Goal: Task Accomplishment & Management: Use online tool/utility

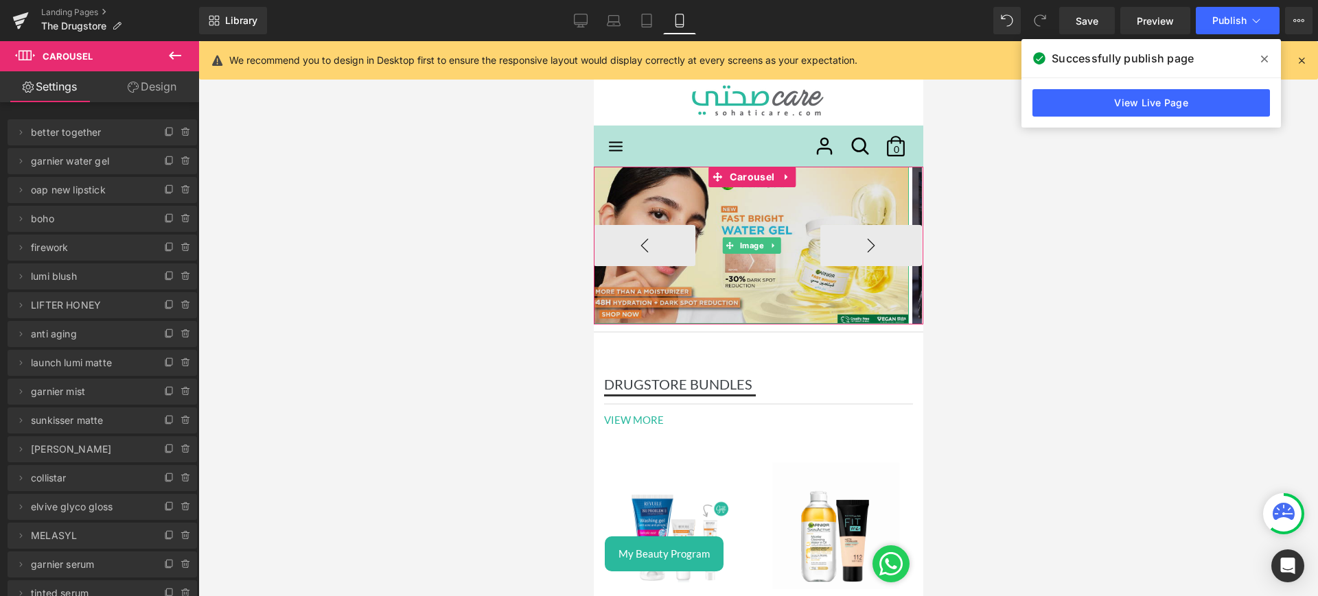
drag, startPoint x: 726, startPoint y: 205, endPoint x: 737, endPoint y: 188, distance: 20.2
click at [726, 205] on img at bounding box center [750, 245] width 315 height 157
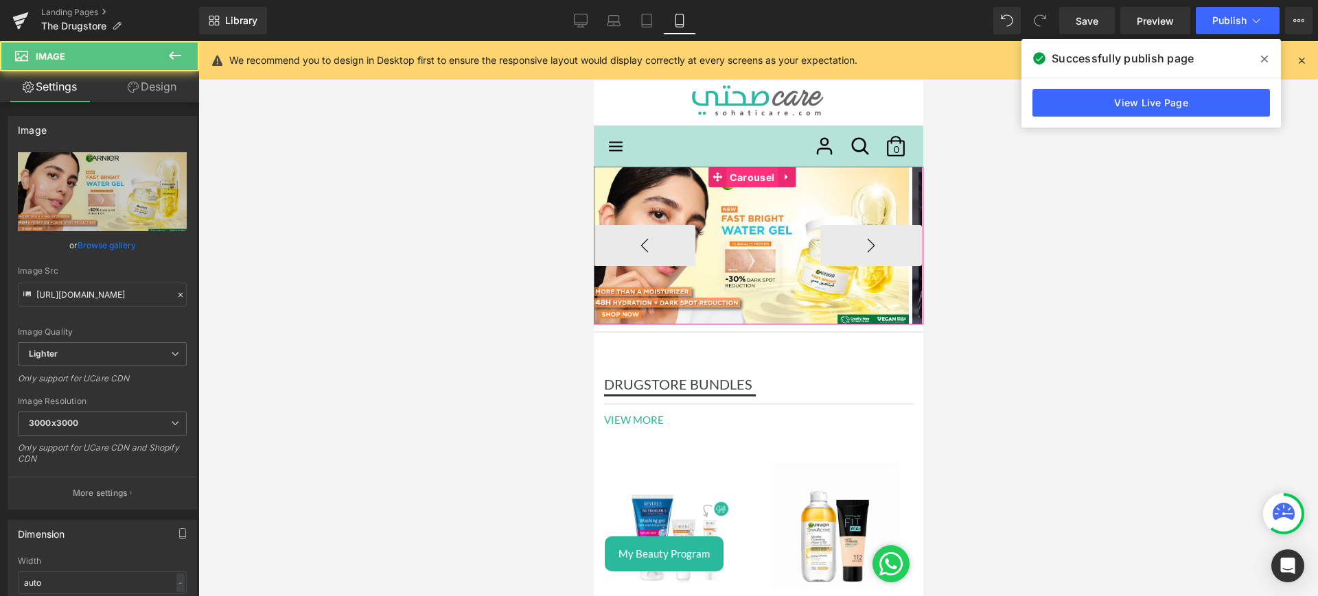
click at [736, 179] on span "Carousel" at bounding box center [751, 177] width 51 height 21
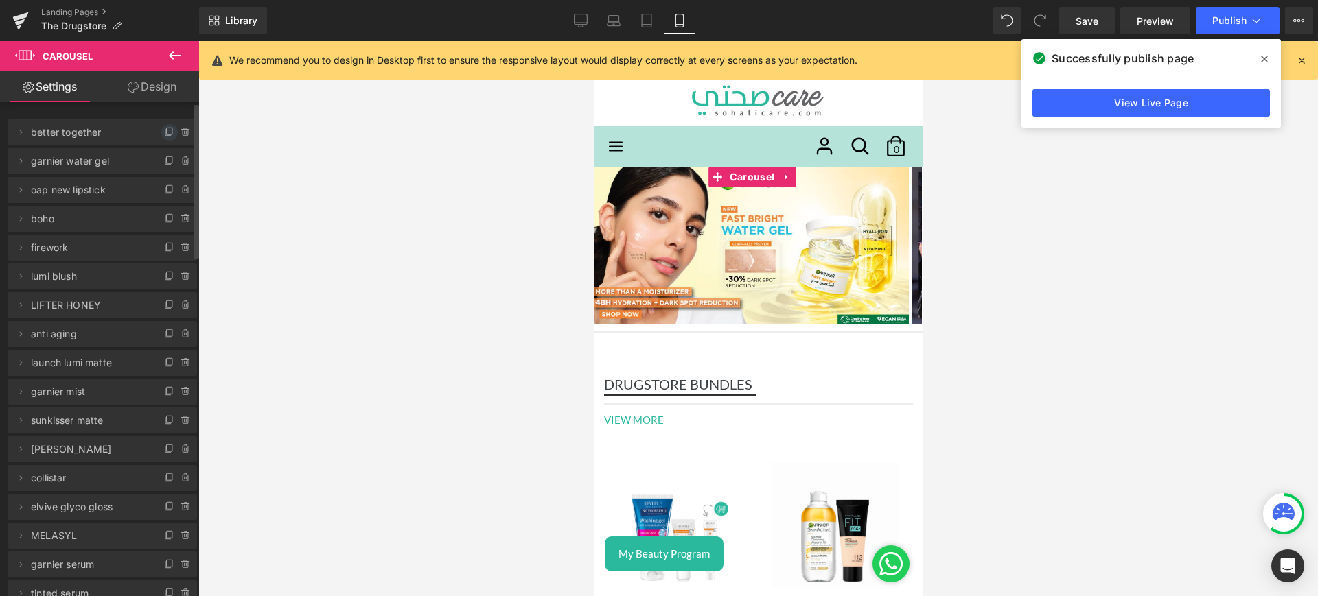
click at [167, 132] on icon at bounding box center [169, 131] width 5 height 7
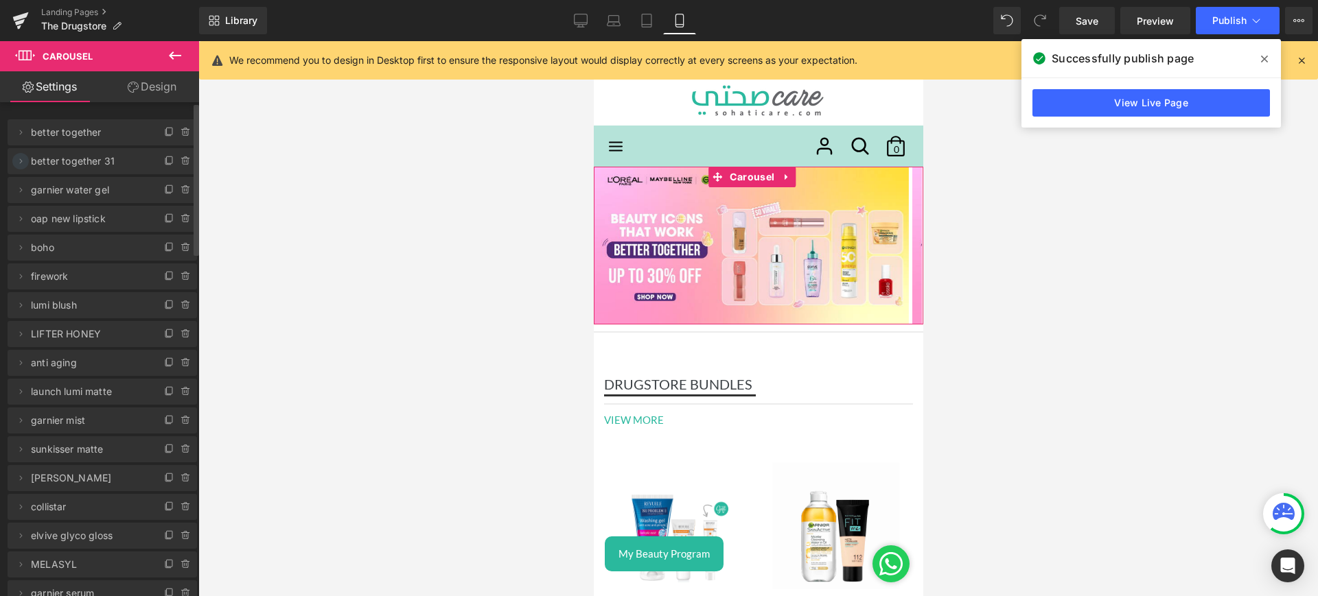
click at [19, 161] on icon at bounding box center [20, 161] width 11 height 11
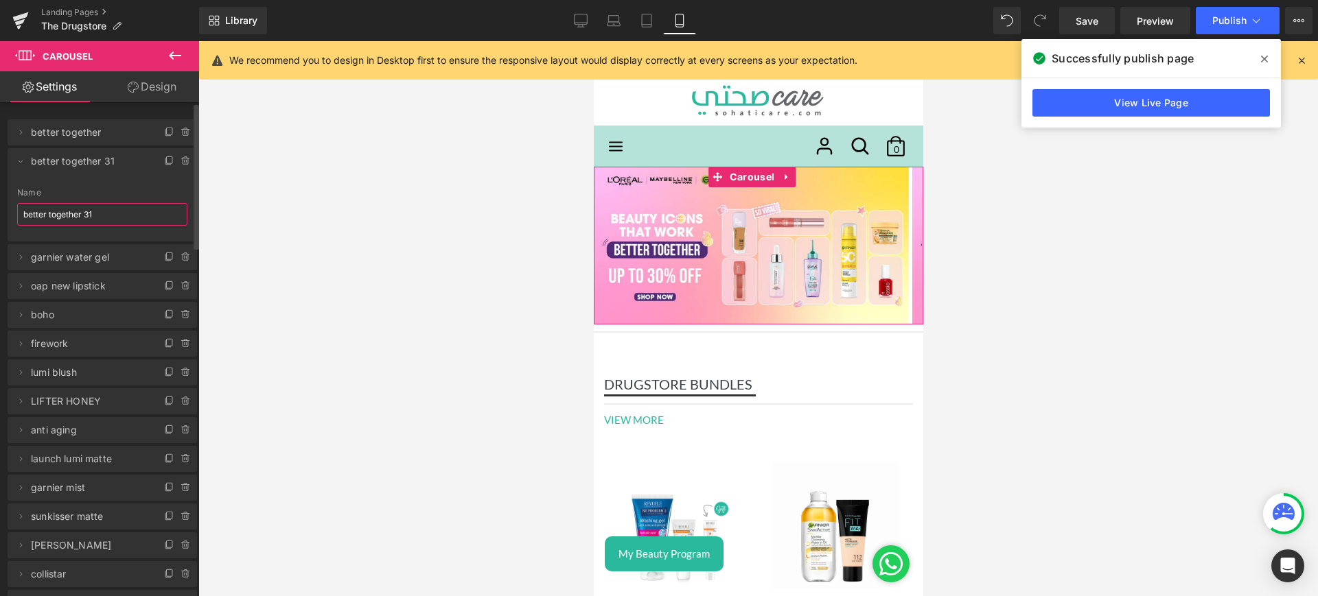
click at [106, 215] on input "better together 31" at bounding box center [102, 214] width 170 height 23
type input "infallible setting spray"
click at [22, 154] on span at bounding box center [20, 161] width 16 height 16
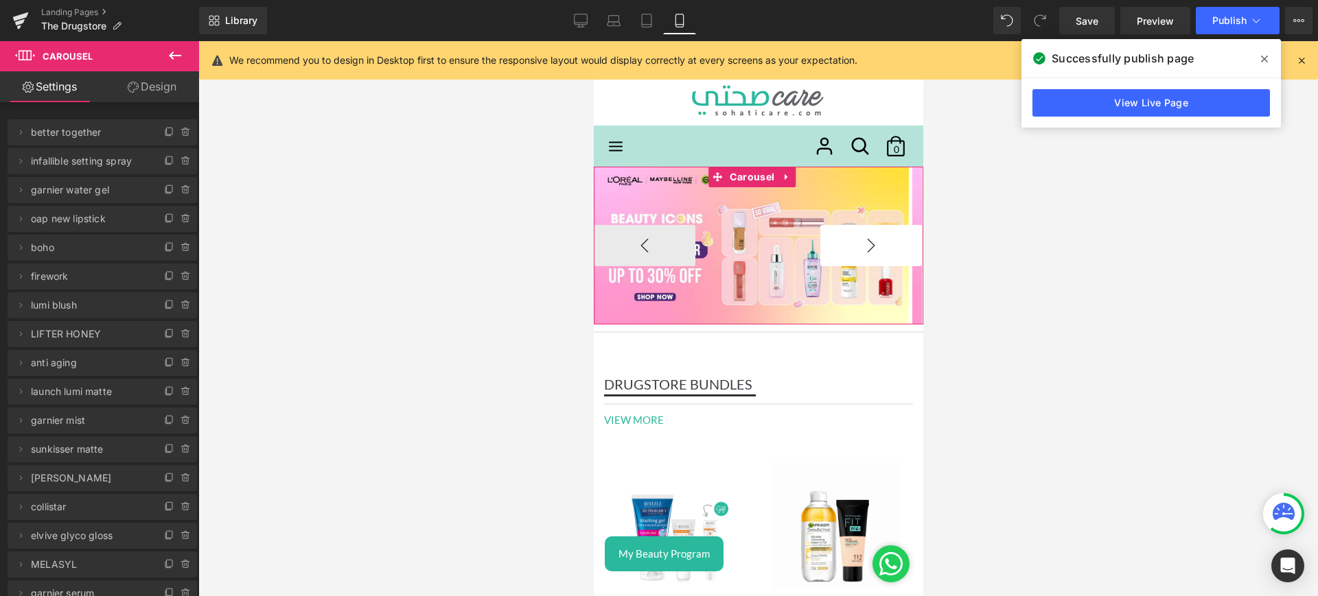
click at [820, 245] on button "›" at bounding box center [871, 245] width 102 height 41
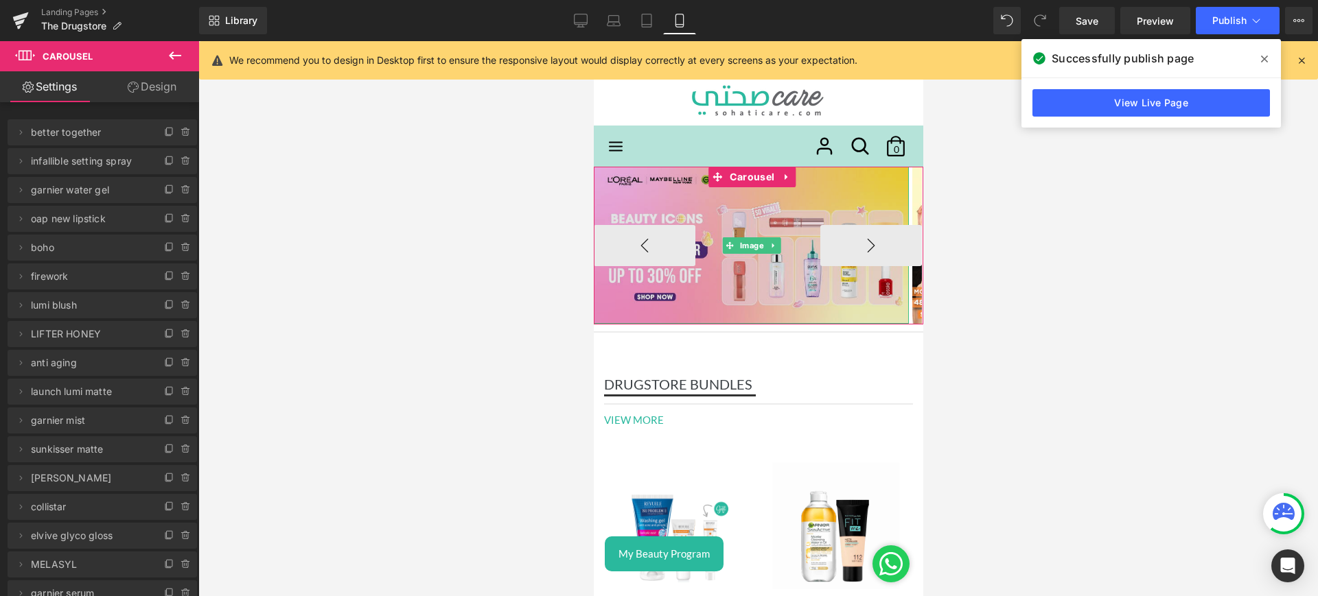
click at [809, 218] on img at bounding box center [750, 245] width 315 height 157
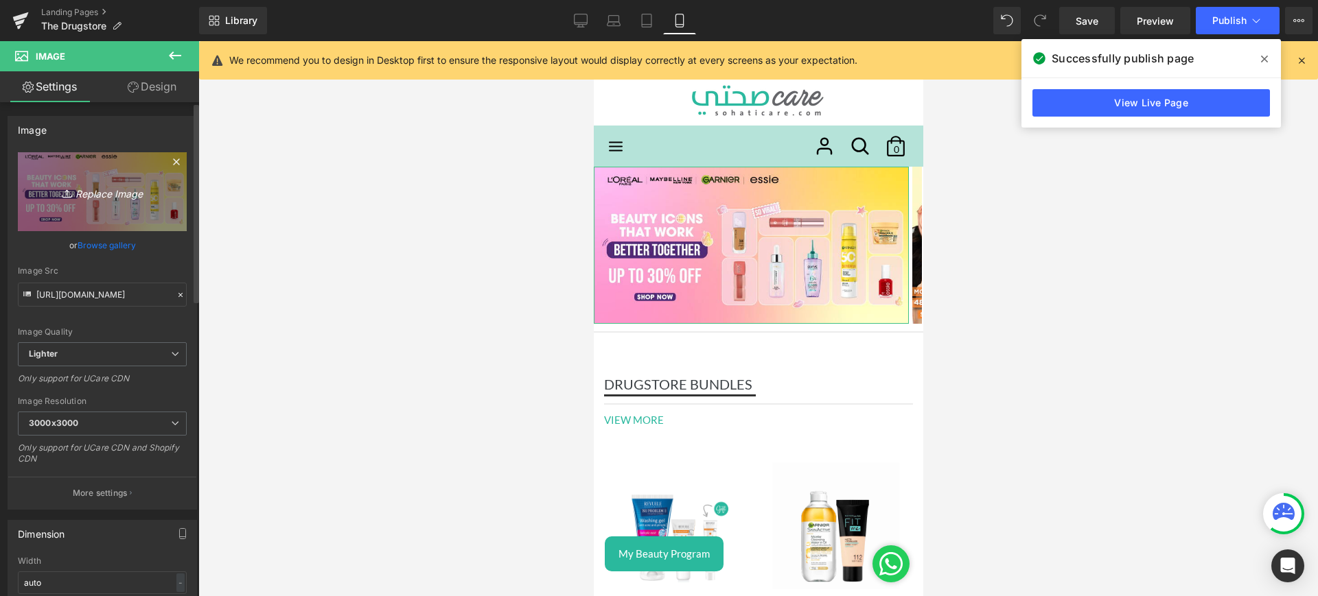
click at [94, 189] on icon "Replace Image" at bounding box center [102, 191] width 110 height 17
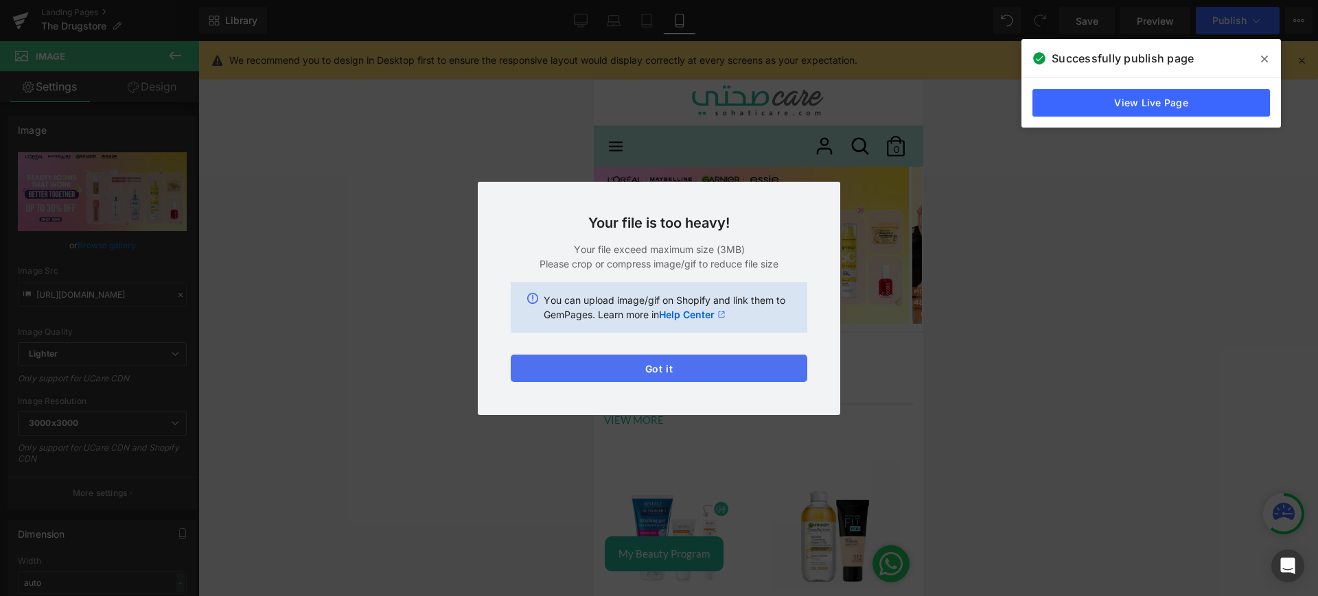
click at [726, 360] on button "Got it" at bounding box center [659, 368] width 297 height 27
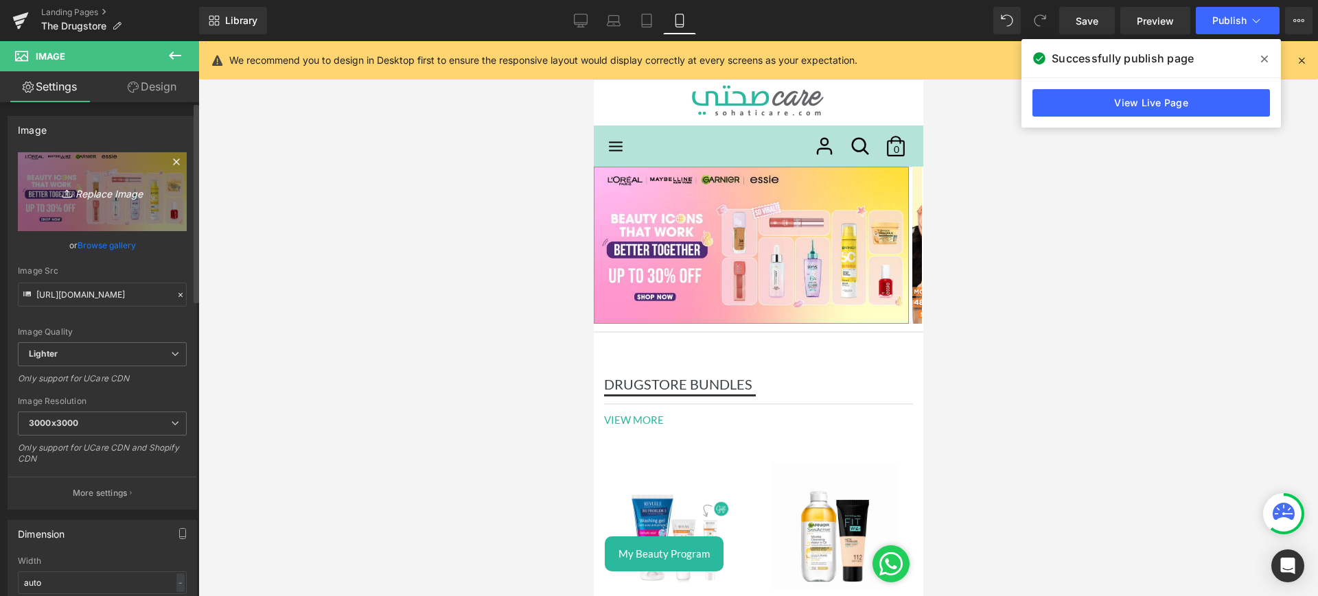
click at [124, 192] on icon "Replace Image" at bounding box center [102, 191] width 110 height 17
click at [100, 191] on icon "Replace Image" at bounding box center [102, 191] width 110 height 17
type input "C:\fakepath\setting web.jpg"
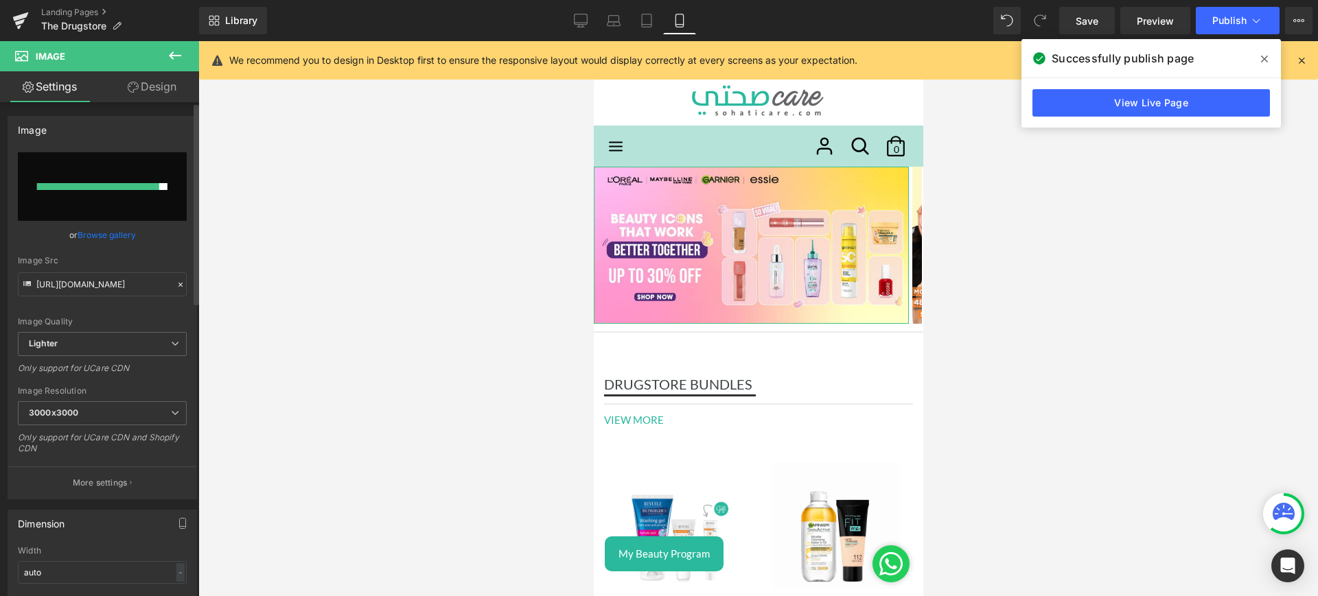
type input "[URL][DOMAIN_NAME]"
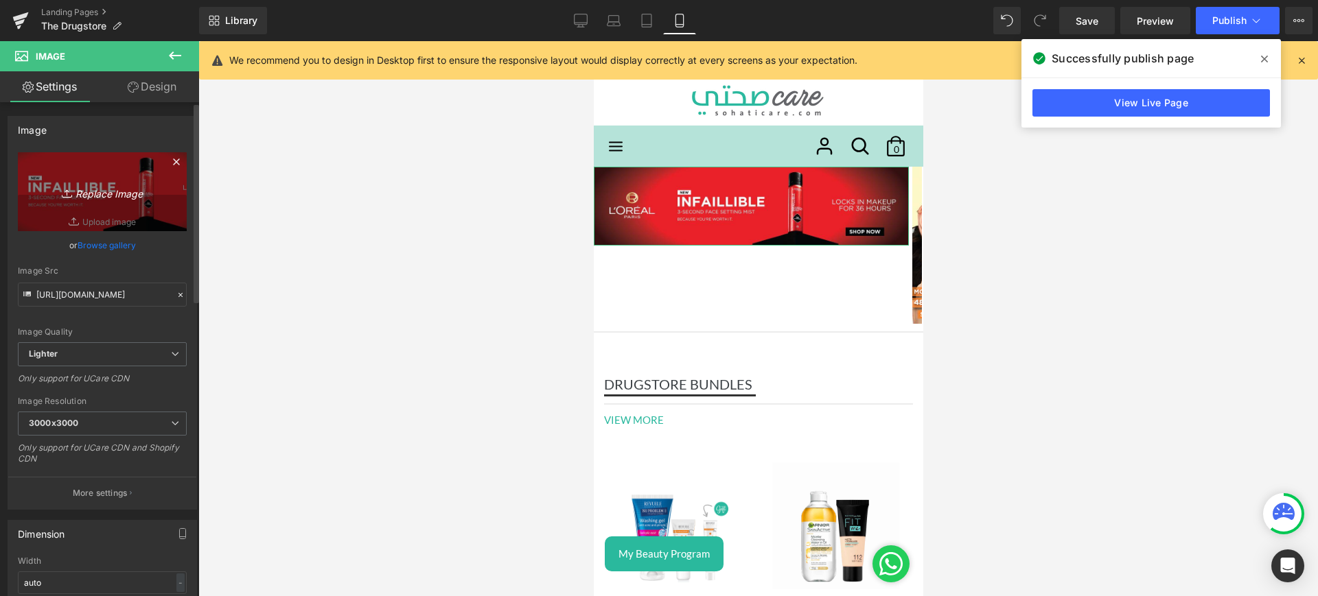
click at [118, 189] on icon "Replace Image" at bounding box center [102, 191] width 110 height 17
type input "C:\fakepath\setting mob.jpg"
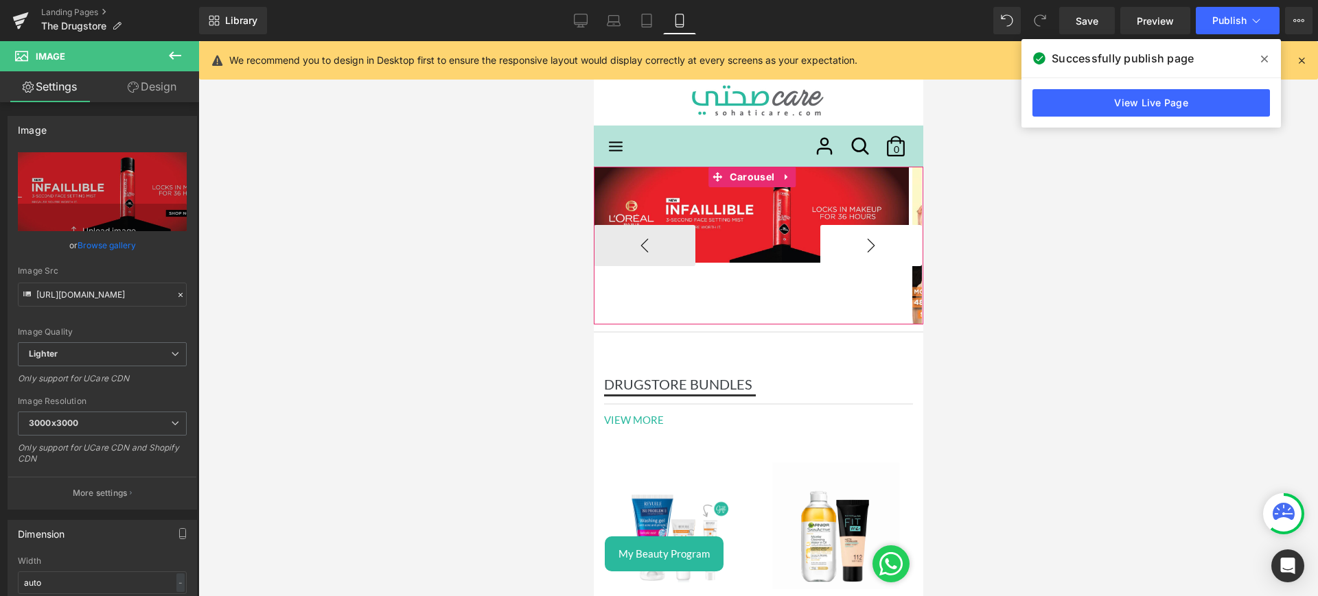
click at [846, 255] on button "›" at bounding box center [871, 245] width 102 height 41
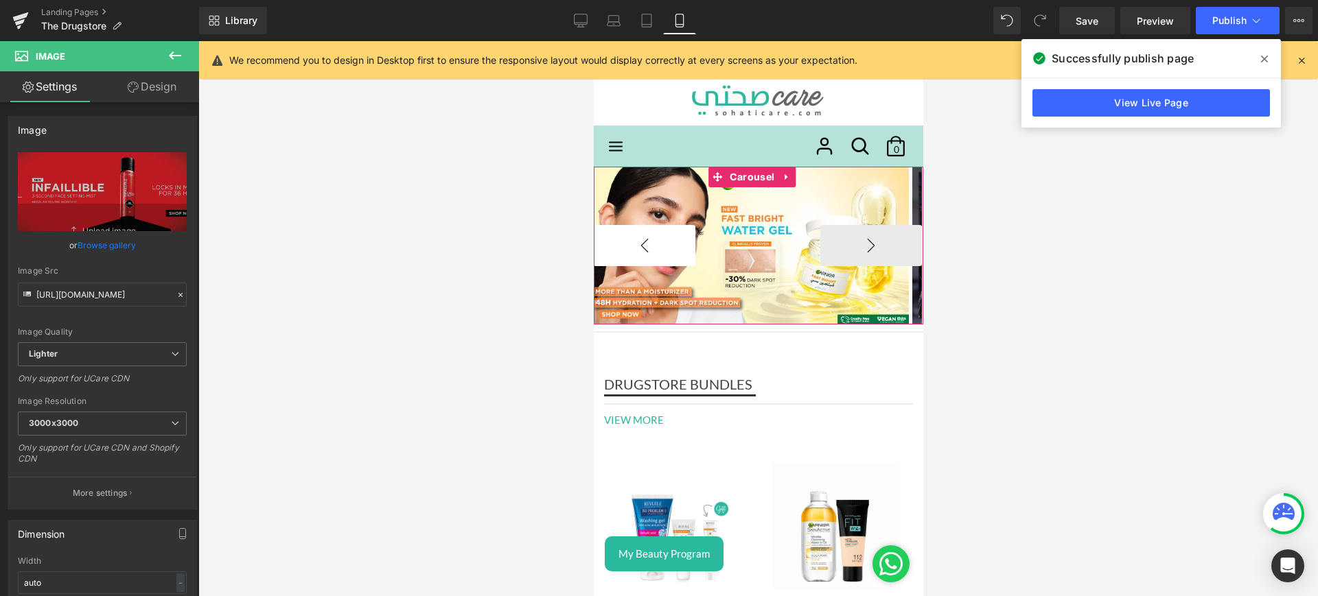
click at [680, 243] on button "‹" at bounding box center [644, 245] width 102 height 41
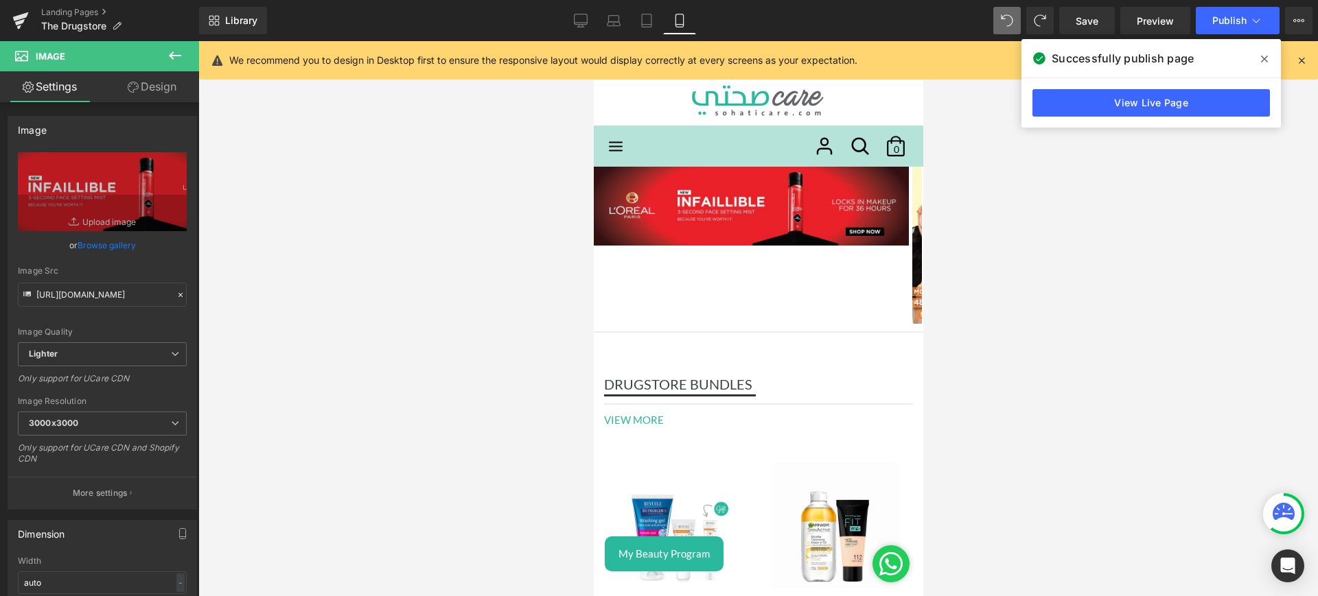
type input "[URL][DOMAIN_NAME]"
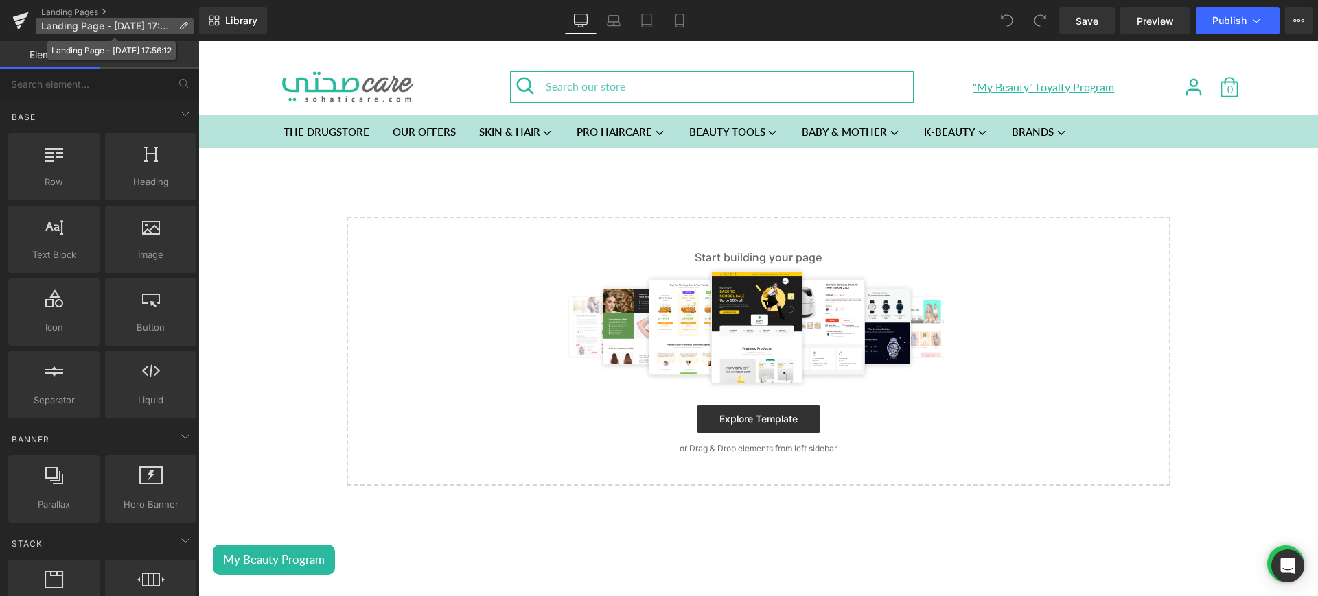
click at [177, 23] on p "Landing Page - Aug 20, 17:56:12" at bounding box center [115, 26] width 158 height 16
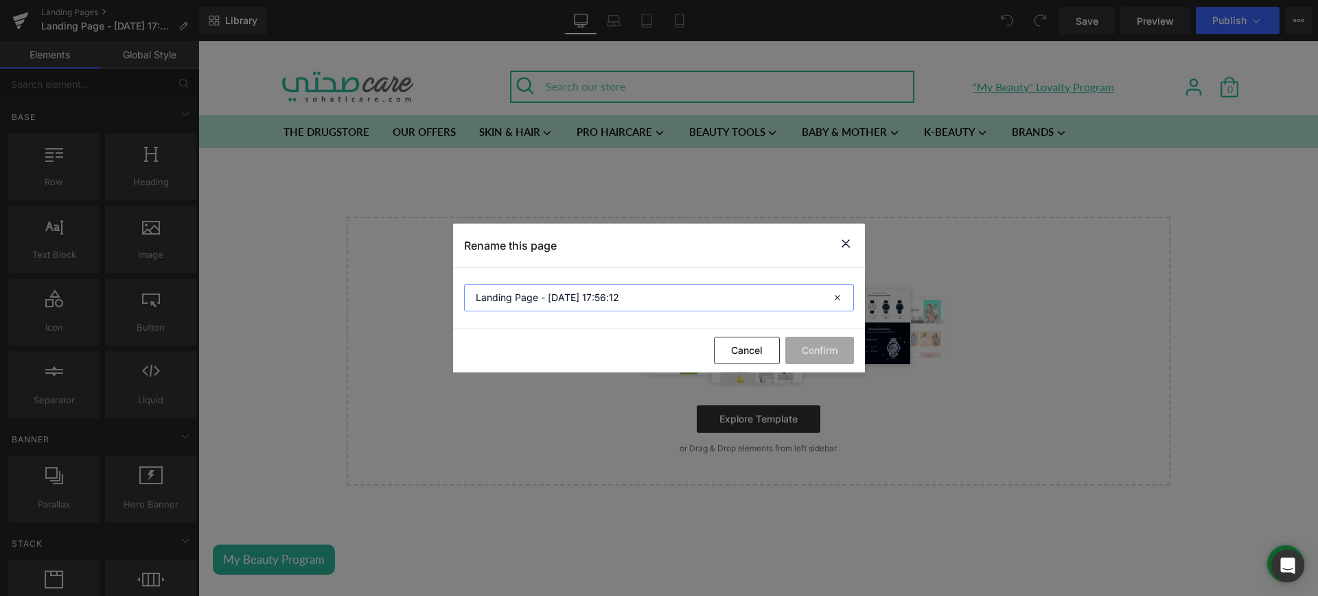
click at [585, 290] on input "Landing Page - Aug 20, 17:56:12" at bounding box center [659, 297] width 390 height 27
paste input "Infaillible"
type input "Infaillible Setting spray"
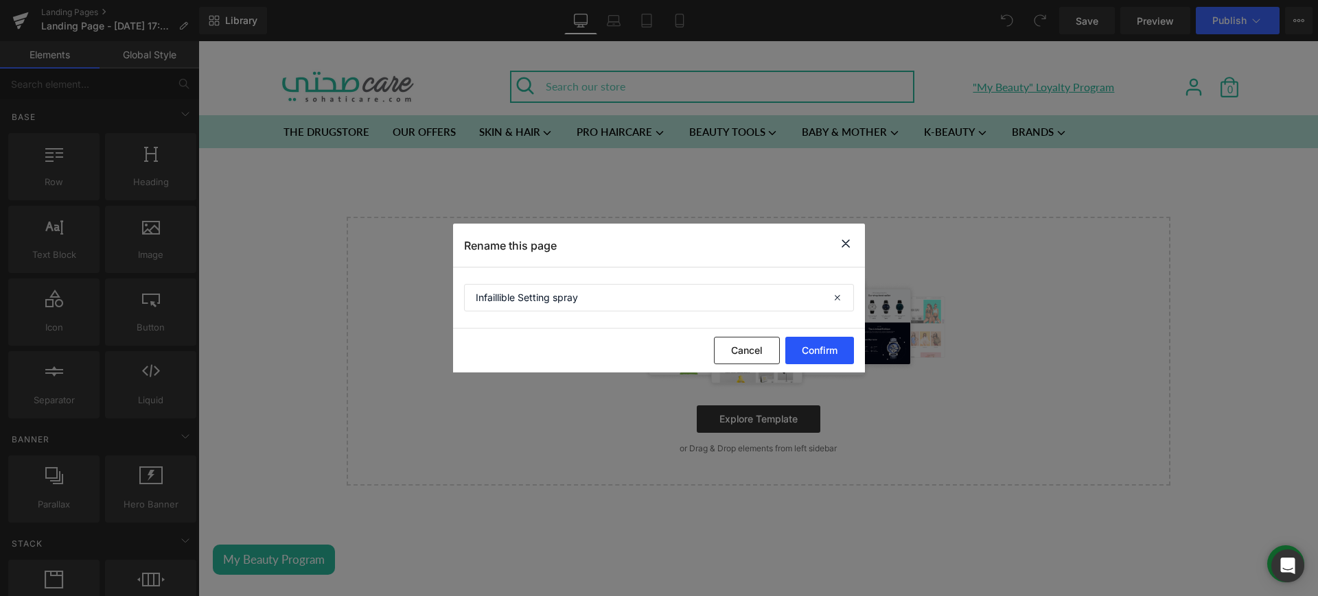
click at [837, 354] on button "Confirm" at bounding box center [819, 350] width 69 height 27
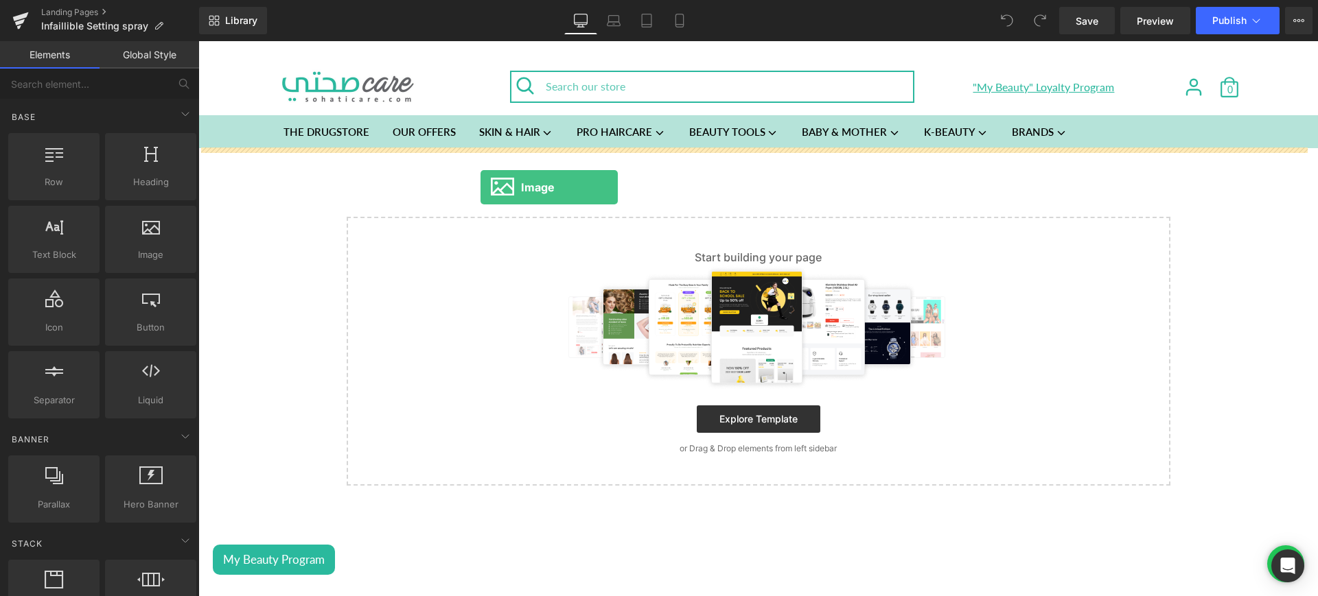
drag, startPoint x: 345, startPoint y: 202, endPoint x: 585, endPoint y: 191, distance: 240.5
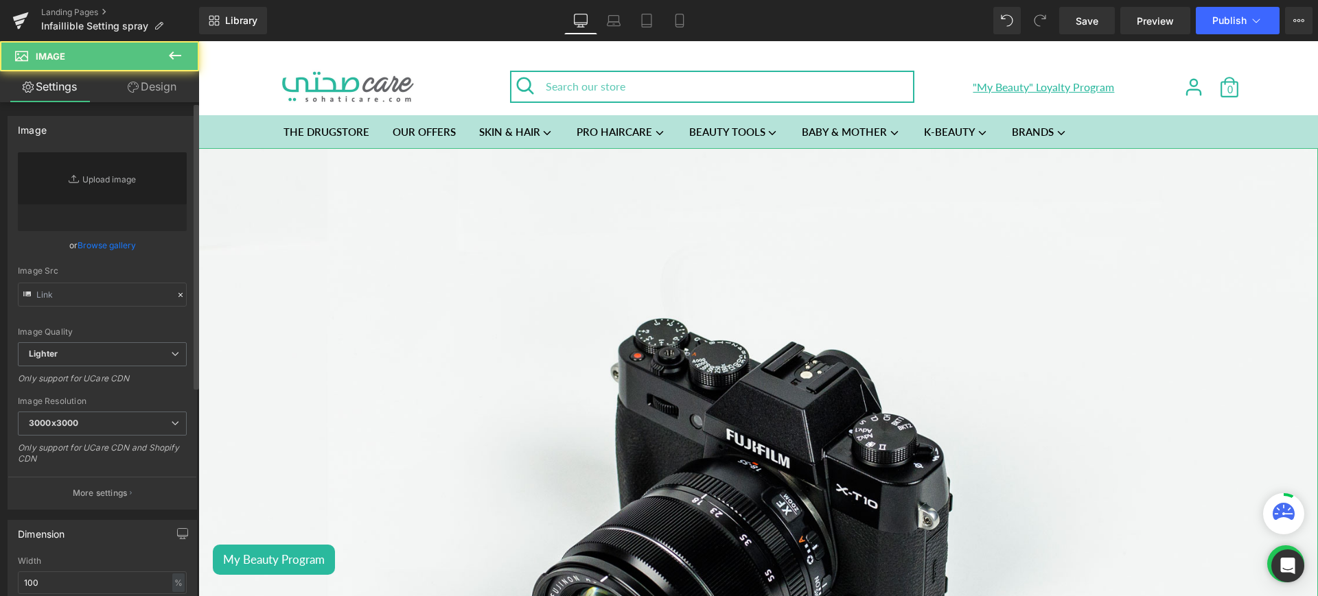
type input "//d1um8515vdn9kb.cloudfront.net/images/parallax.jpg"
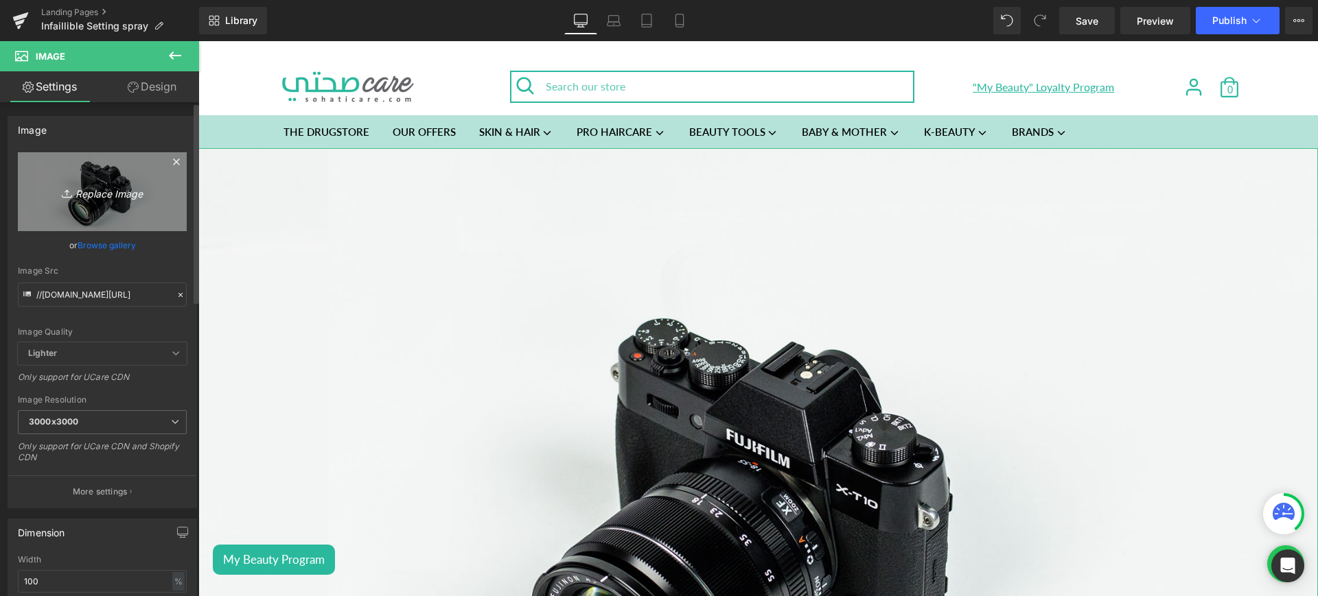
click at [113, 180] on link "Replace Image" at bounding box center [102, 191] width 169 height 79
type input "C:\fakepath\setting lp 1.jpg"
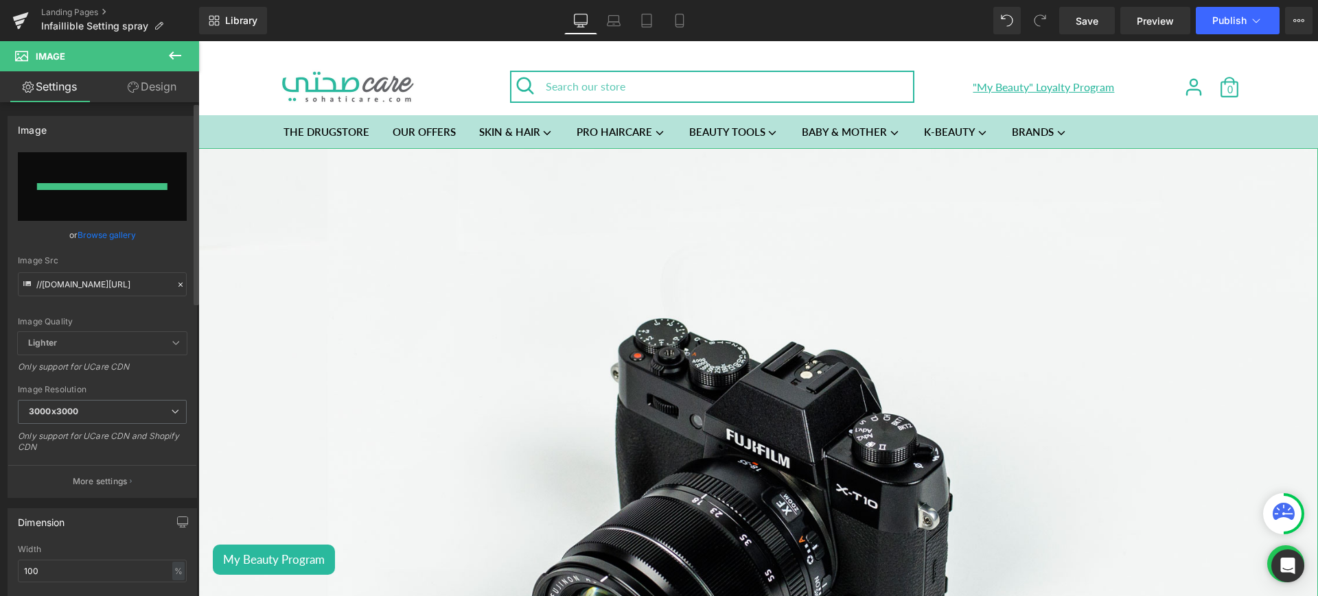
type input "https://ucarecdn.com/174e7cda-23ff-49ab-b5b0-755ad0169c34/-/format/auto/-/previ…"
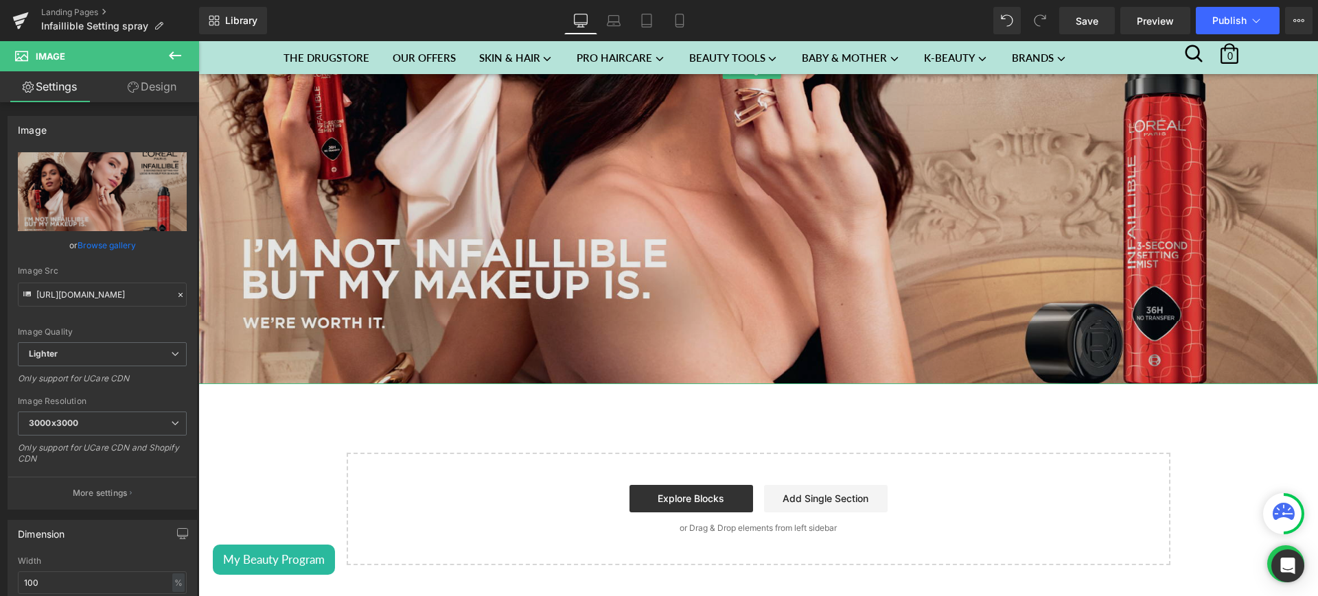
scroll to position [480, 0]
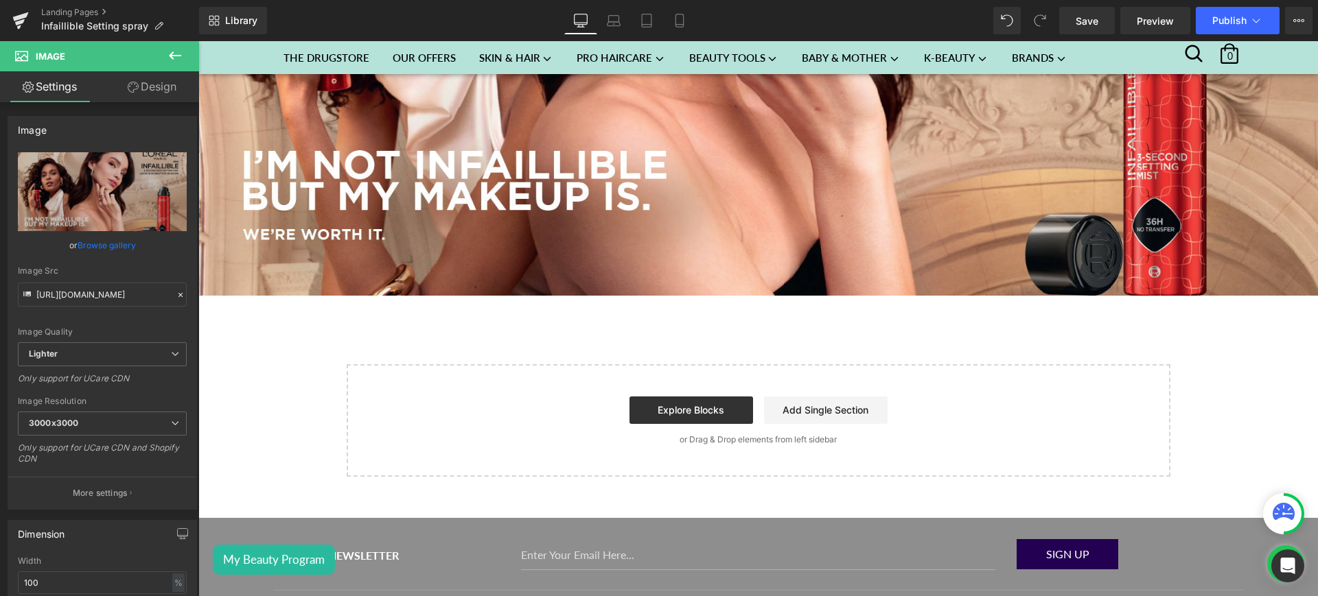
click at [178, 56] on icon at bounding box center [175, 55] width 16 height 16
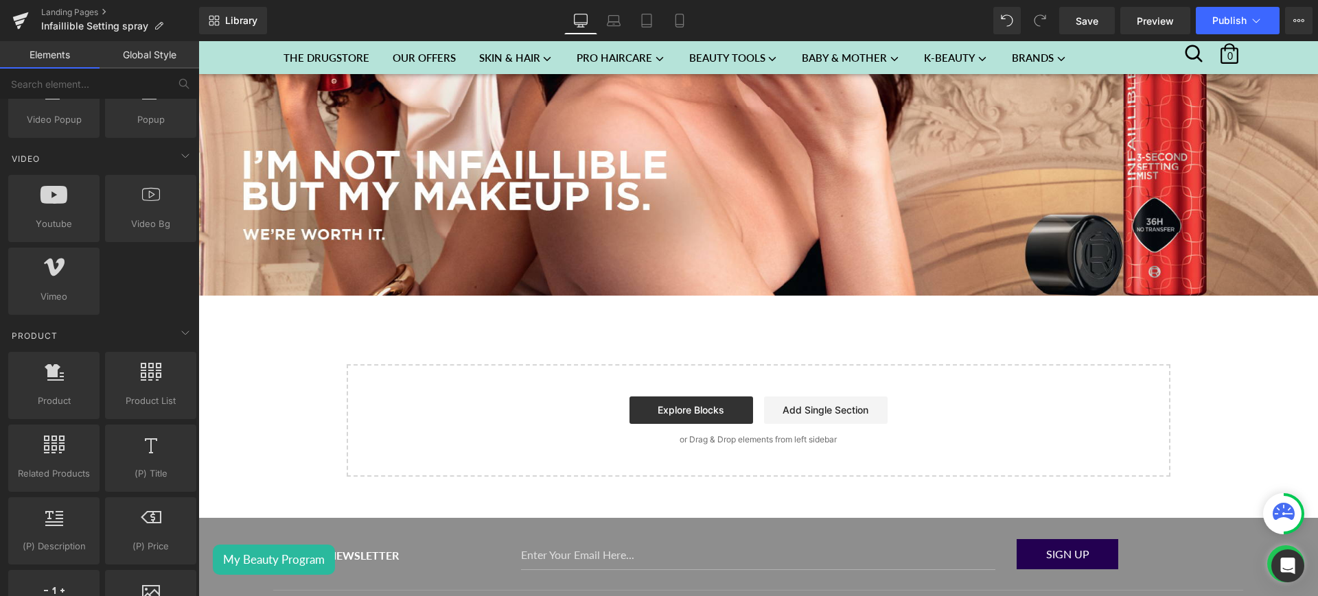
scroll to position [1017, 0]
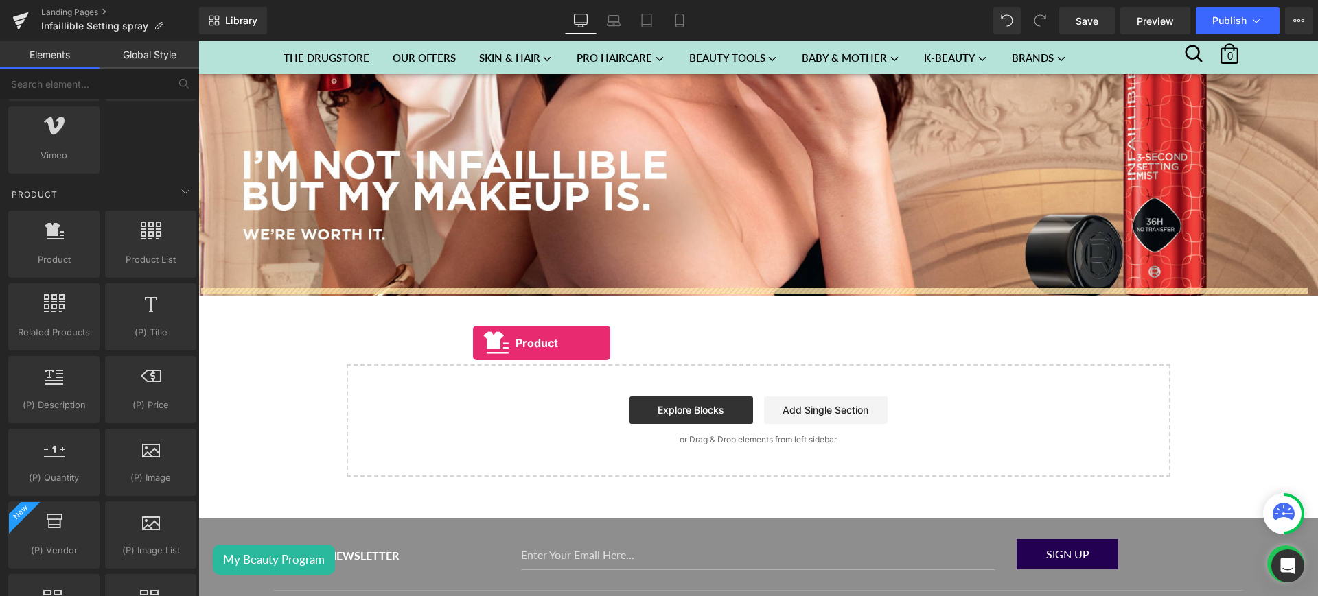
drag, startPoint x: 238, startPoint y: 299, endPoint x: 463, endPoint y: 332, distance: 226.9
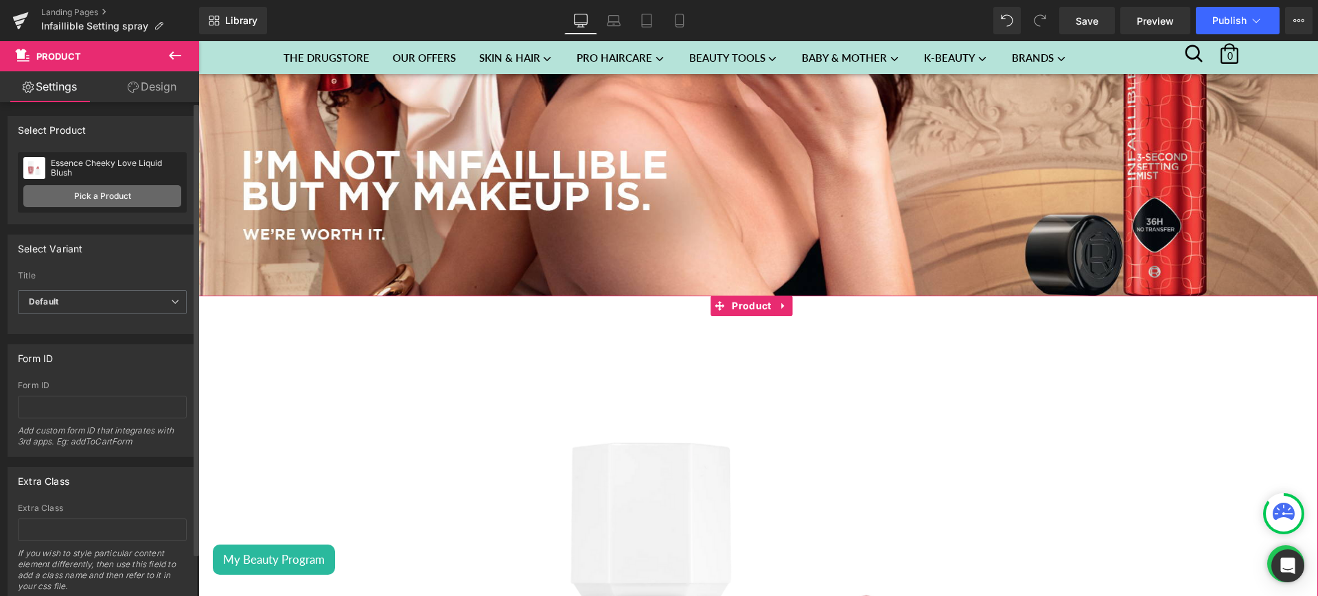
click at [100, 191] on link "Pick a Product" at bounding box center [102, 196] width 158 height 22
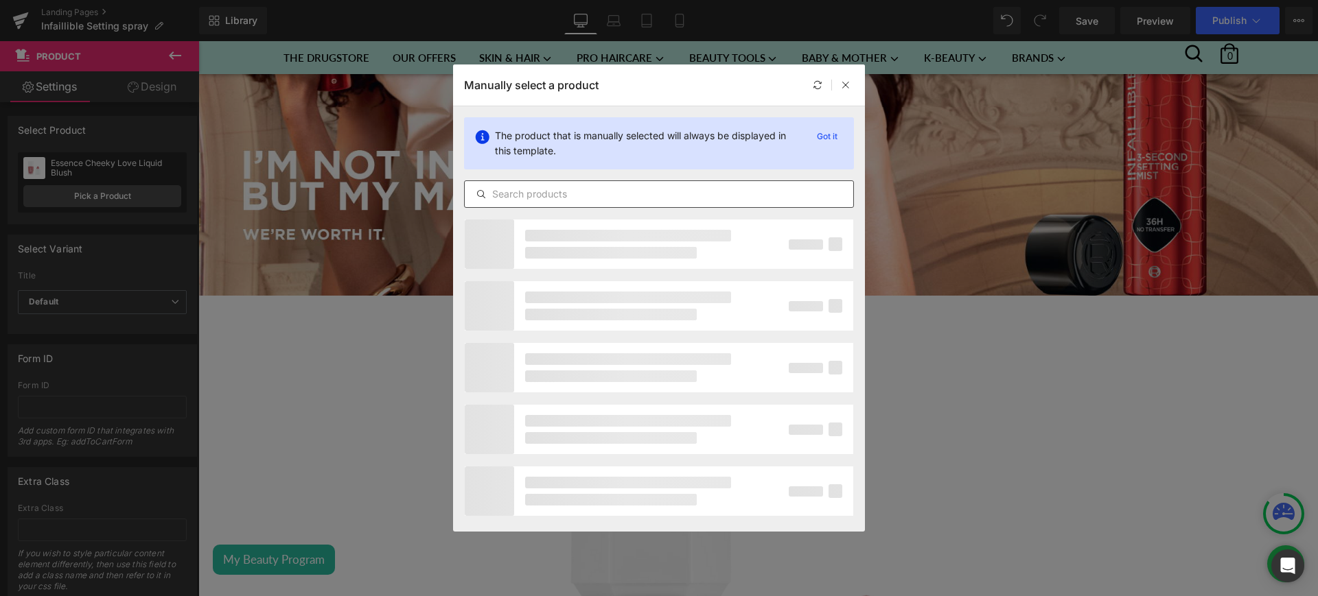
click at [521, 192] on input "text" at bounding box center [659, 194] width 388 height 16
paste input "L’Oréal Paris Infaillible 3-Second setting mist spray, 36h of long wear, no tra…"
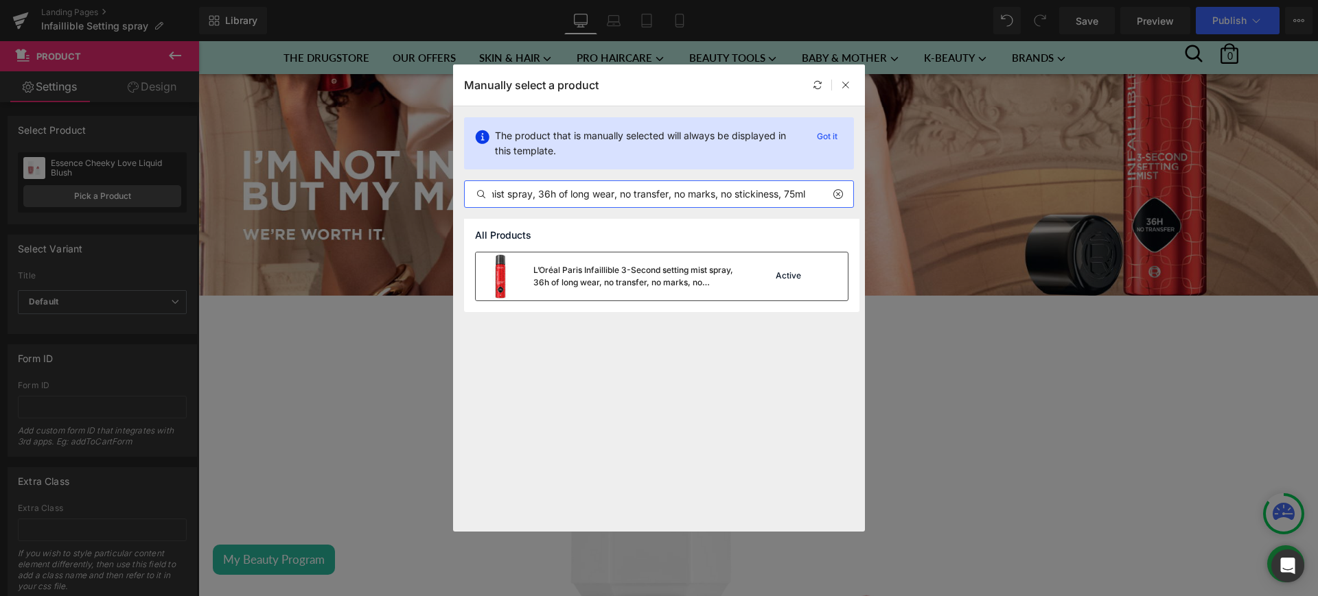
type input "L’Oréal Paris Infaillible 3-Second setting mist spray, 36h of long wear, no tra…"
click at [608, 290] on div "L’Oréal Paris Infaillible 3-Second setting mist spray, 36h of long wear, no tra…" at bounding box center [608, 277] width 264 height 48
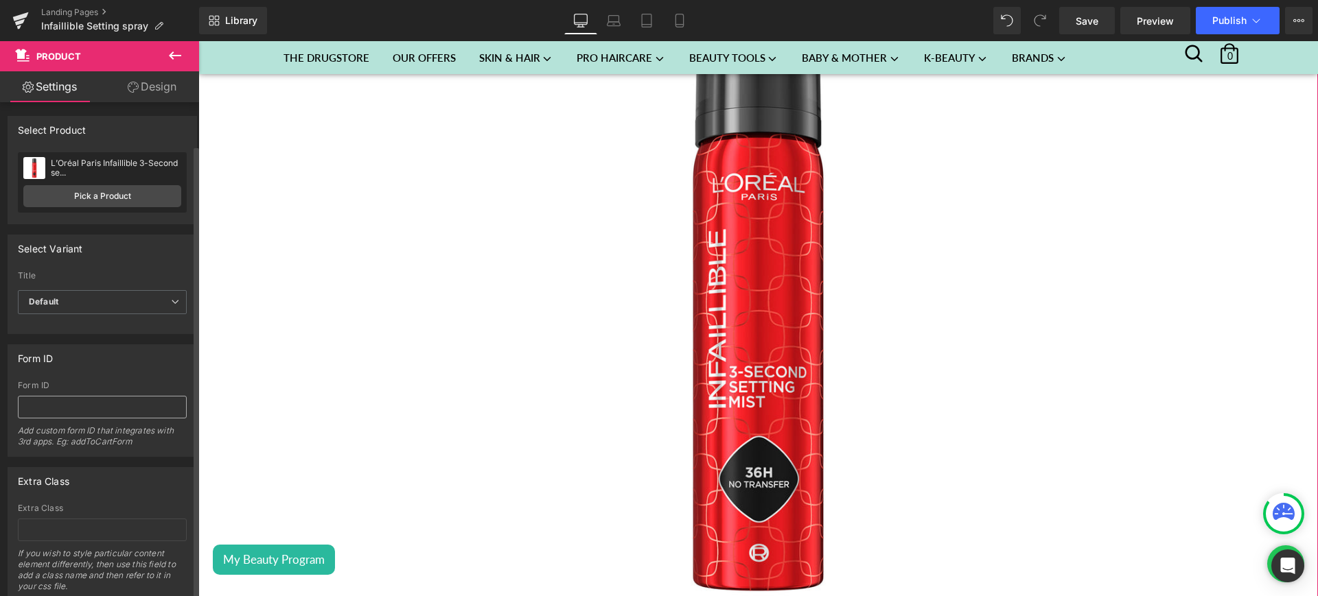
scroll to position [47, 0]
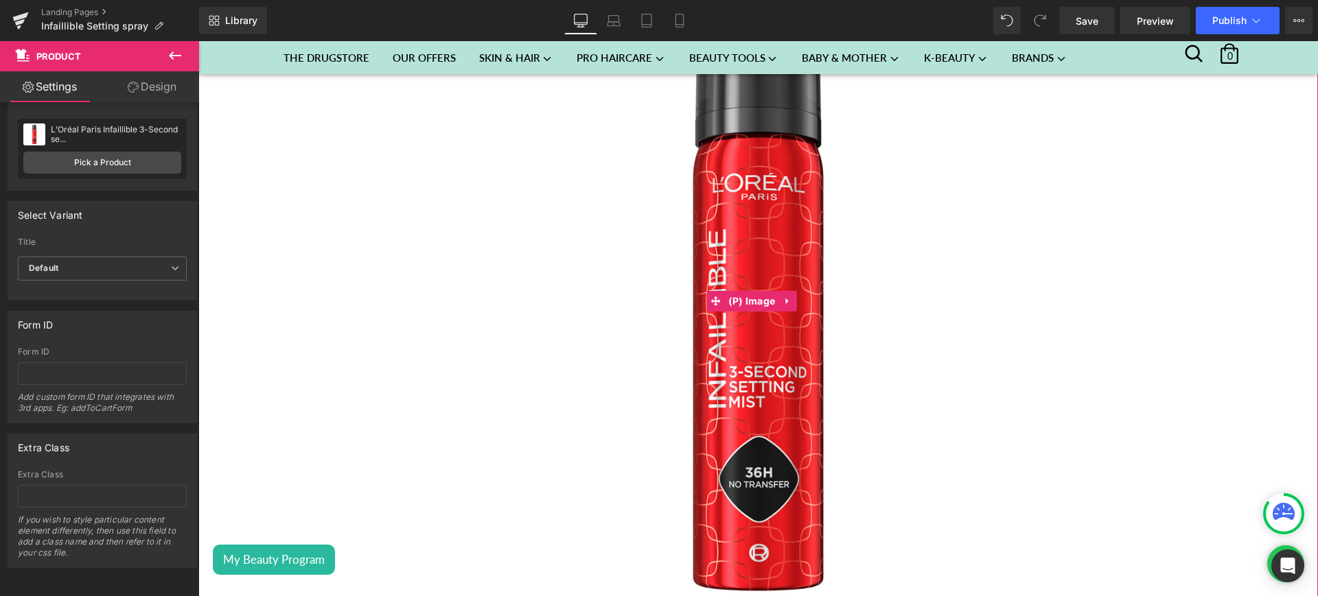
click at [560, 223] on img at bounding box center [758, 302] width 664 height 664
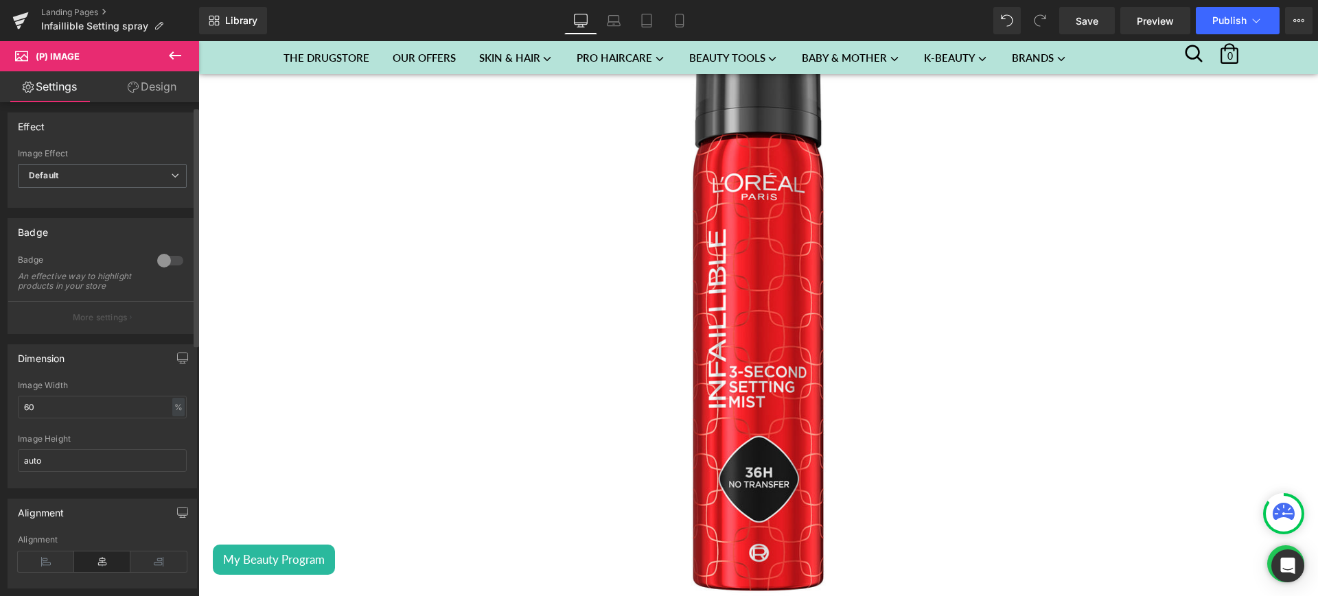
scroll to position [0, 0]
click at [30, 422] on input "60" at bounding box center [102, 410] width 169 height 23
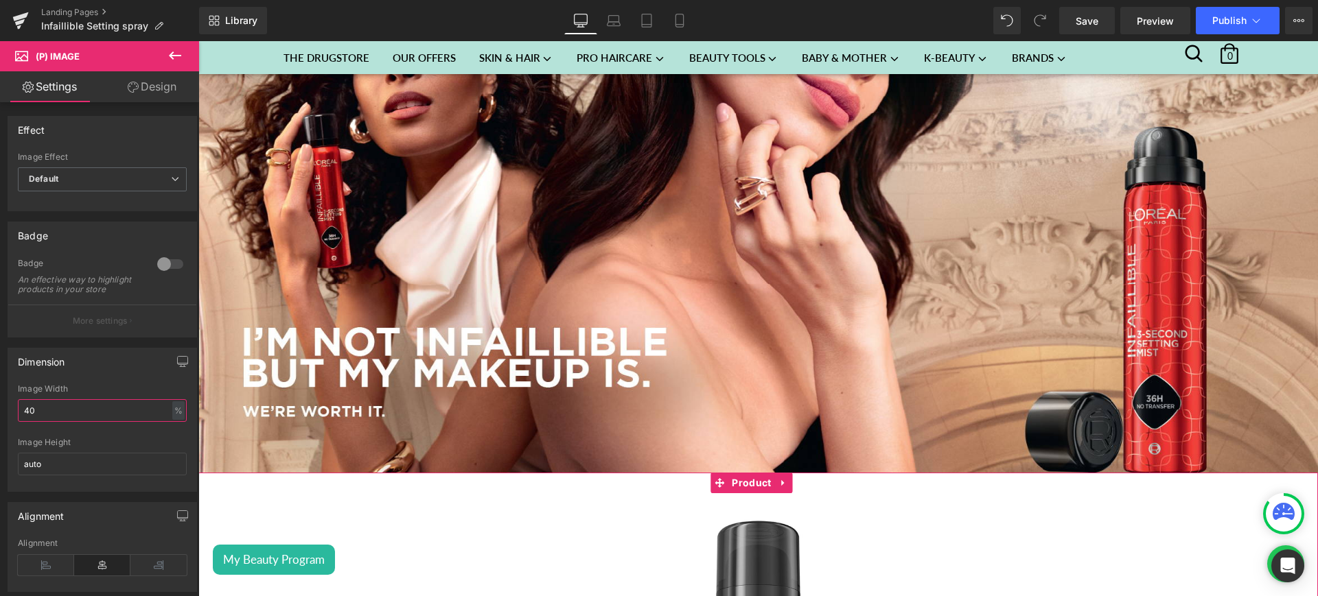
scroll to position [230, 0]
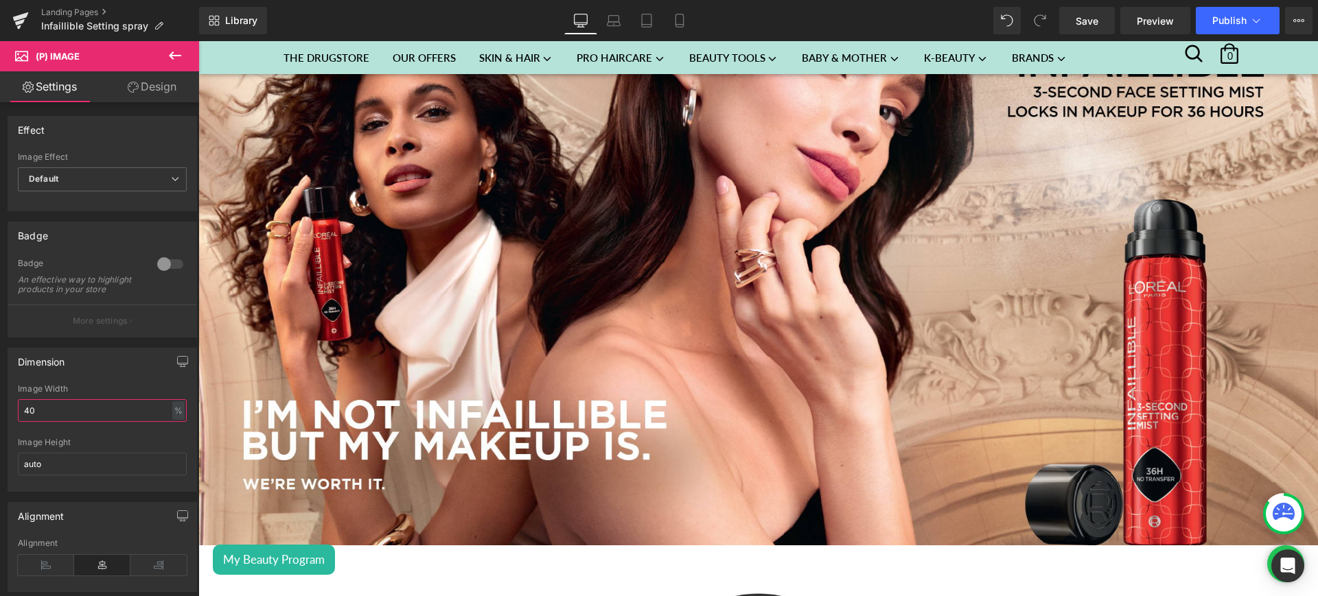
type input "40"
click at [181, 56] on icon at bounding box center [175, 55] width 12 height 8
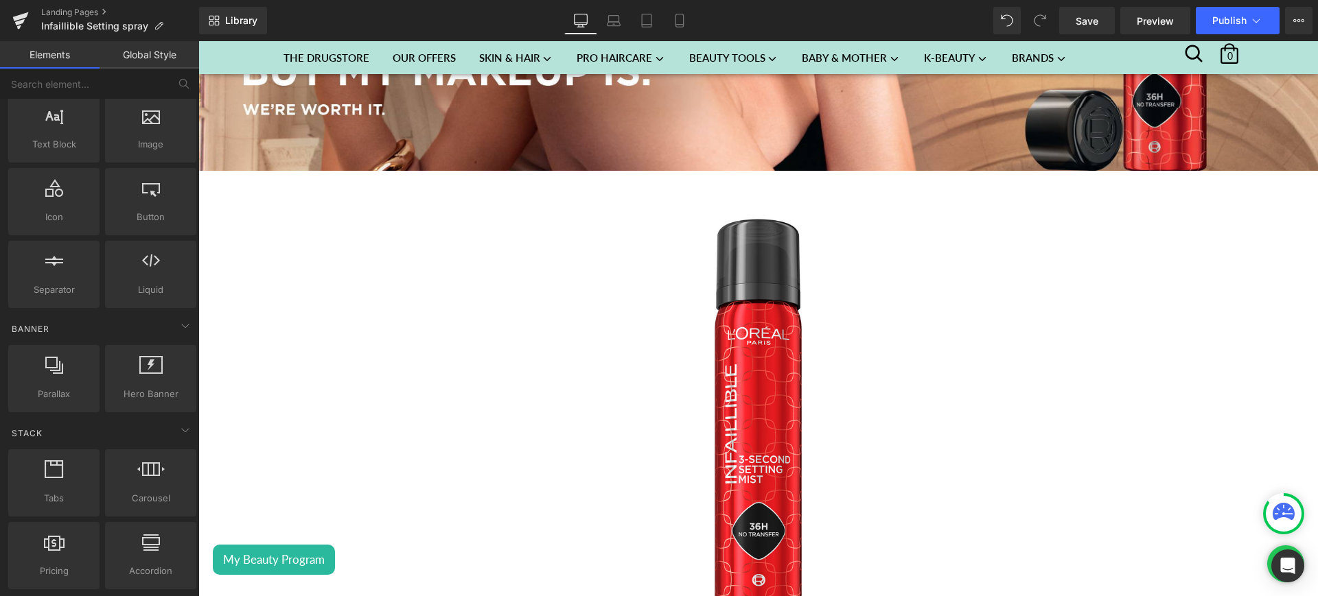
scroll to position [0, 0]
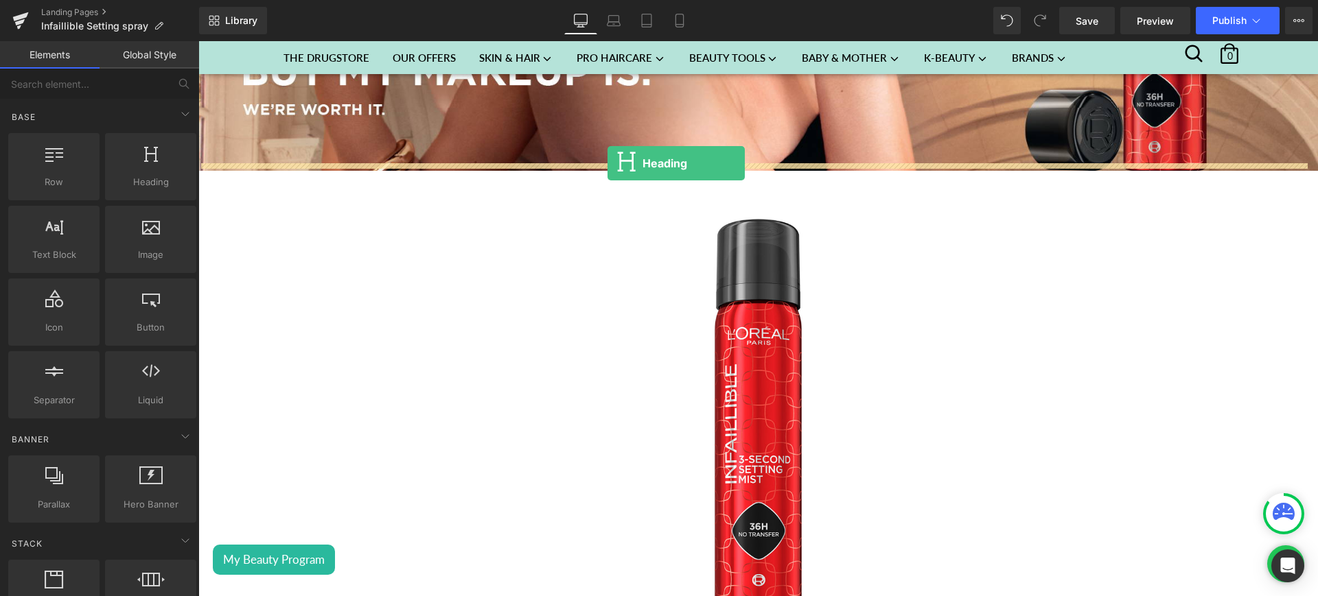
drag, startPoint x: 264, startPoint y: 152, endPoint x: 607, endPoint y: 163, distance: 343.4
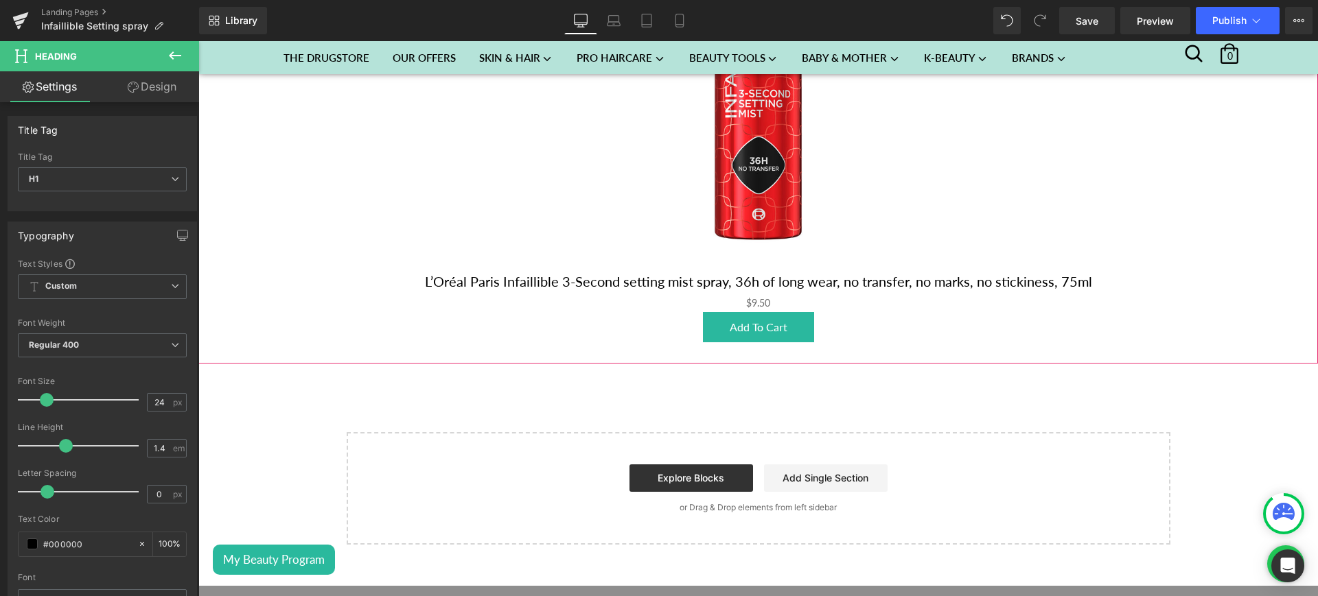
scroll to position [1017, 0]
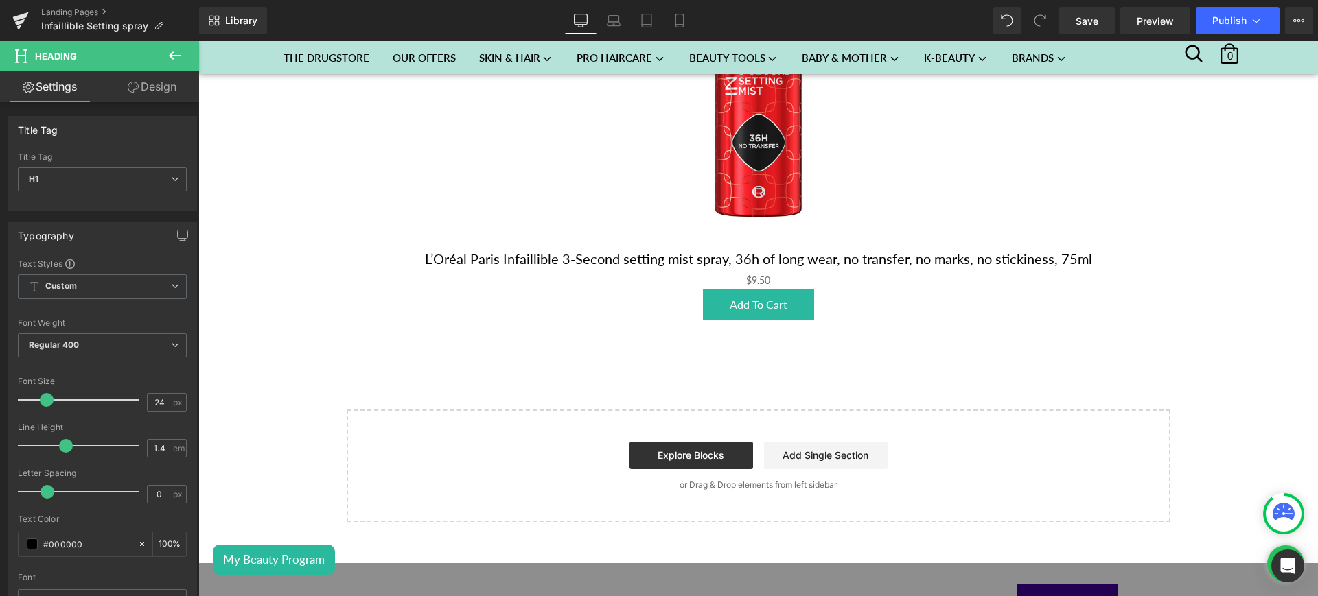
click at [178, 59] on icon at bounding box center [175, 55] width 16 height 16
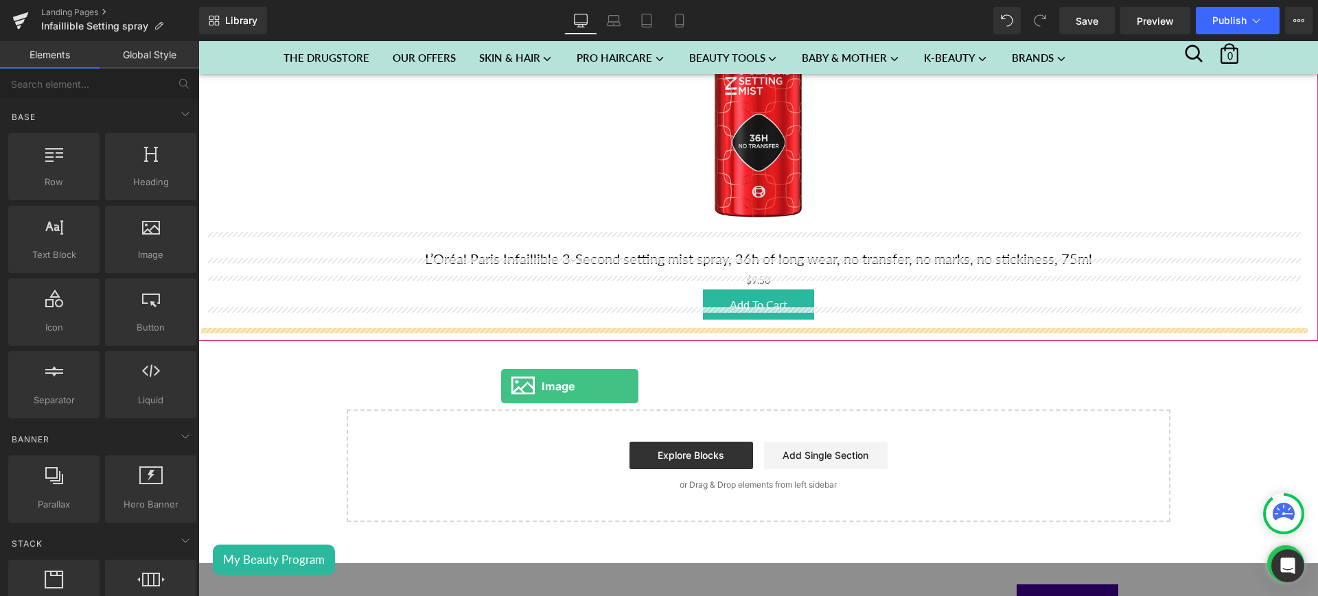
drag, startPoint x: 346, startPoint y: 306, endPoint x: 498, endPoint y: 385, distance: 171.6
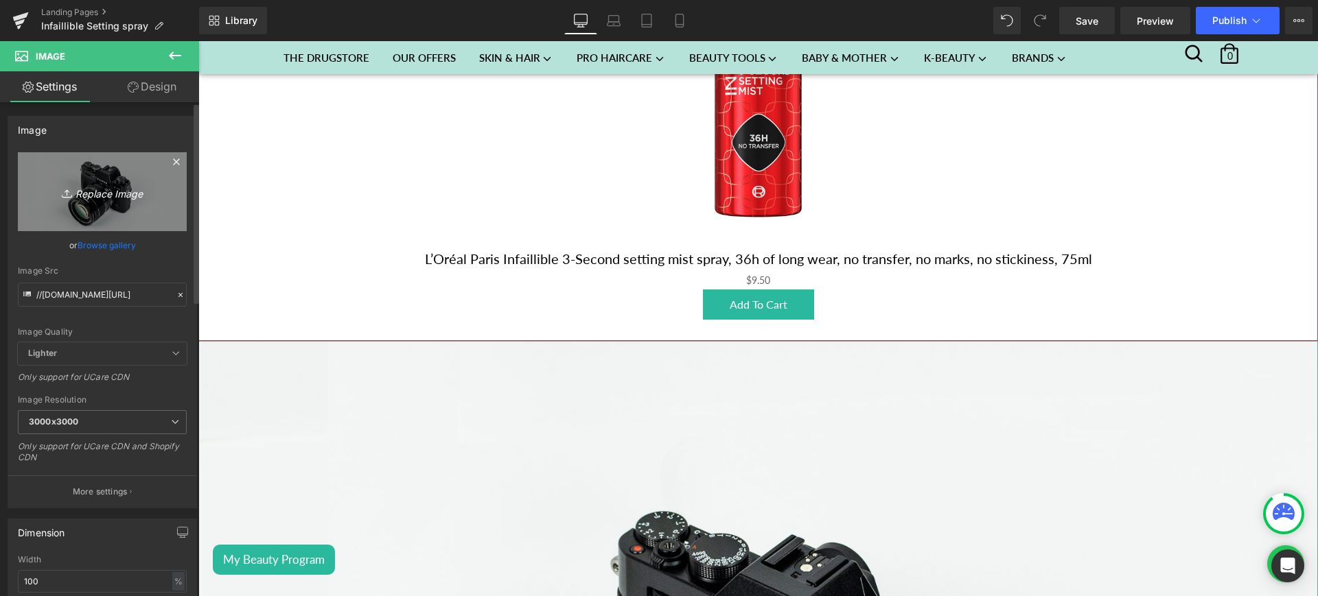
click at [100, 205] on link "Replace Image" at bounding box center [102, 191] width 169 height 79
type input "C:\fakepath\setting lp 2.jpg"
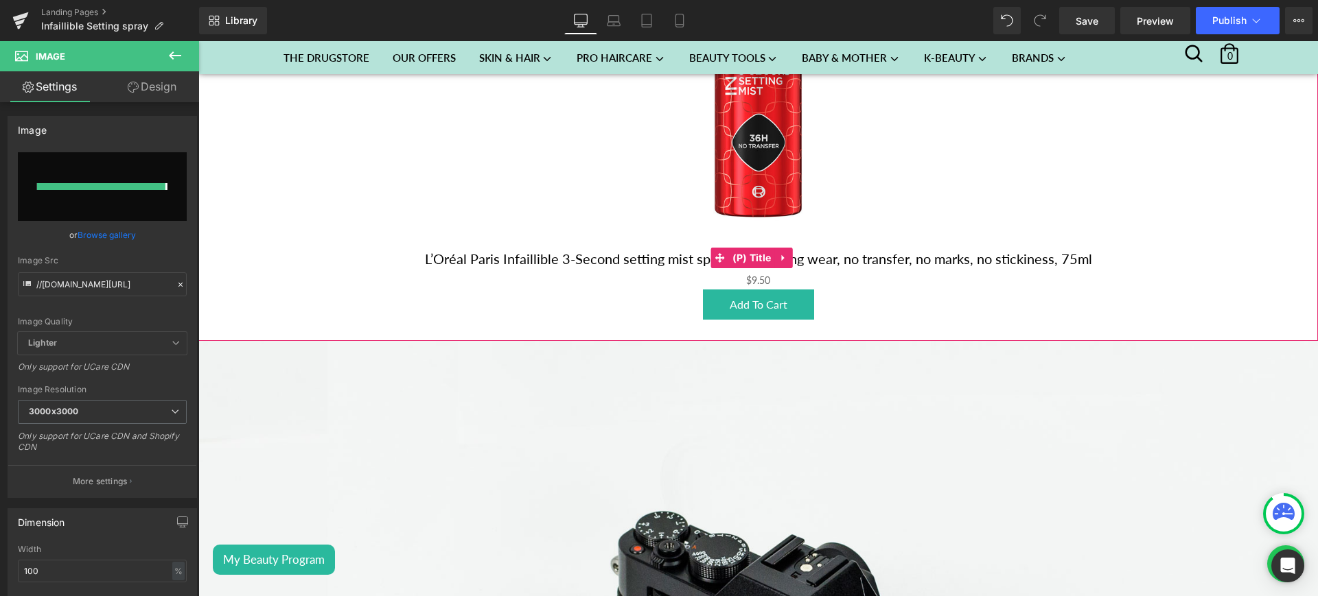
type input "https://ucarecdn.com/62e5dc04-d40c-4eee-aa0f-b666aa01c50f/-/format/auto/-/previ…"
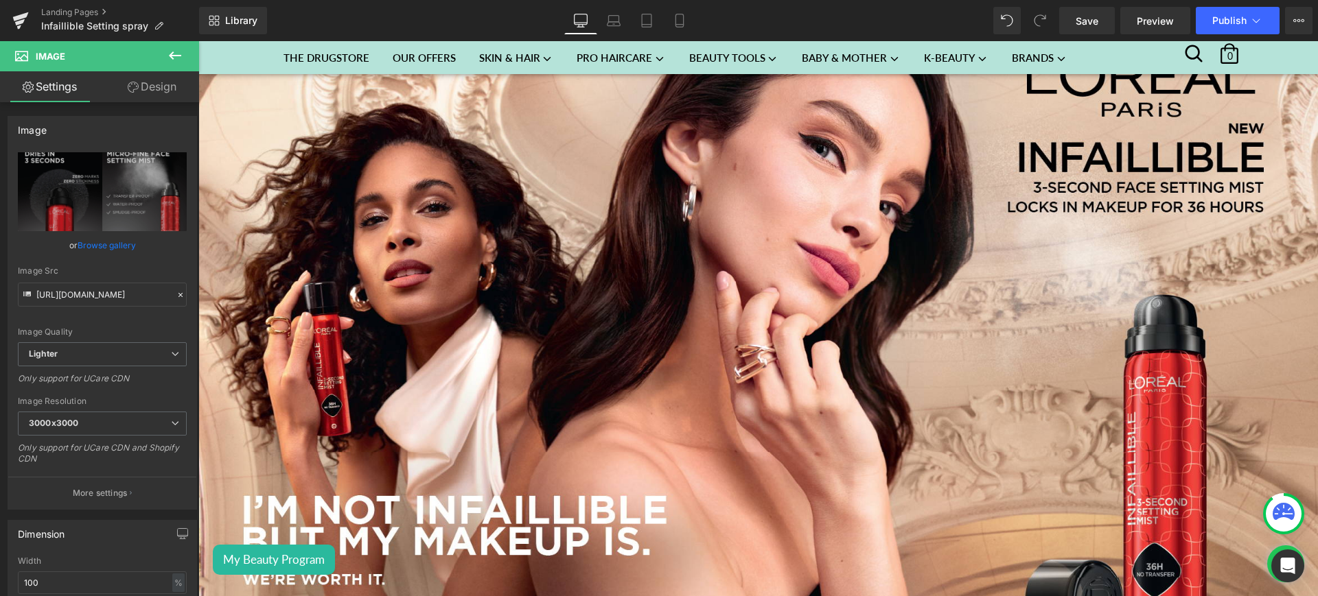
scroll to position [592, 0]
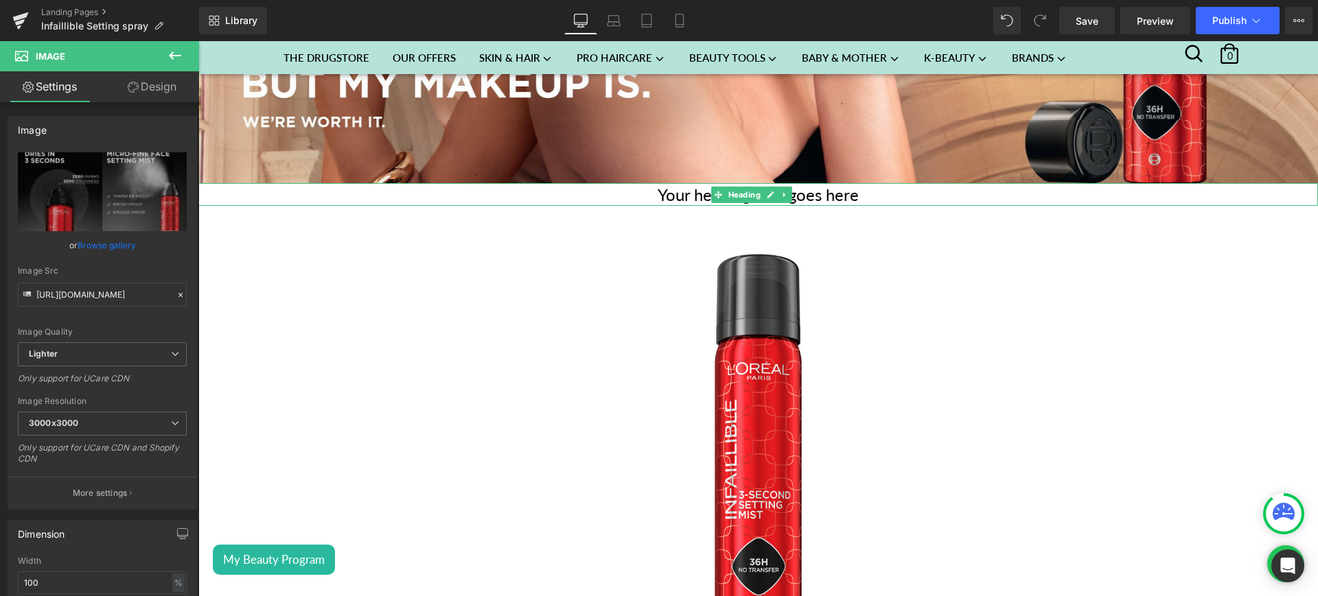
click at [861, 193] on h1 "Your heading text goes here" at bounding box center [757, 194] width 1119 height 23
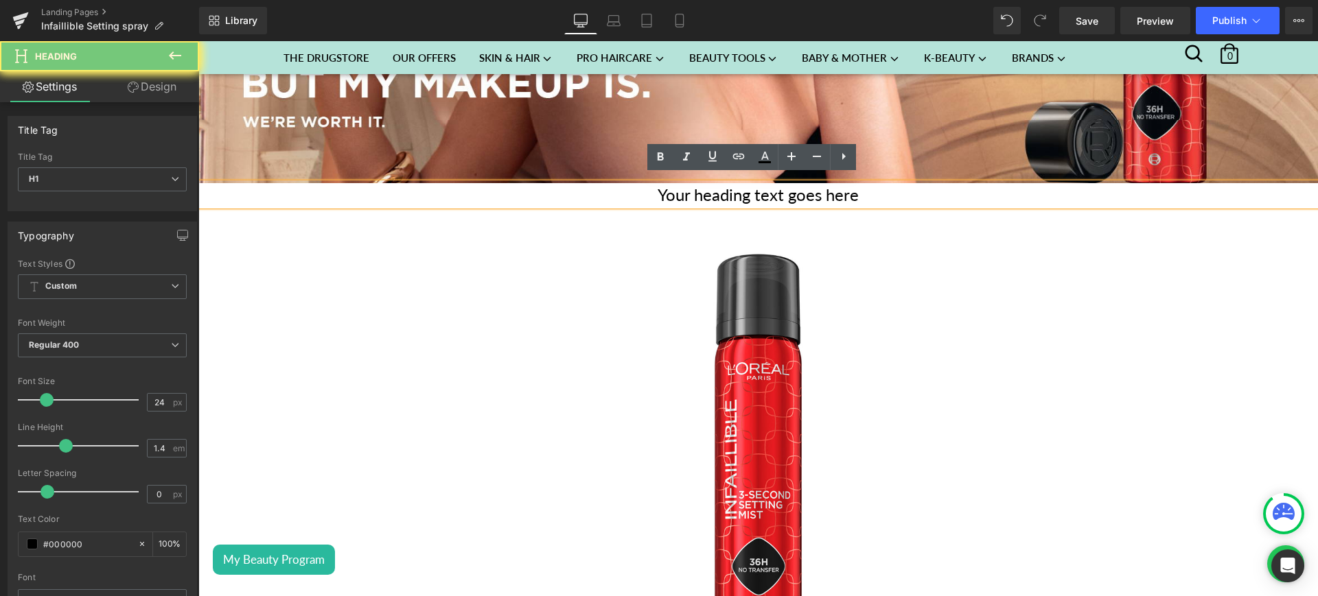
click at [861, 193] on h1 "Your heading text goes here" at bounding box center [757, 194] width 1119 height 23
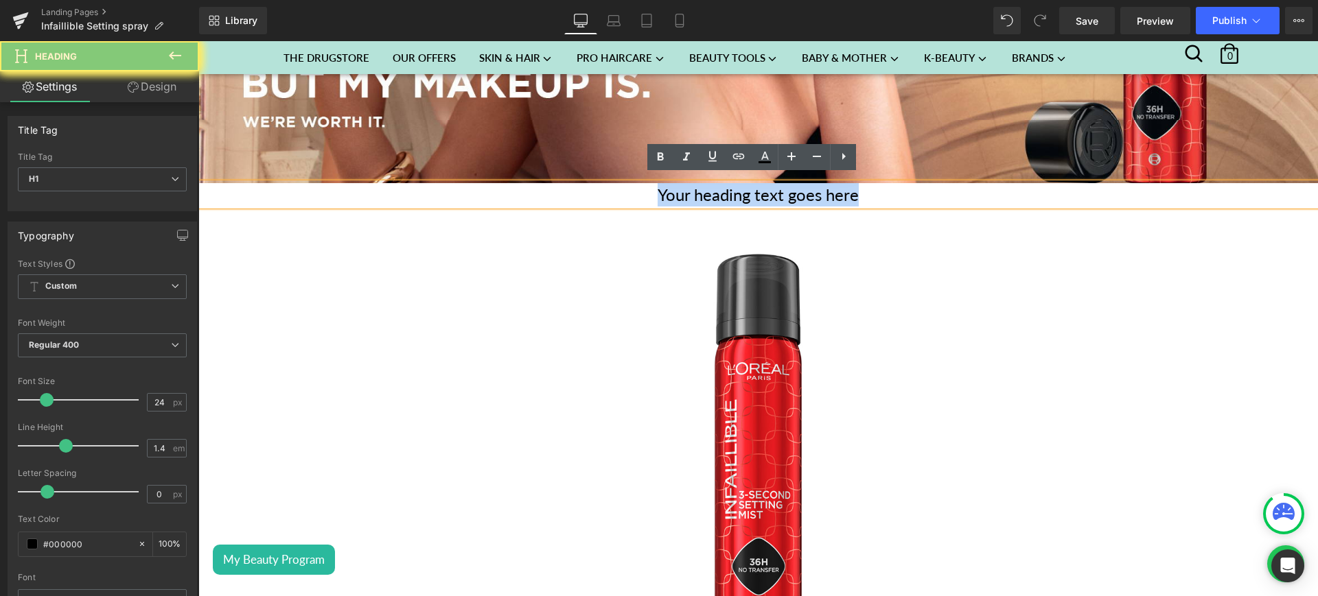
click at [861, 193] on h1 "Your heading text goes here" at bounding box center [757, 194] width 1119 height 23
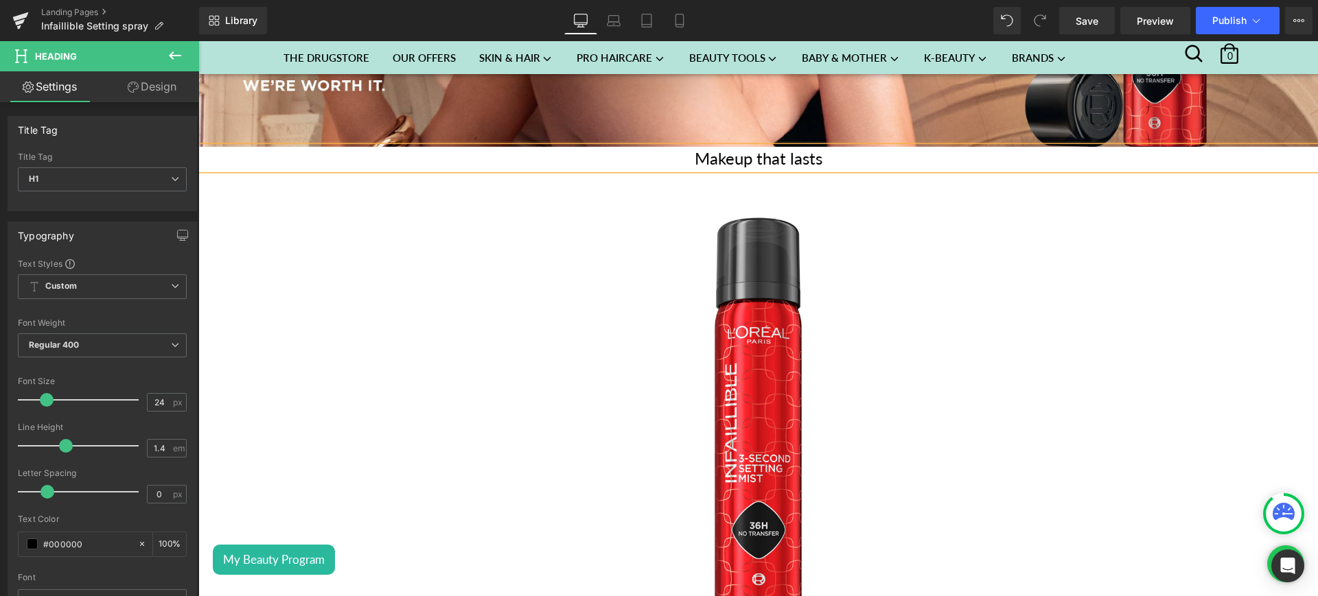
scroll to position [356, 0]
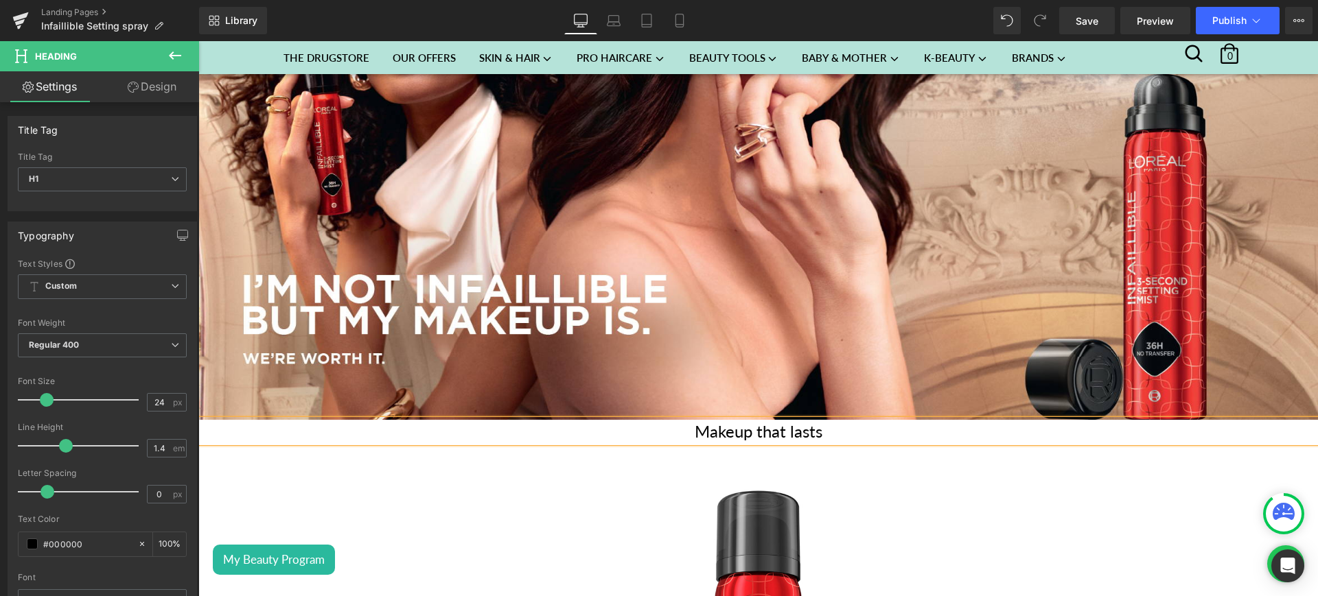
click at [826, 425] on h1 "Makeup that lasts" at bounding box center [757, 431] width 1119 height 23
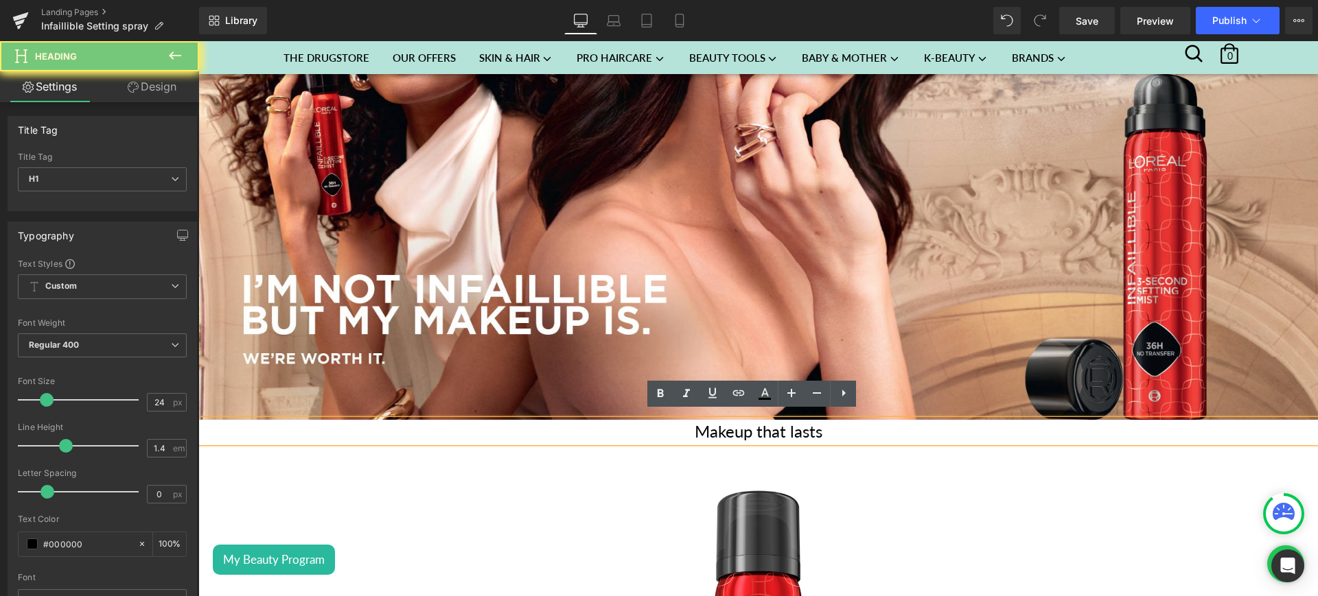
click at [826, 425] on h1 "Makeup that lasts" at bounding box center [757, 431] width 1119 height 23
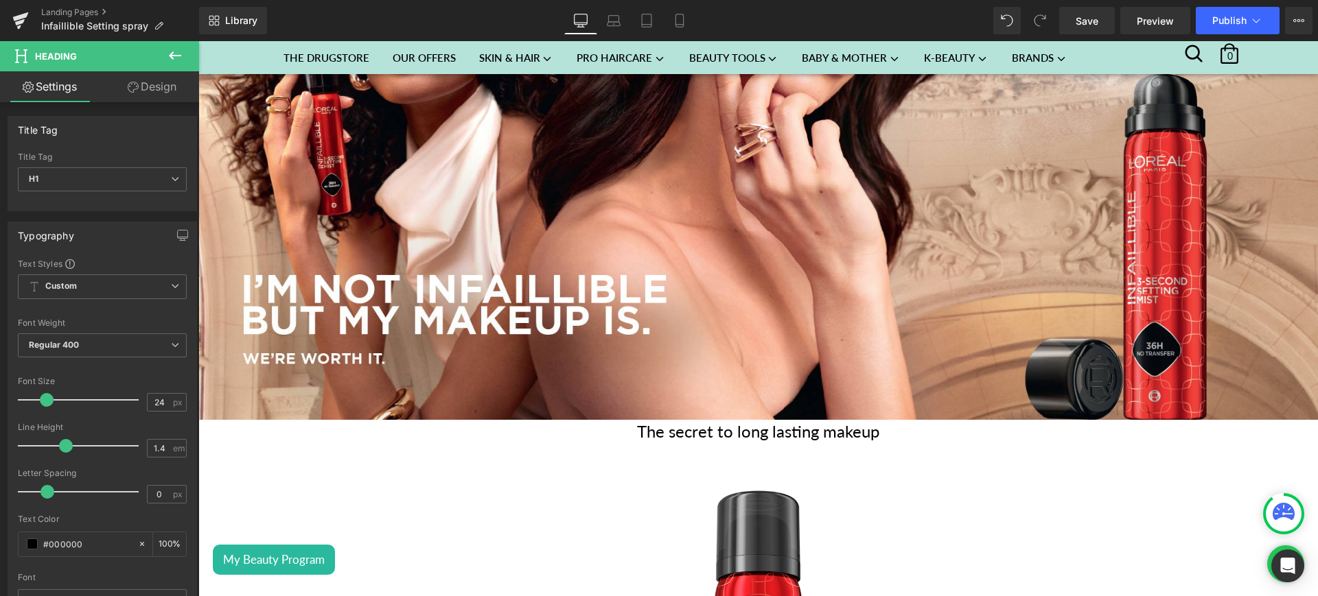
click at [174, 64] on button at bounding box center [175, 56] width 48 height 30
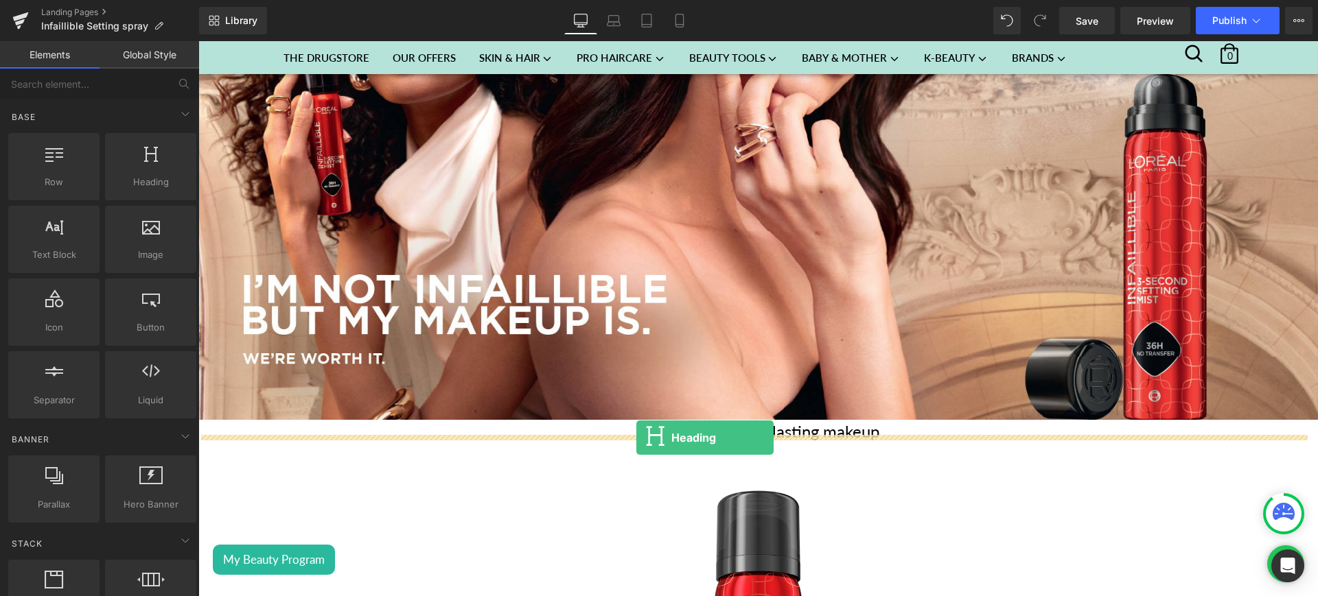
drag, startPoint x: 441, startPoint y: 297, endPoint x: 636, endPoint y: 438, distance: 241.0
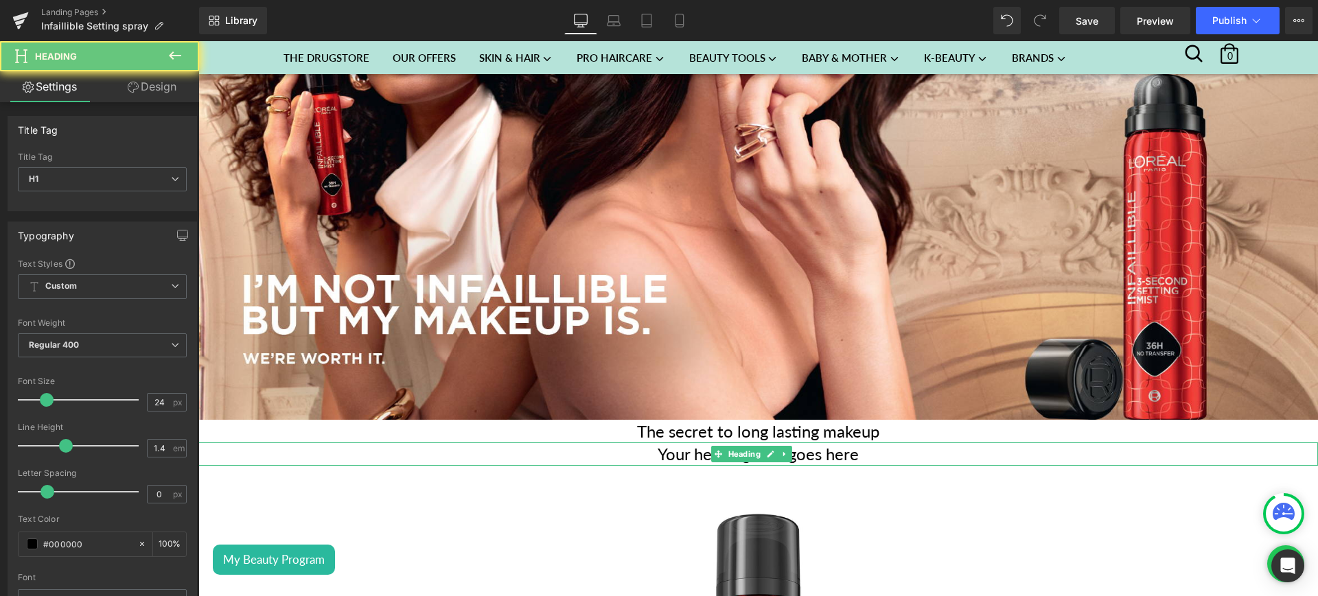
click at [864, 448] on h1 "Your heading text goes here" at bounding box center [757, 454] width 1119 height 23
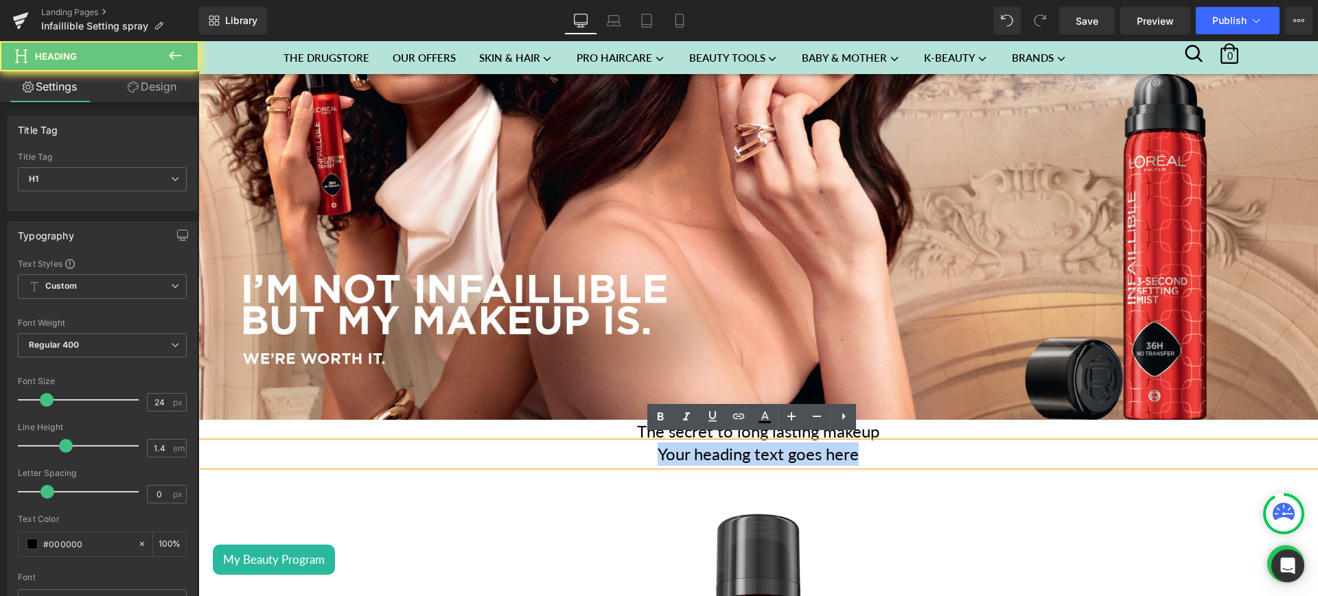
click at [864, 448] on h1 "Your heading text goes here" at bounding box center [757, 454] width 1119 height 23
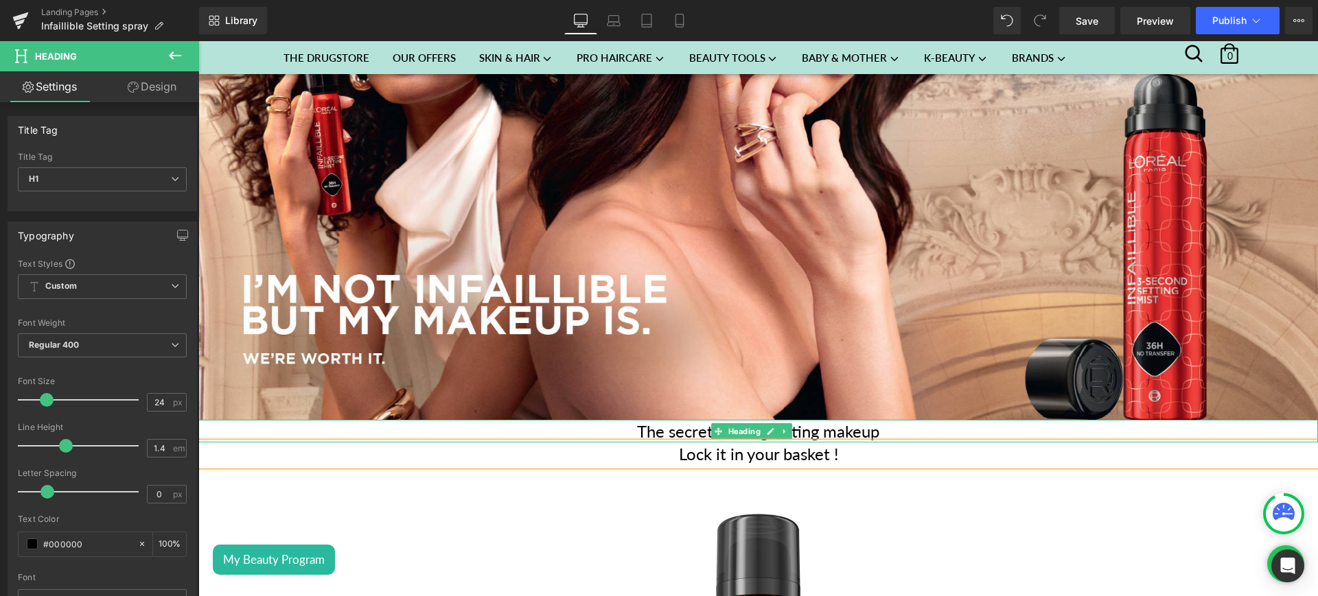
drag, startPoint x: 894, startPoint y: 425, endPoint x: 599, endPoint y: 422, distance: 295.2
click at [599, 422] on h1 "The secret to long lasting makeup" at bounding box center [757, 431] width 1119 height 23
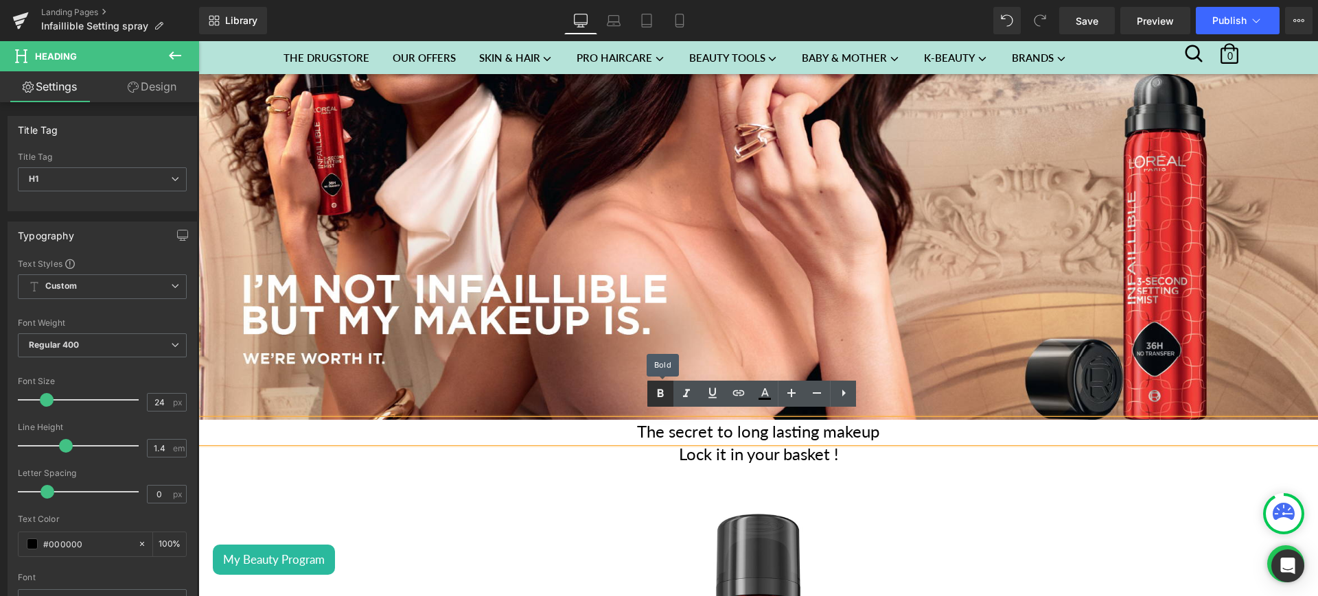
click at [664, 386] on icon at bounding box center [660, 394] width 16 height 16
click at [688, 391] on icon at bounding box center [686, 394] width 16 height 16
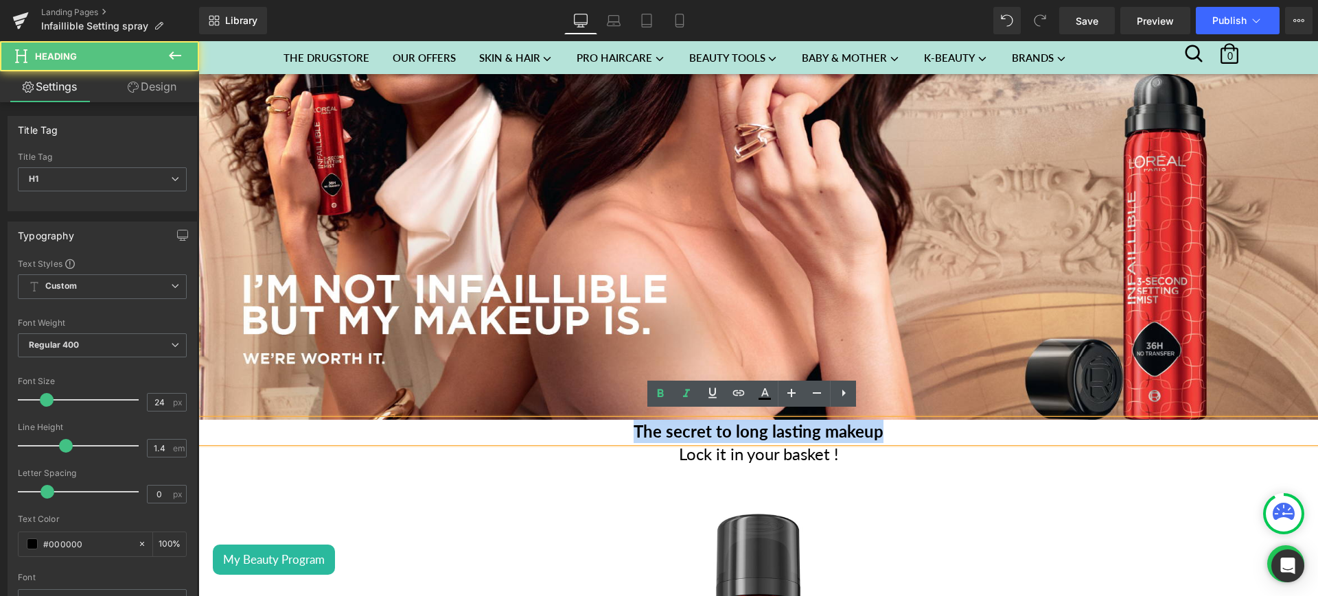
drag, startPoint x: 874, startPoint y: 415, endPoint x: 625, endPoint y: 426, distance: 250.1
click at [625, 426] on h1 "The secret to long lasting makeup" at bounding box center [757, 431] width 1119 height 23
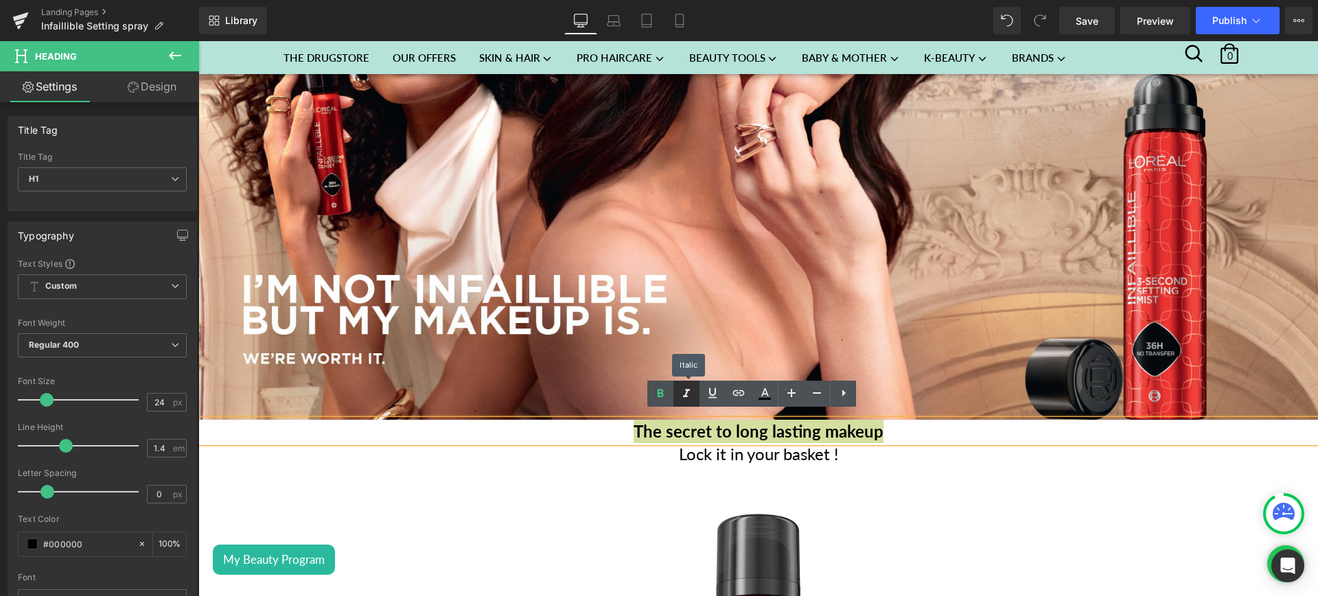
click at [688, 391] on icon at bounding box center [686, 393] width 7 height 8
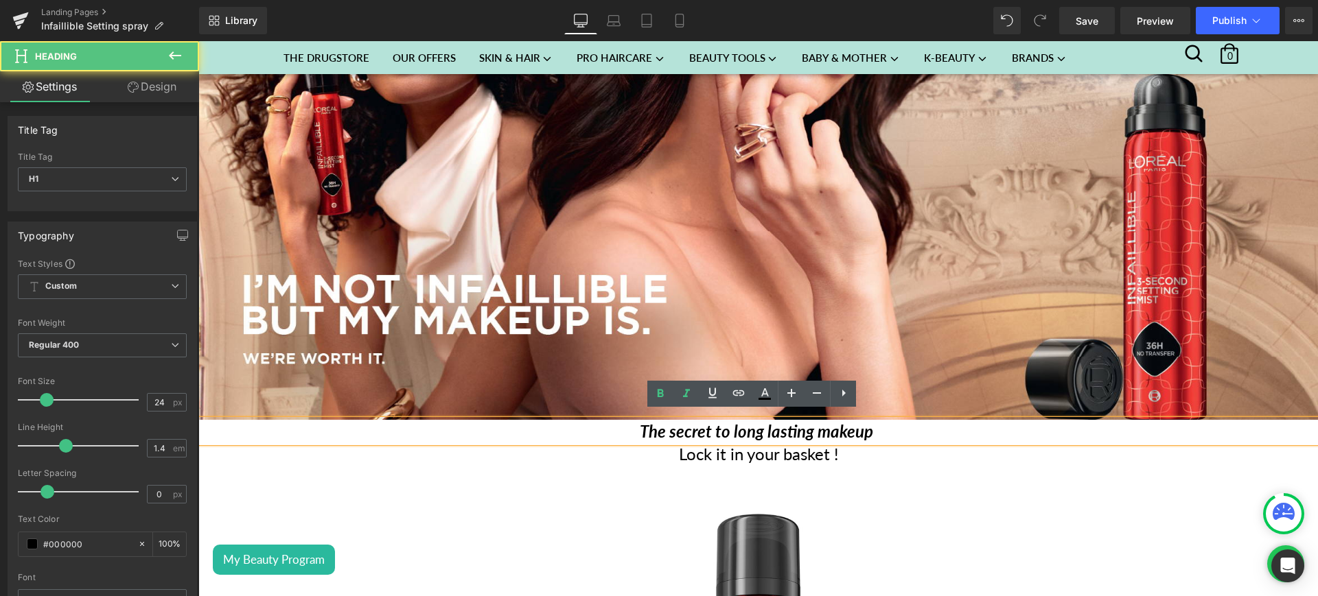
click at [884, 428] on h1 "The secret to long lasting makeup" at bounding box center [757, 431] width 1119 height 23
drag, startPoint x: 844, startPoint y: 450, endPoint x: 651, endPoint y: 450, distance: 193.6
click at [651, 450] on h1 "Lock it in your basket !" at bounding box center [757, 454] width 1119 height 23
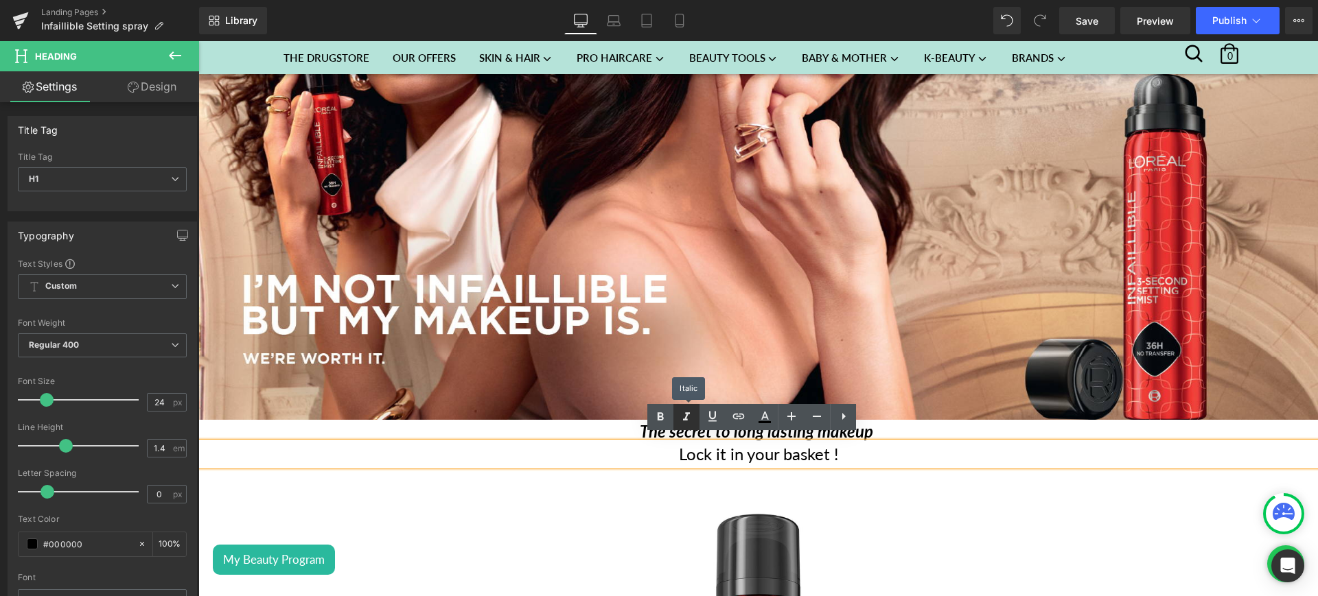
click at [691, 419] on icon at bounding box center [686, 417] width 16 height 16
click at [852, 454] on h1 "Lock it in your basket !" at bounding box center [757, 454] width 1119 height 23
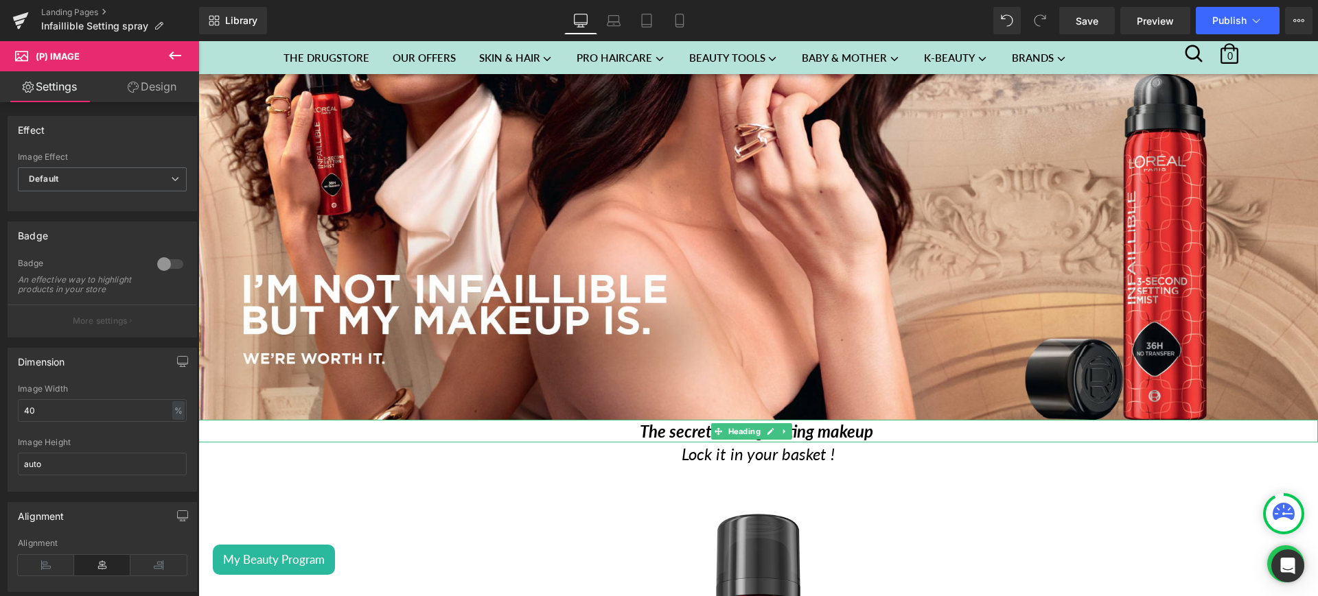
click at [918, 426] on h1 "The secret to long lasting makeup" at bounding box center [757, 431] width 1119 height 23
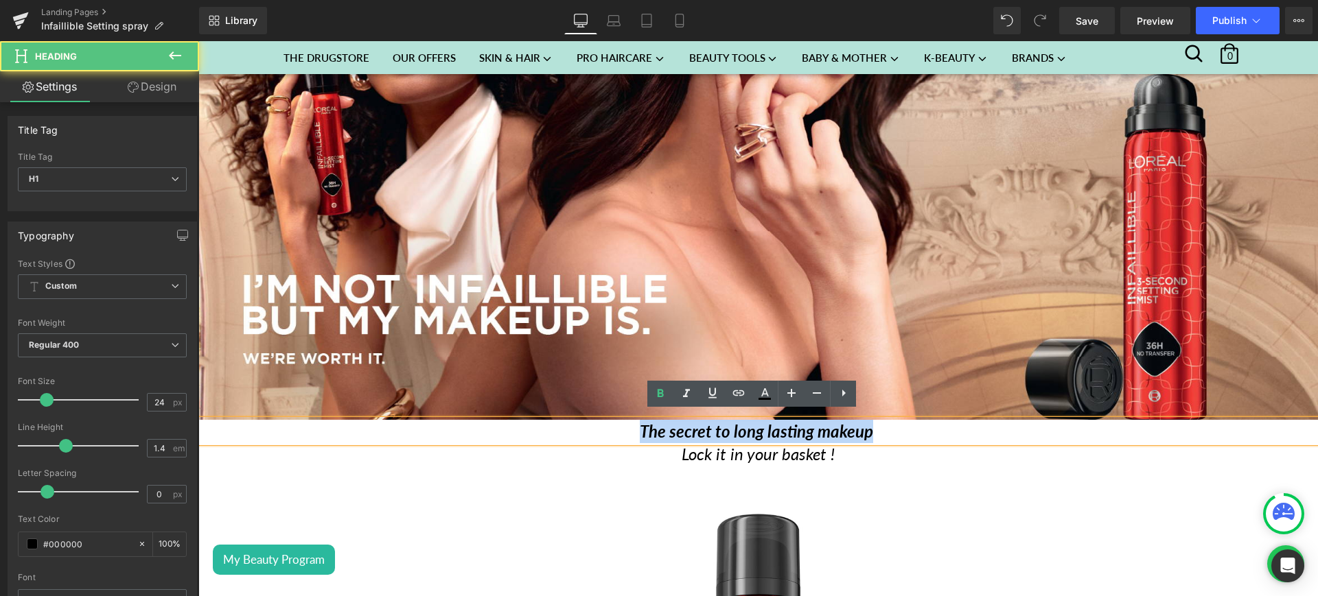
drag, startPoint x: 862, startPoint y: 426, endPoint x: 629, endPoint y: 430, distance: 233.4
click at [629, 430] on h1 "The secret to long lasting makeup" at bounding box center [757, 431] width 1119 height 23
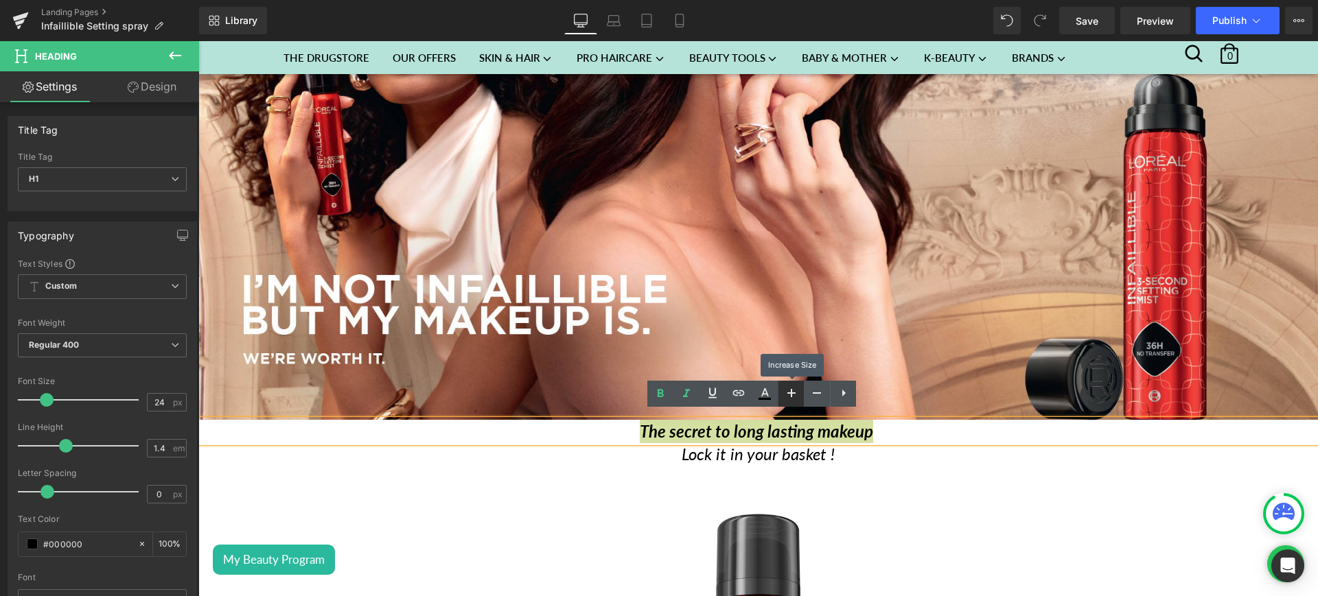
click at [796, 388] on icon at bounding box center [791, 393] width 16 height 16
type input "26"
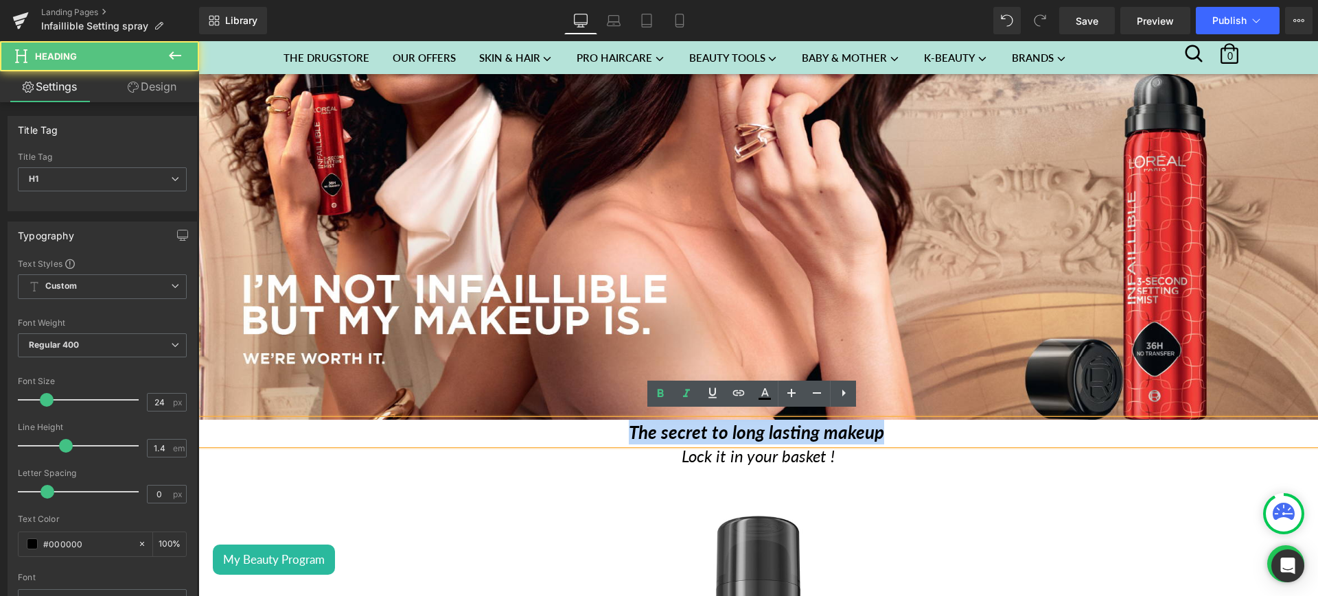
drag, startPoint x: 844, startPoint y: 451, endPoint x: 666, endPoint y: 454, distance: 178.5
click at [666, 454] on h1 "Lock it in your basket !" at bounding box center [757, 456] width 1119 height 23
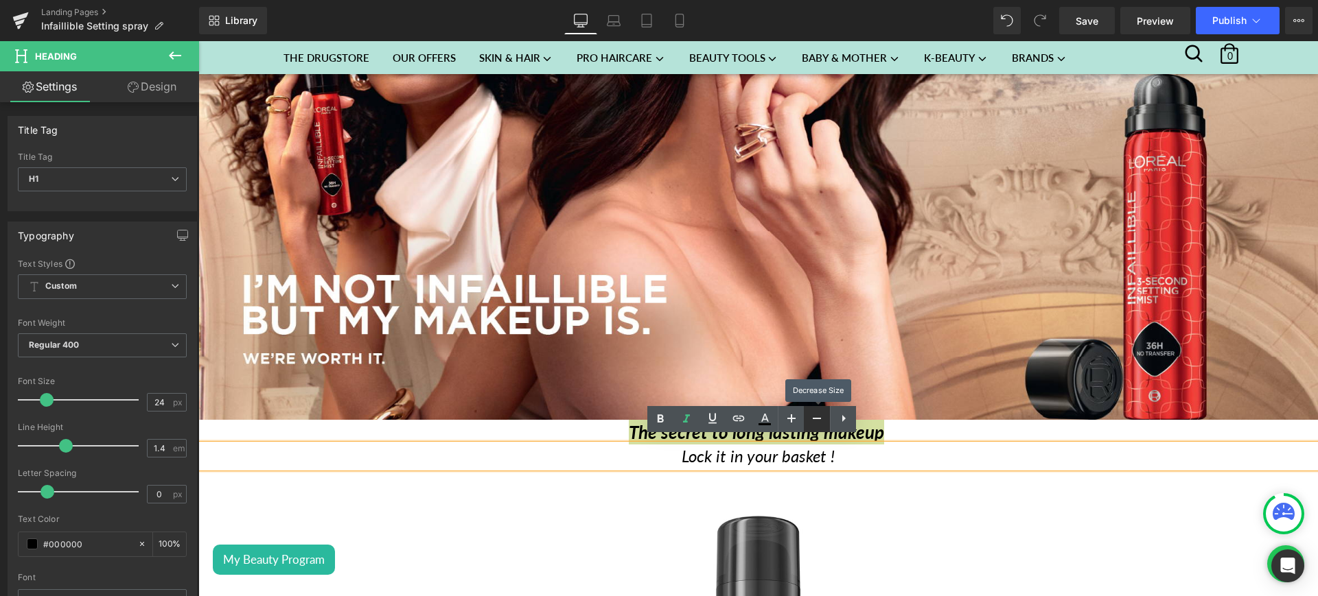
click at [812, 414] on icon at bounding box center [817, 418] width 16 height 16
click at [791, 417] on icon at bounding box center [791, 419] width 8 height 8
type input "24"
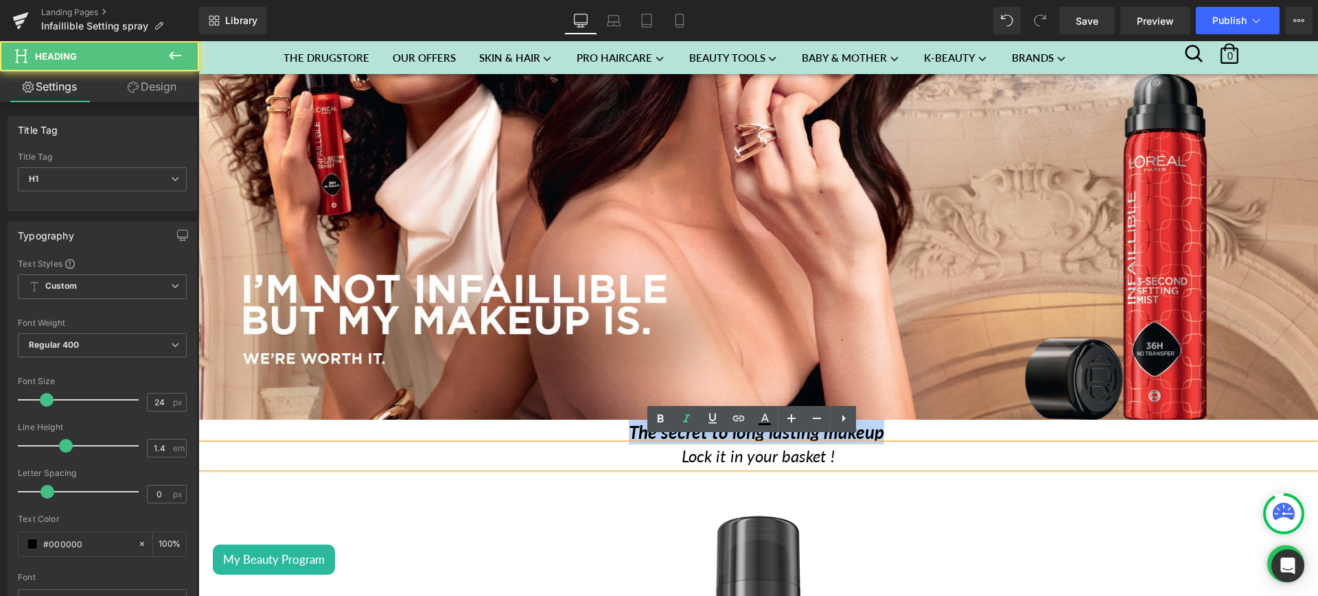
click at [852, 449] on h1 "Lock it in your basket !" at bounding box center [757, 456] width 1119 height 23
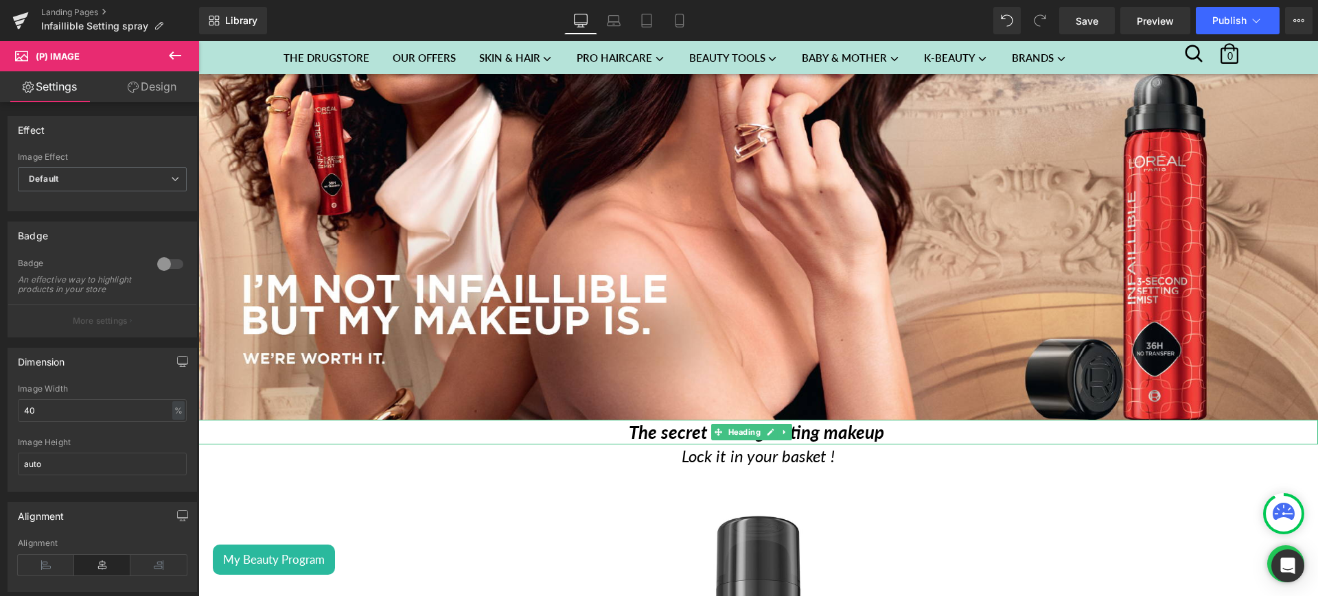
click at [898, 426] on h1 "The secret to long lasting makeup" at bounding box center [757, 432] width 1119 height 25
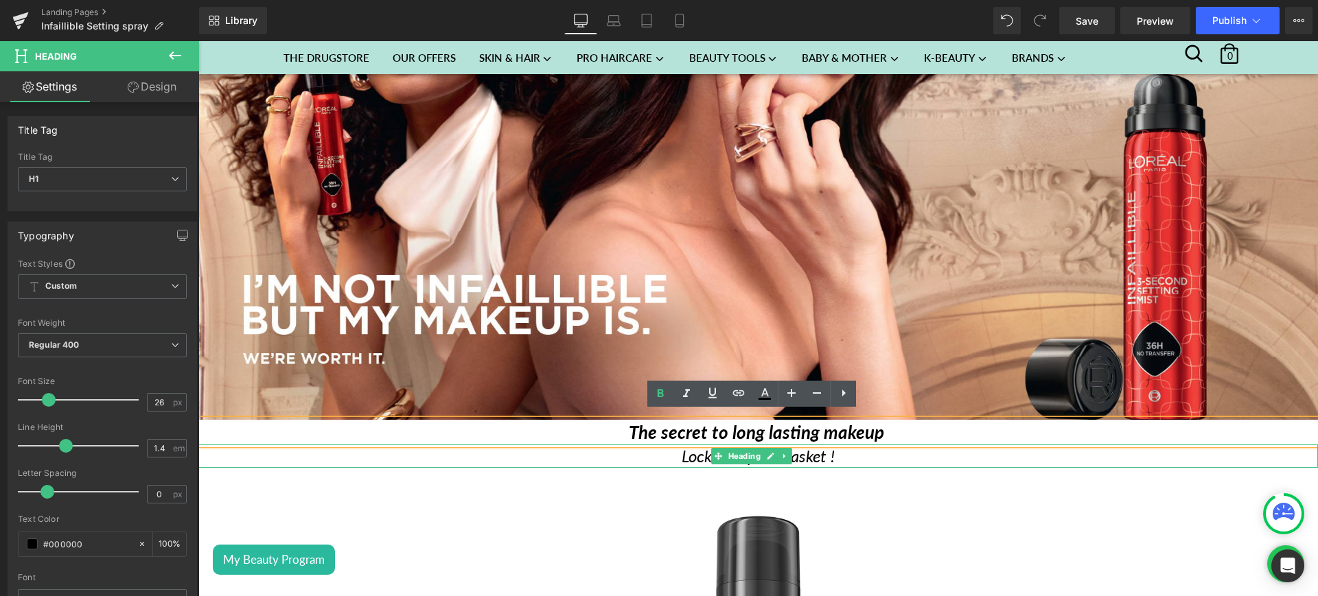
click at [868, 450] on h1 "Lock it in your basket !" at bounding box center [757, 456] width 1119 height 23
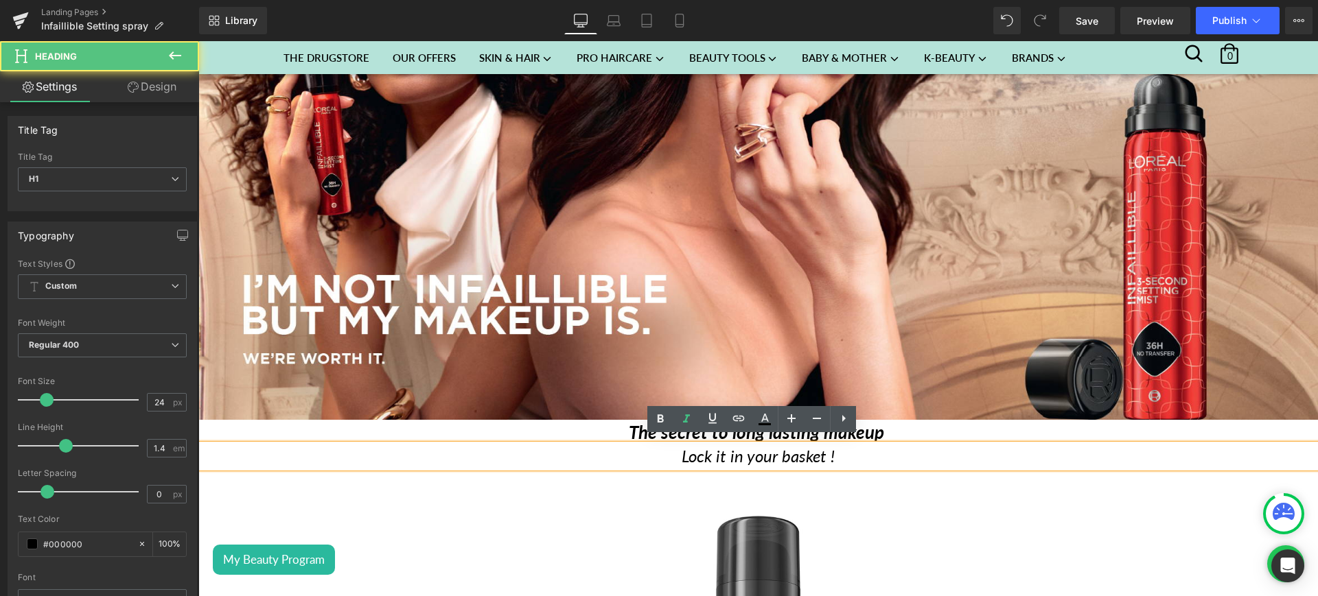
click at [916, 445] on h1 "Lock it in your basket !" at bounding box center [757, 456] width 1119 height 23
drag, startPoint x: 842, startPoint y: 451, endPoint x: 639, endPoint y: 451, distance: 203.2
click at [639, 451] on h1 "Lock it in your basket !" at bounding box center [757, 456] width 1119 height 23
click at [736, 414] on icon at bounding box center [738, 418] width 16 height 16
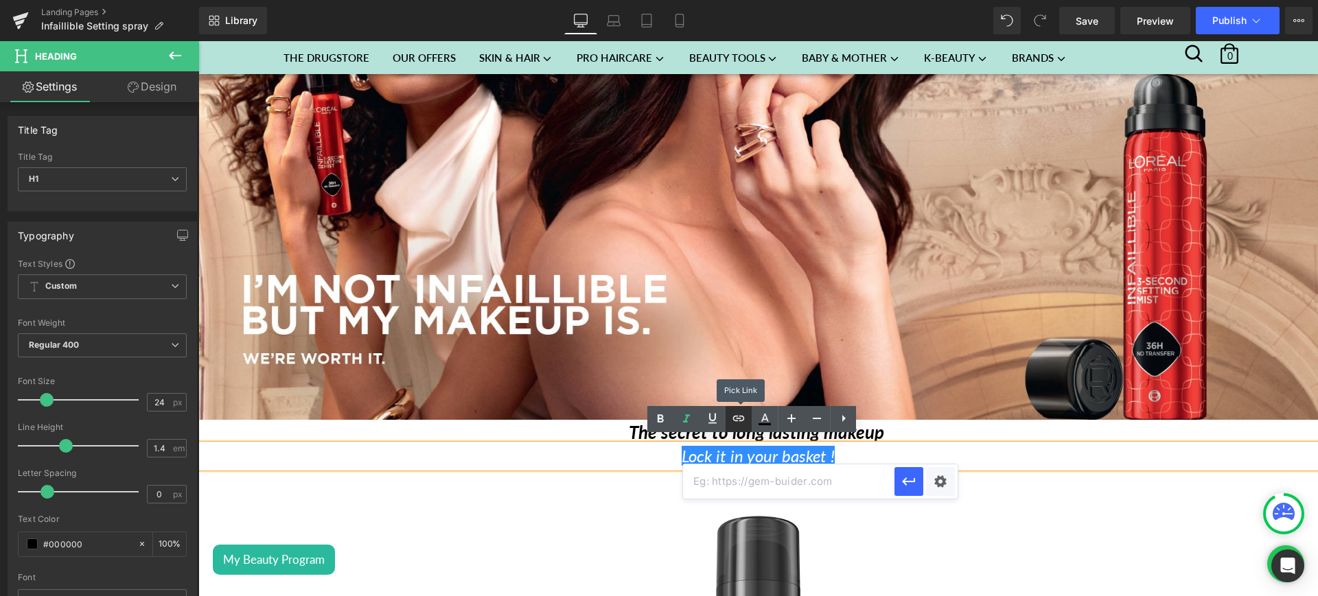
click at [738, 419] on icon at bounding box center [738, 418] width 16 height 16
click at [736, 423] on icon at bounding box center [738, 418] width 16 height 16
click at [730, 484] on input "text" at bounding box center [788, 482] width 211 height 34
paste input "https://sohaticare.com/products/l-oreal-paris-infaillible-3-second-setting-mist…"
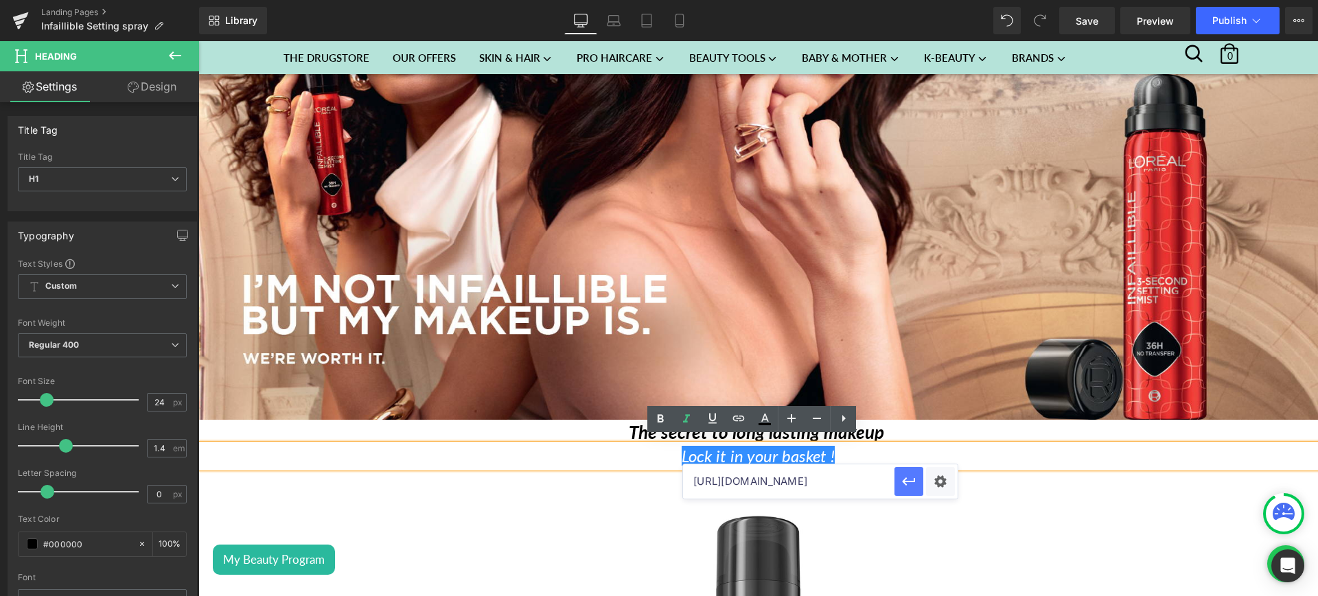
type input "https://sohaticare.com/products/l-oreal-paris-infaillible-3-second-setting-mist…"
click at [912, 479] on icon "button" at bounding box center [909, 482] width 16 height 16
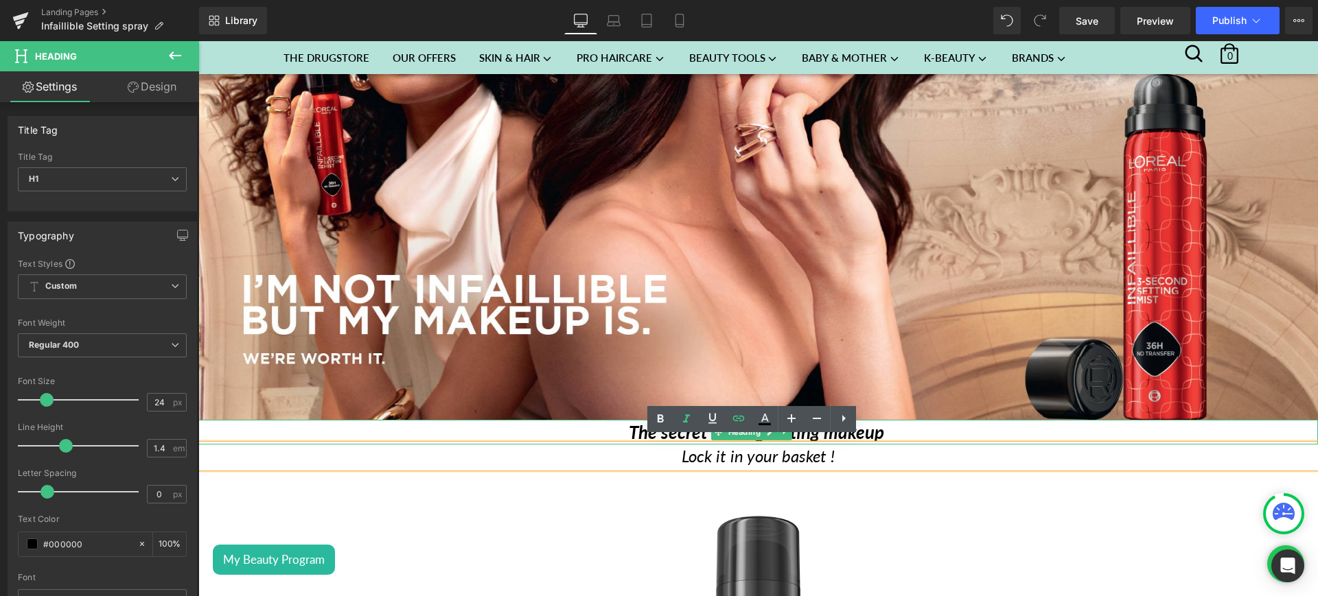
click at [903, 423] on h1 "The secret to long lasting makeup" at bounding box center [757, 432] width 1119 height 25
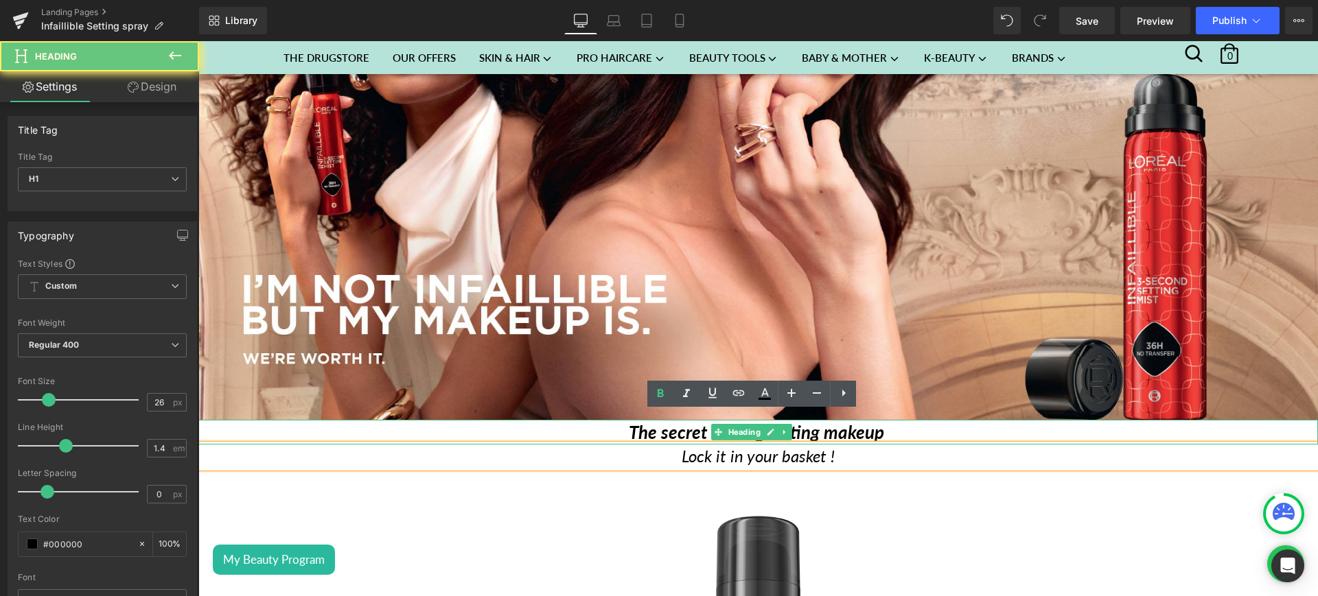
click at [903, 423] on h1 "The secret to long lasting makeup" at bounding box center [757, 432] width 1119 height 25
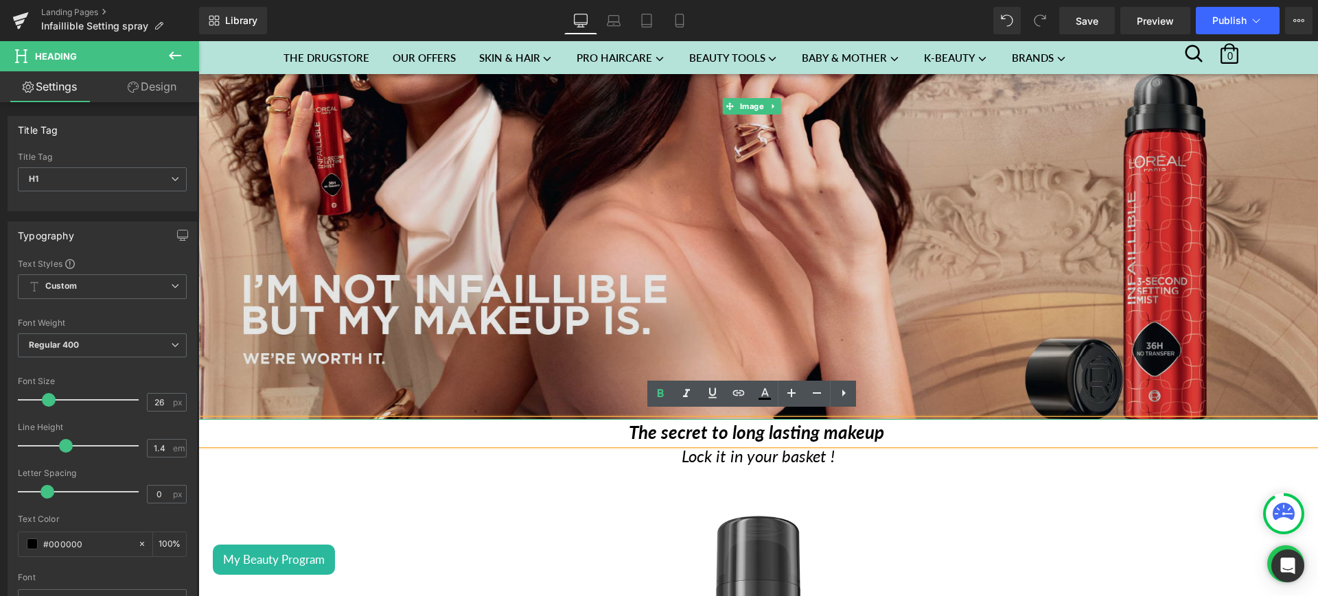
click at [613, 325] on img at bounding box center [757, 106] width 1119 height 627
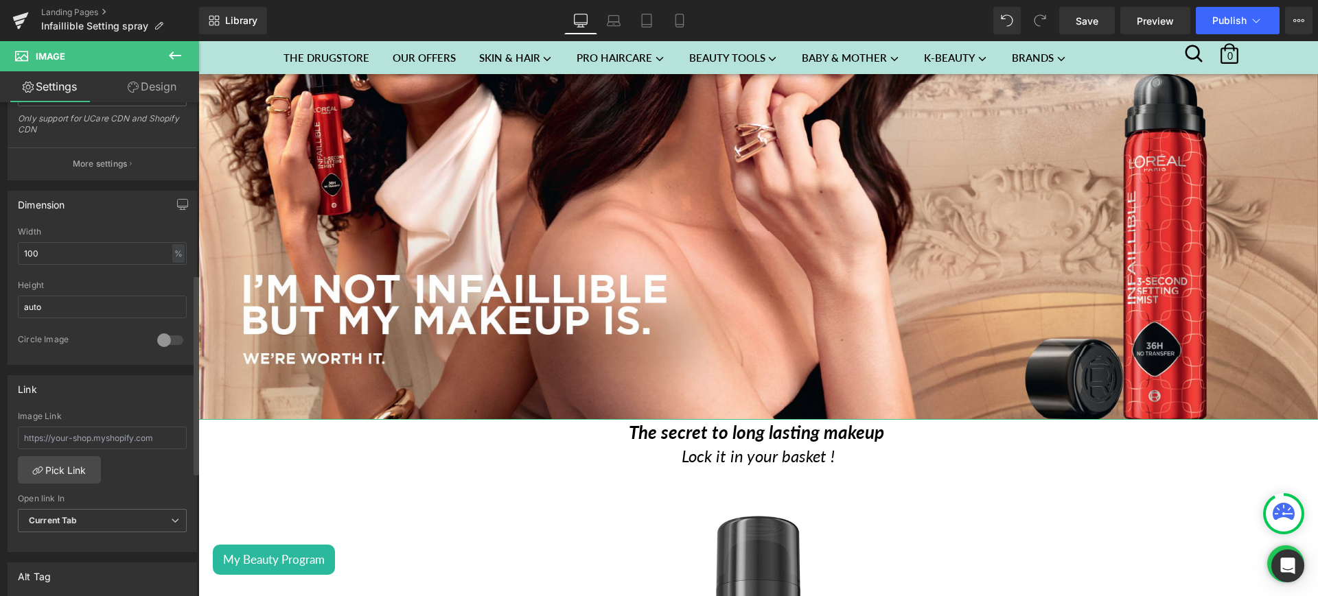
scroll to position [441, 0]
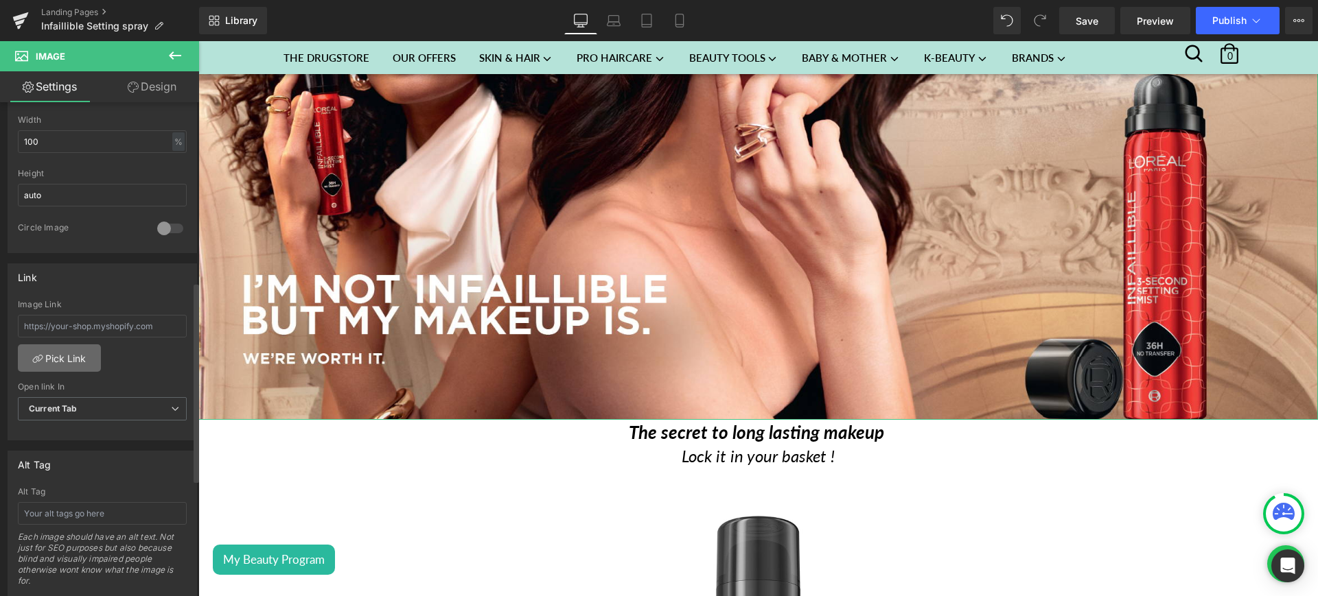
click at [76, 354] on link "Pick Link" at bounding box center [59, 358] width 83 height 27
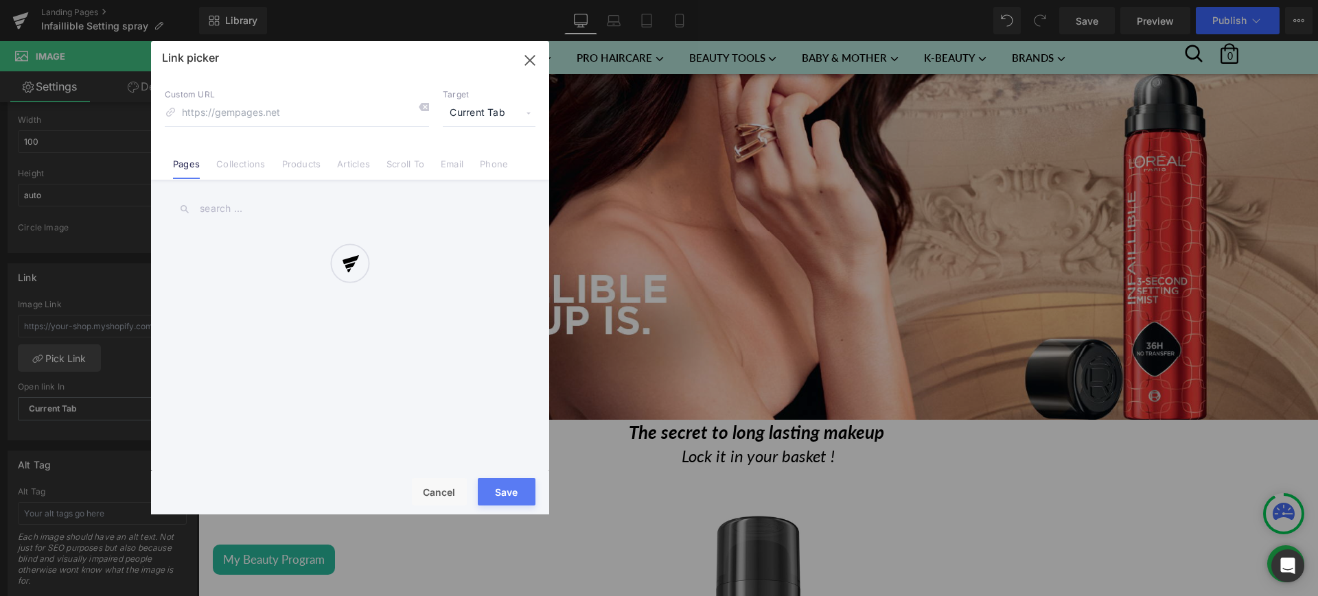
click at [307, 165] on div at bounding box center [350, 278] width 398 height 474
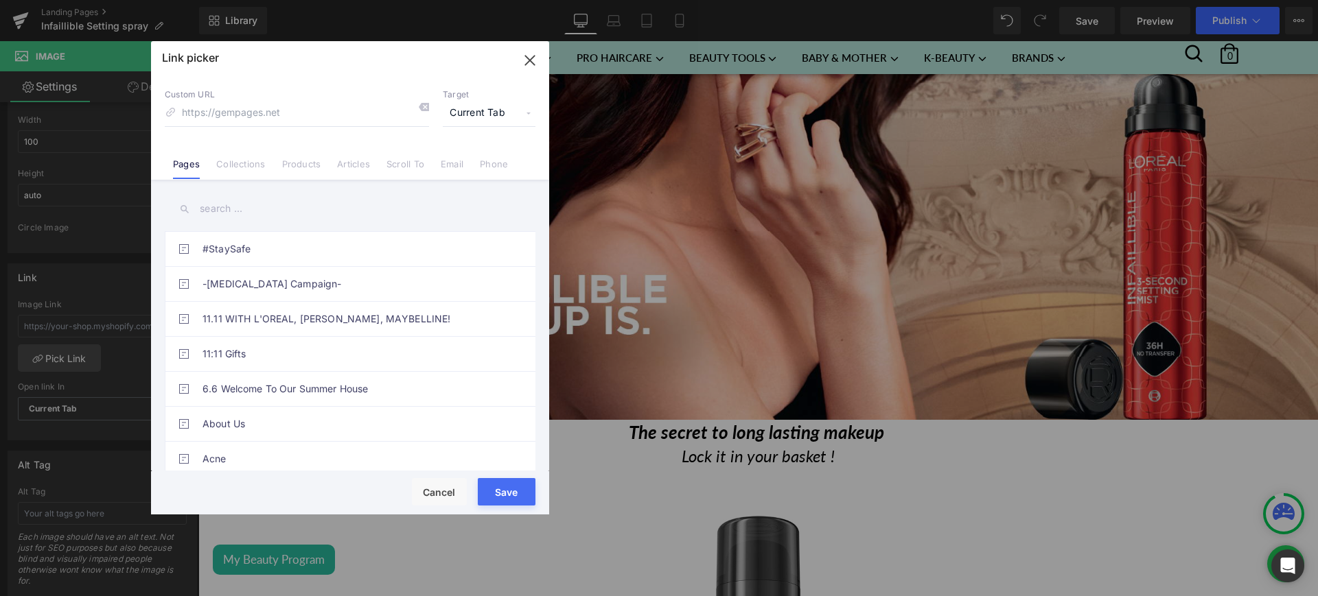
click at [307, 165] on link "Products" at bounding box center [301, 169] width 39 height 21
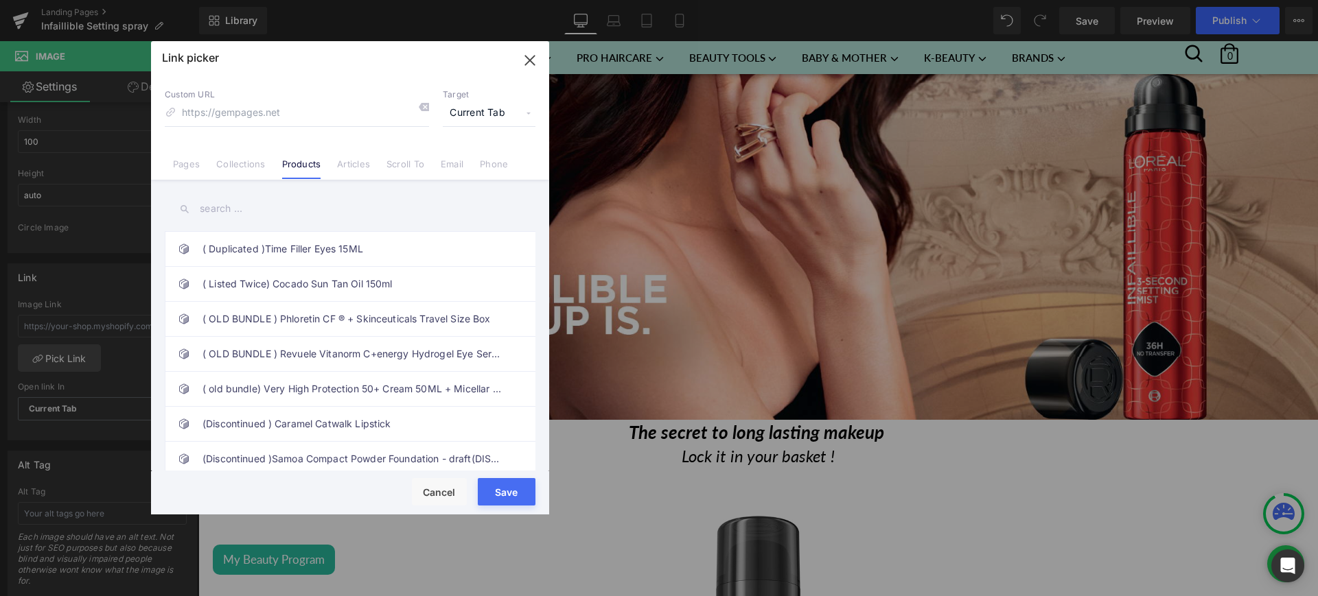
click at [214, 207] on input "text" at bounding box center [350, 209] width 371 height 31
paste input "L’Oréal Paris Infaillible 3-Second setting mist spray, 36h of long wear, no tra…"
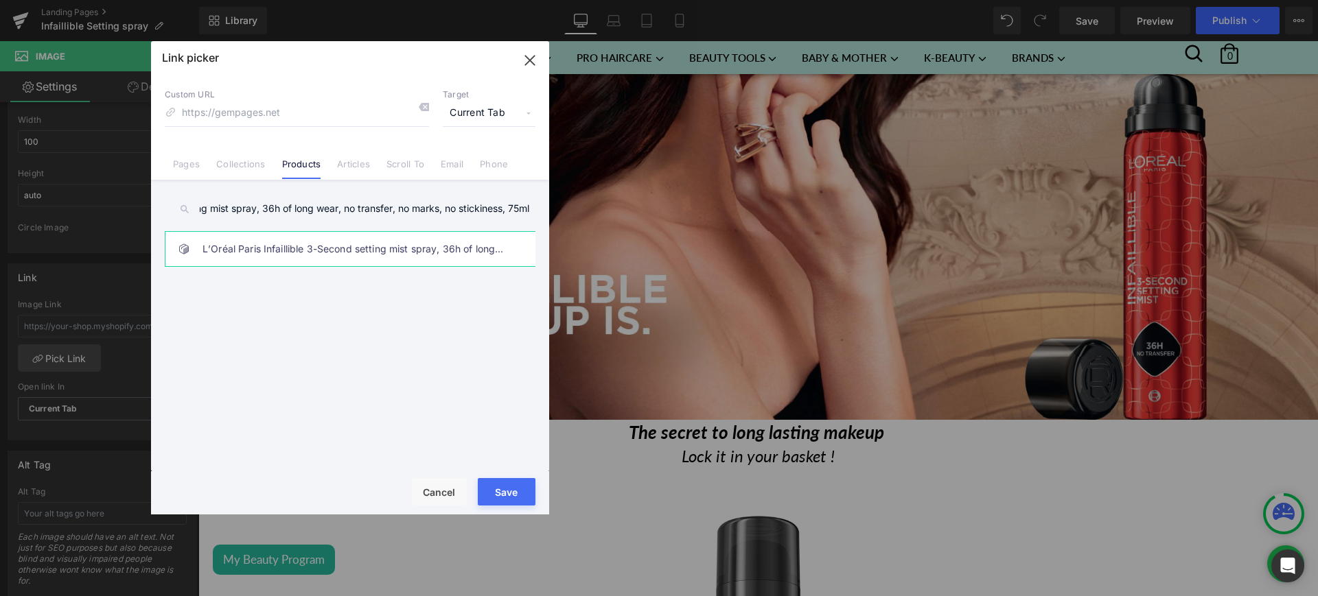
type input "L’Oréal Paris Infaillible 3-Second setting mist spray, 36h of long wear, no tra…"
click at [375, 251] on link "L’Oréal Paris Infaillible 3-Second setting mist spray, 36h of long wear, no tra…" at bounding box center [353, 249] width 302 height 34
type input "/products/l-oreal-paris-infaillible-3-second-setting-mist-spray-36h-of-long-wea…"
click at [498, 485] on button "Save" at bounding box center [507, 491] width 58 height 27
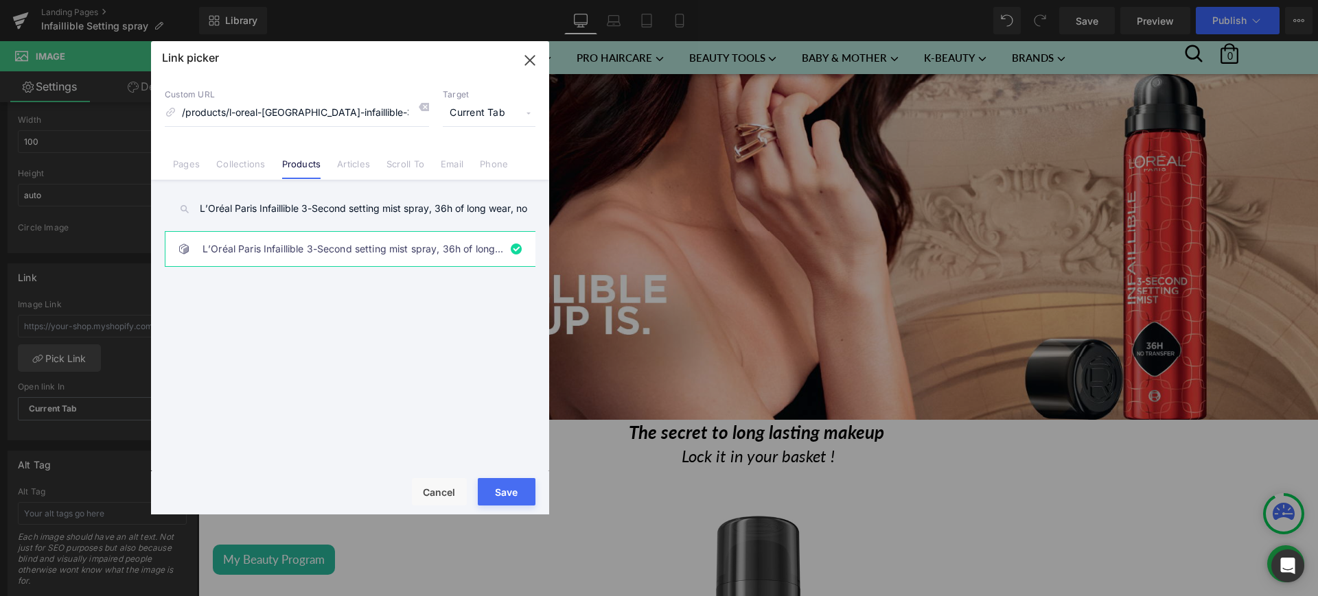
type input "/products/l-oreal-paris-infaillible-3-second-setting-mist-spray-36h-of-long-wea…"
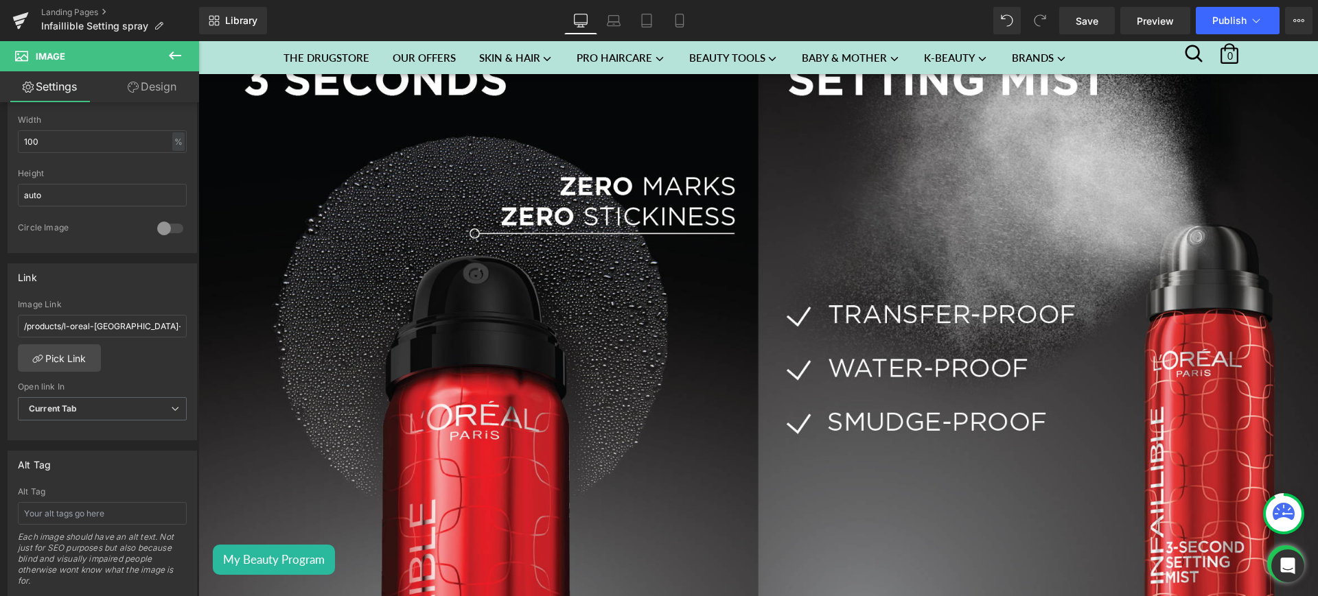
scroll to position [1415, 0]
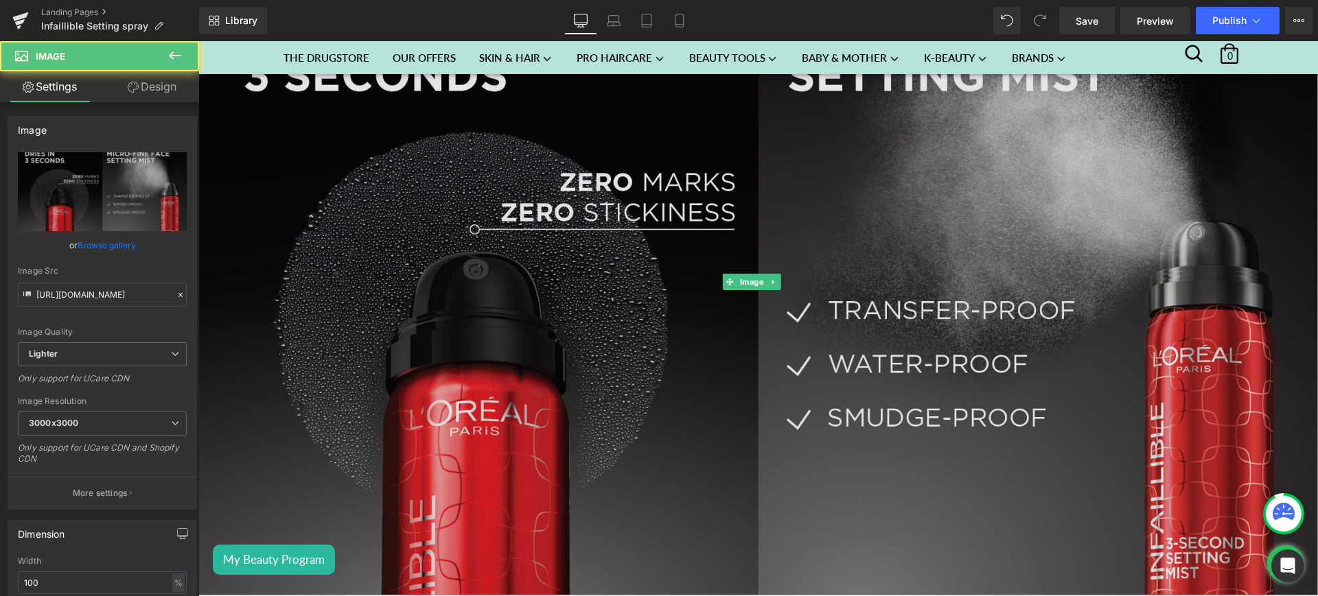
click at [505, 302] on img at bounding box center [757, 281] width 1119 height 627
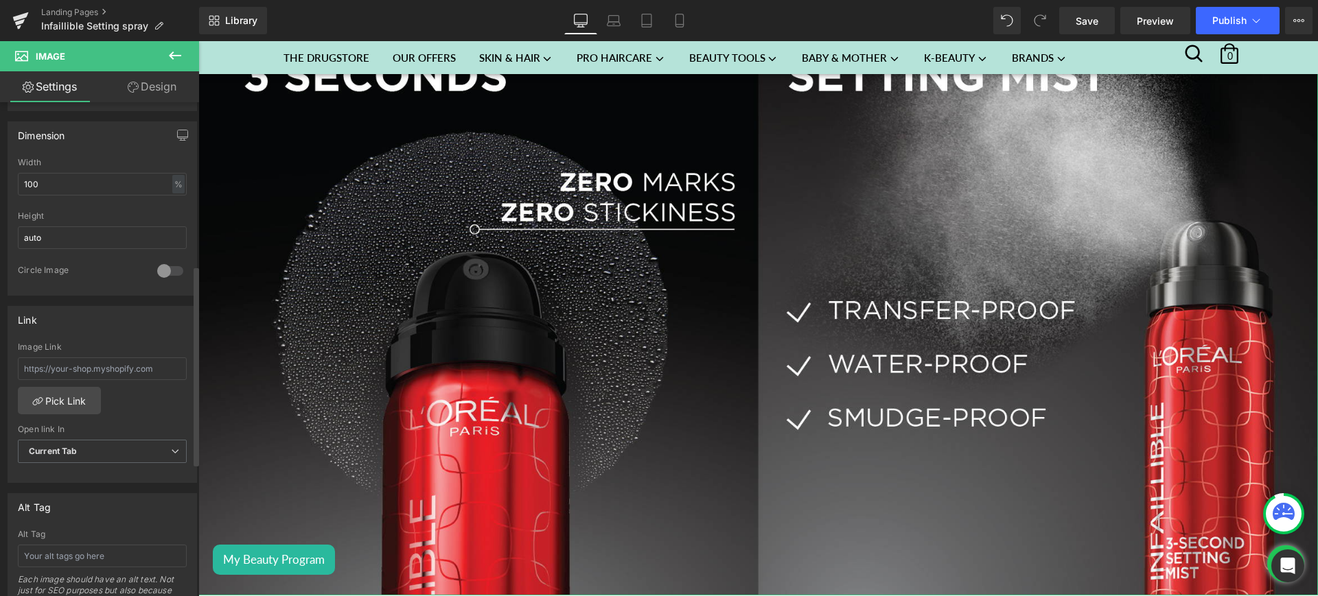
scroll to position [402, 0]
click at [55, 399] on link "Pick Link" at bounding box center [59, 397] width 83 height 27
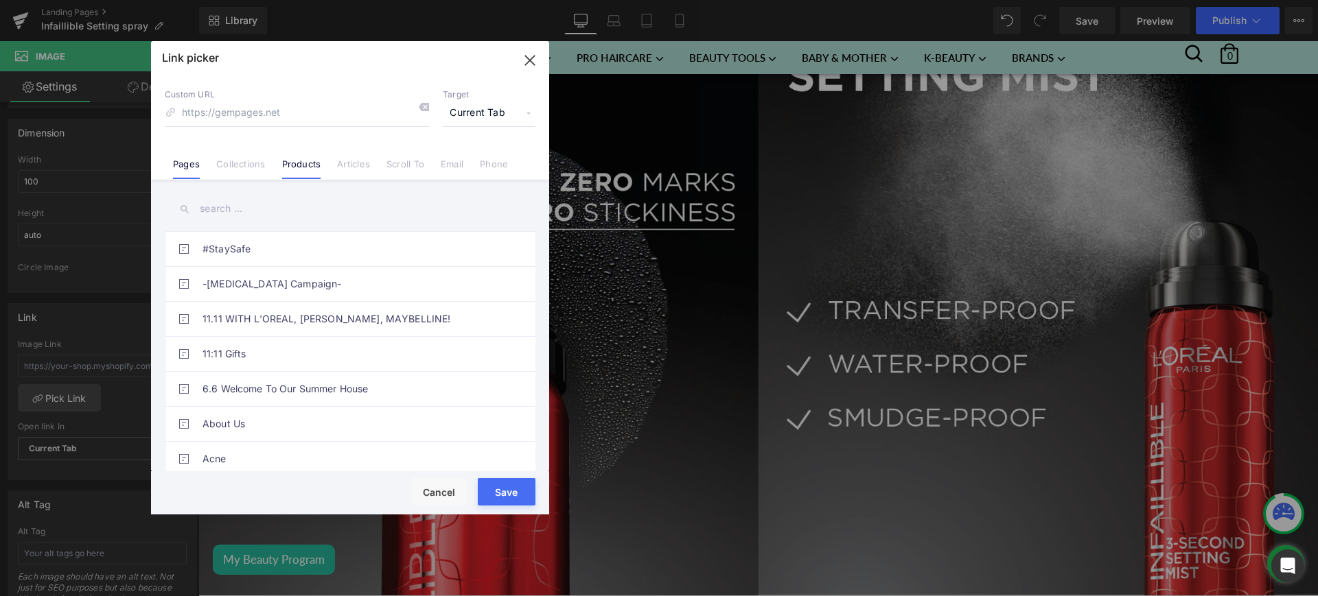
click at [297, 160] on link "Products" at bounding box center [301, 169] width 39 height 21
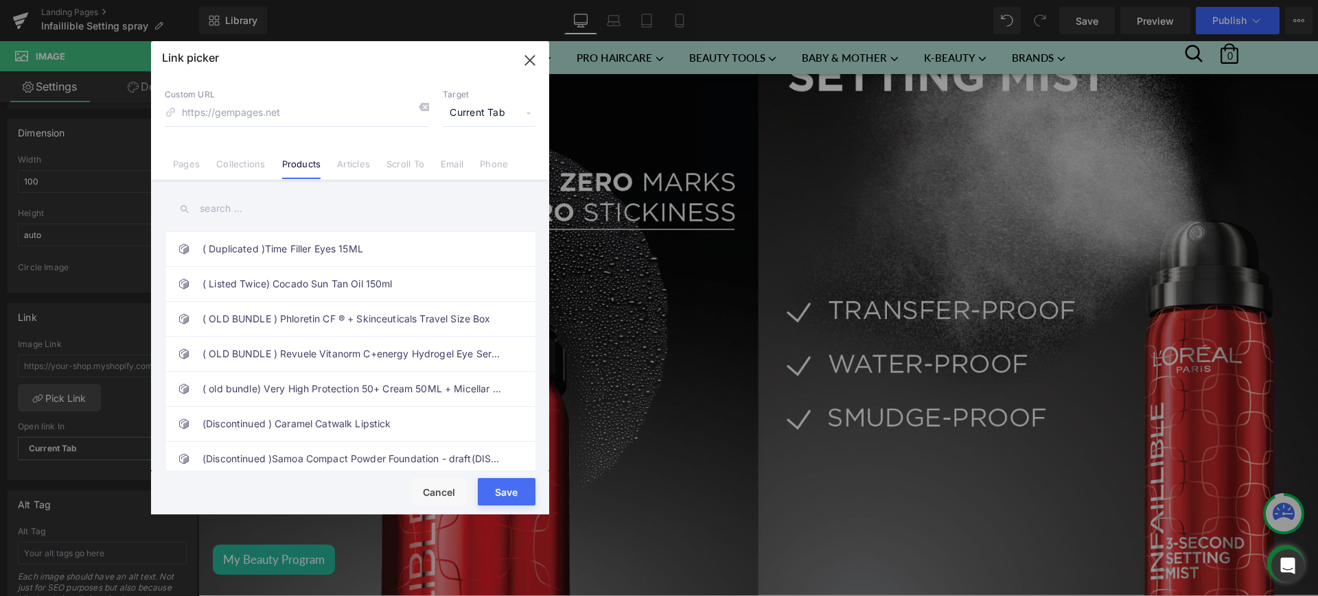
click at [229, 211] on input "text" at bounding box center [350, 209] width 371 height 31
paste input "L’Oréal Paris Infaillible 3-Second setting mist spray, 36h of long wear, no tra…"
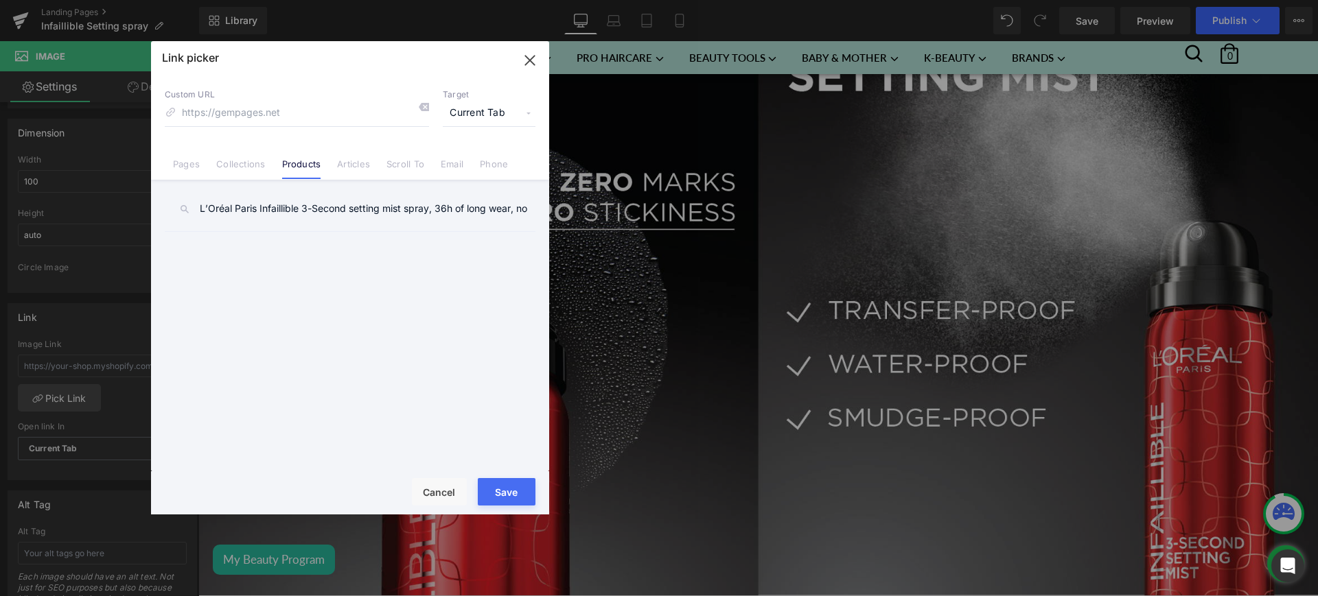
scroll to position [0, 179]
type input "L’Oréal Paris Infaillible 3-Second setting mist spray, 36h of long wear, no tra…"
click at [511, 489] on button "Save" at bounding box center [507, 491] width 58 height 27
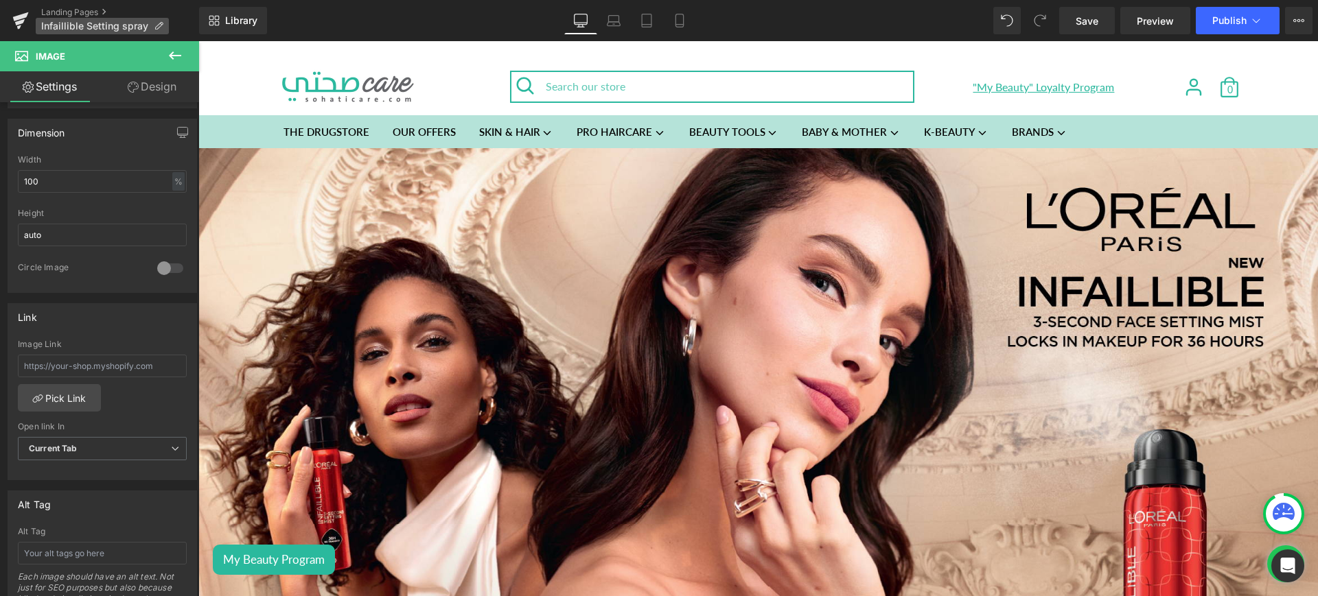
click at [156, 24] on icon at bounding box center [159, 26] width 10 height 10
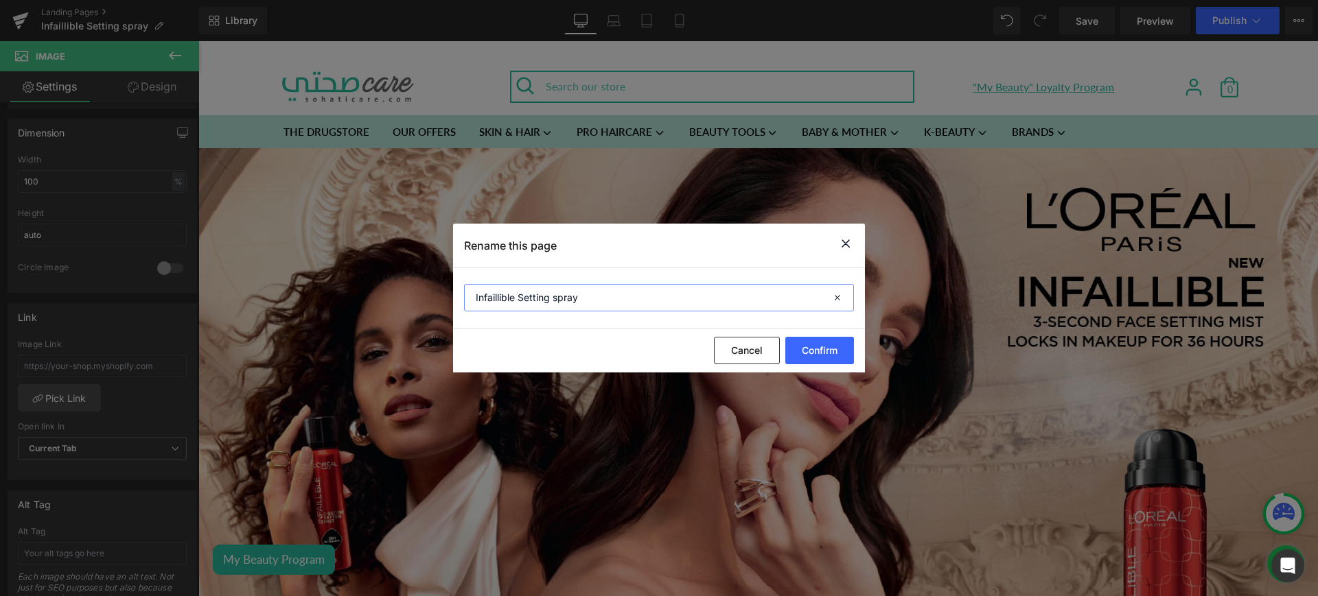
click at [559, 287] on input "Infaillible Setting spray" at bounding box center [659, 297] width 390 height 27
click at [848, 235] on icon at bounding box center [845, 243] width 16 height 17
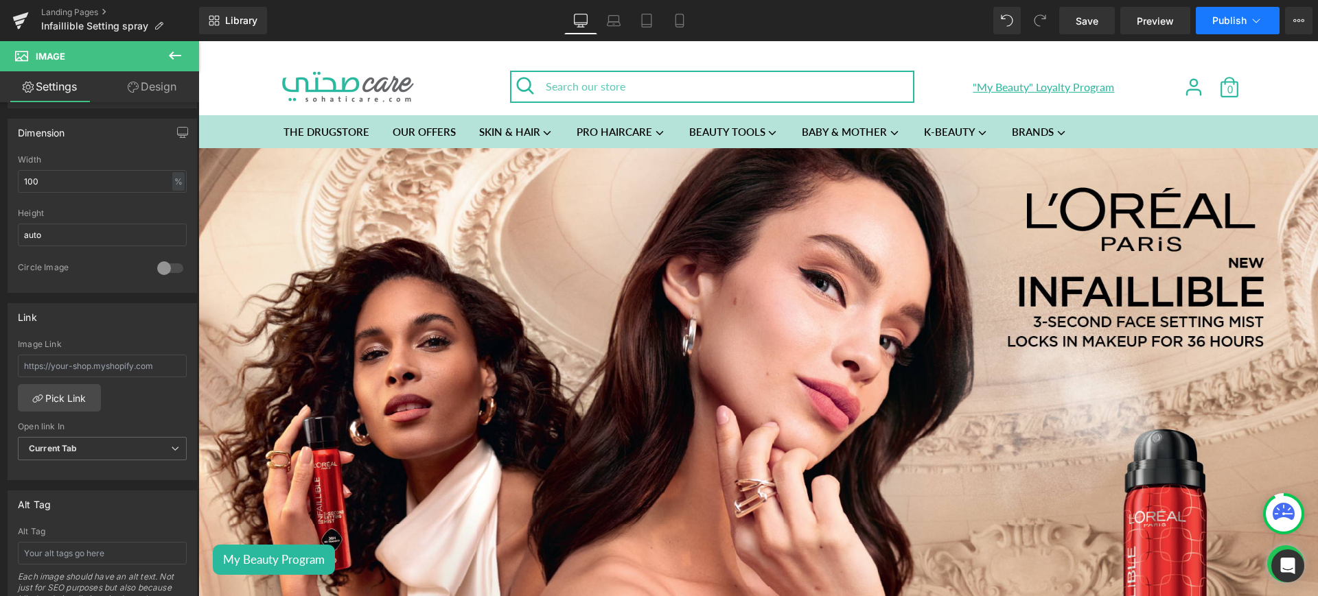
click at [1256, 23] on icon at bounding box center [1256, 21] width 14 height 14
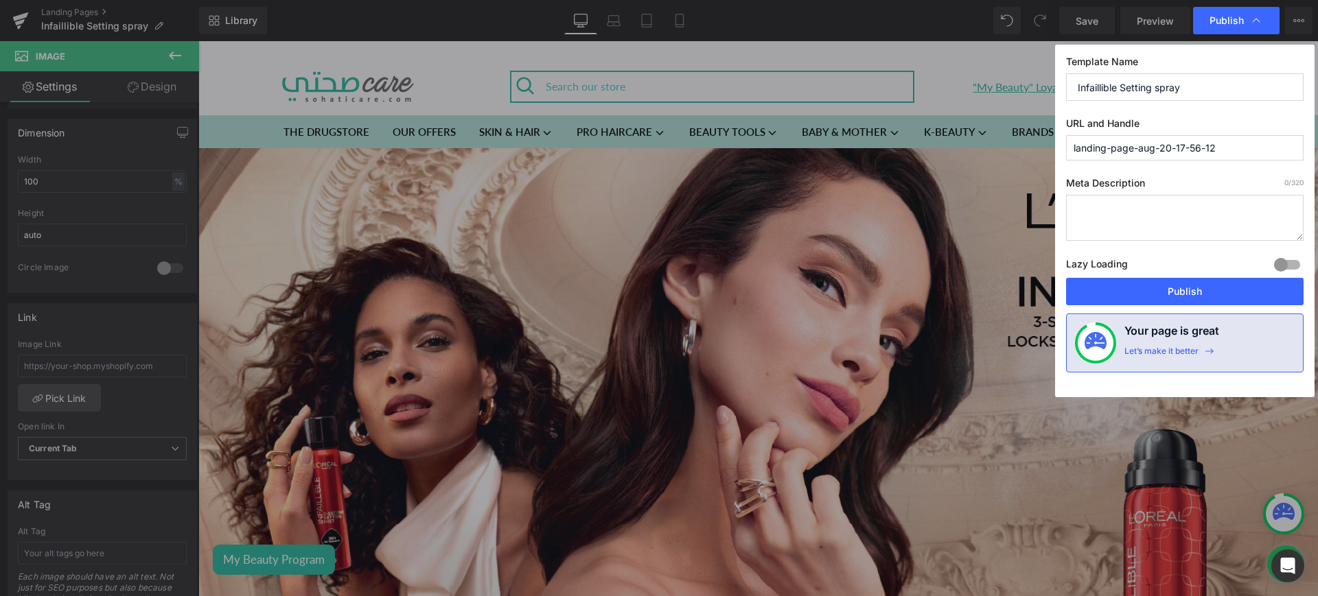
click at [1155, 150] on input "landing-page-aug-20-17-56-12" at bounding box center [1184, 147] width 237 height 25
paste input "Infaillible Setting spray"
type input "infaillible-setting-spray"
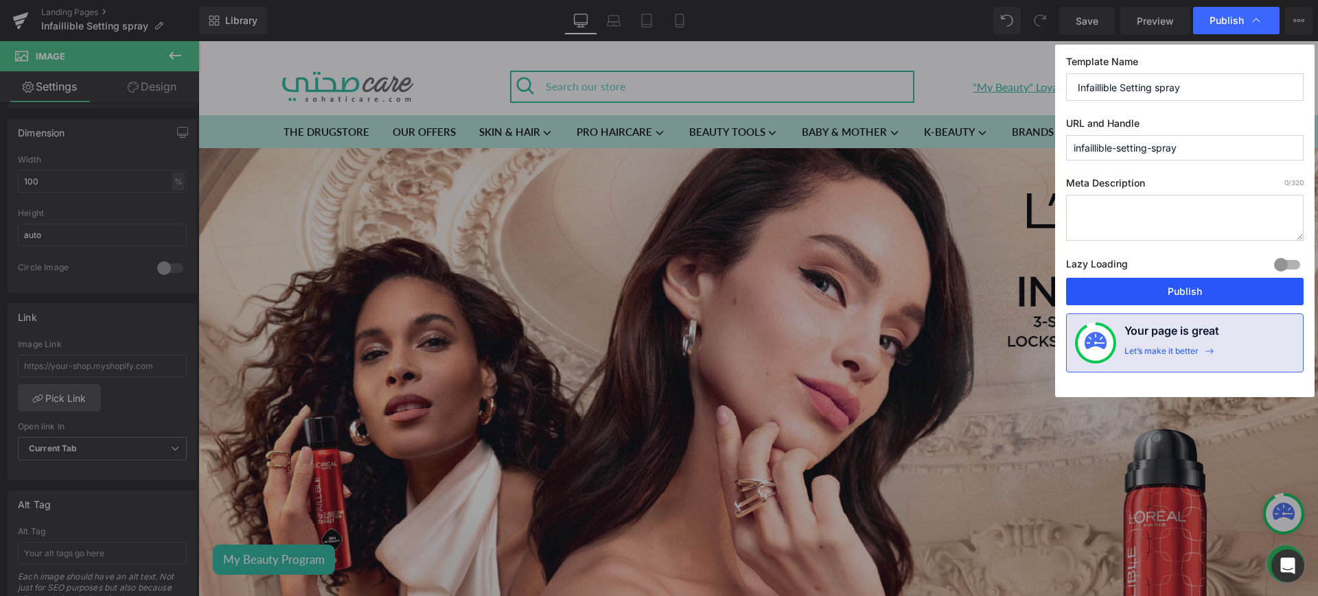
click at [1161, 289] on button "Publish" at bounding box center [1184, 291] width 237 height 27
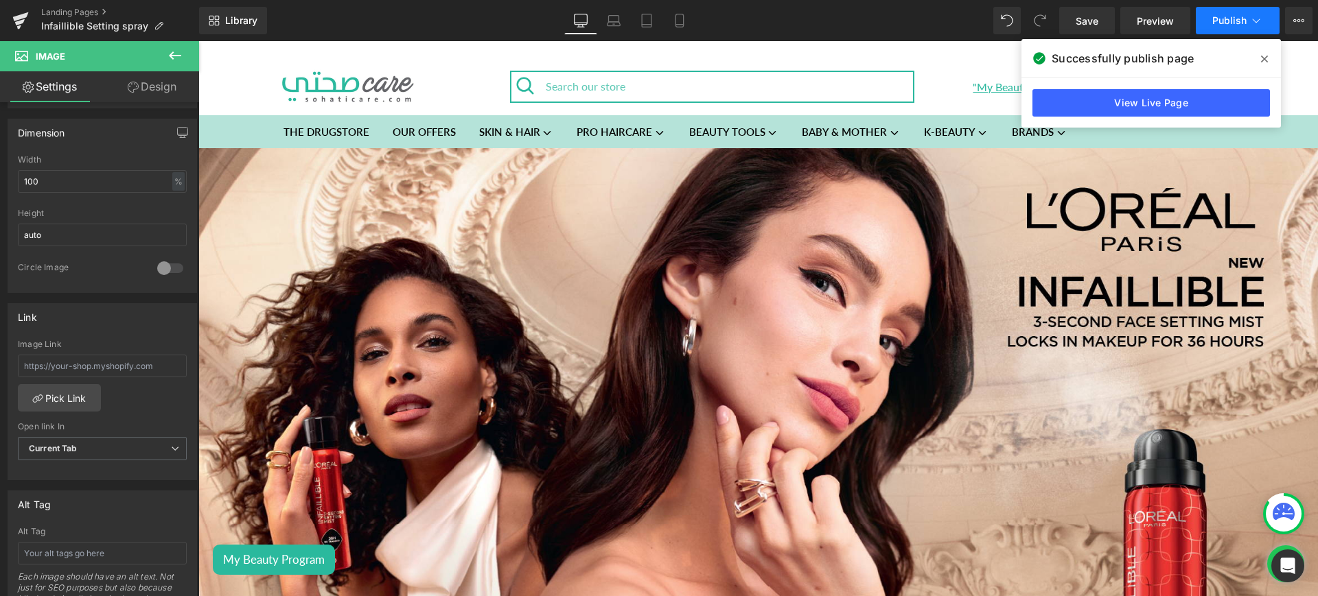
click at [1259, 18] on icon at bounding box center [1256, 21] width 14 height 14
